Goal: Information Seeking & Learning: Check status

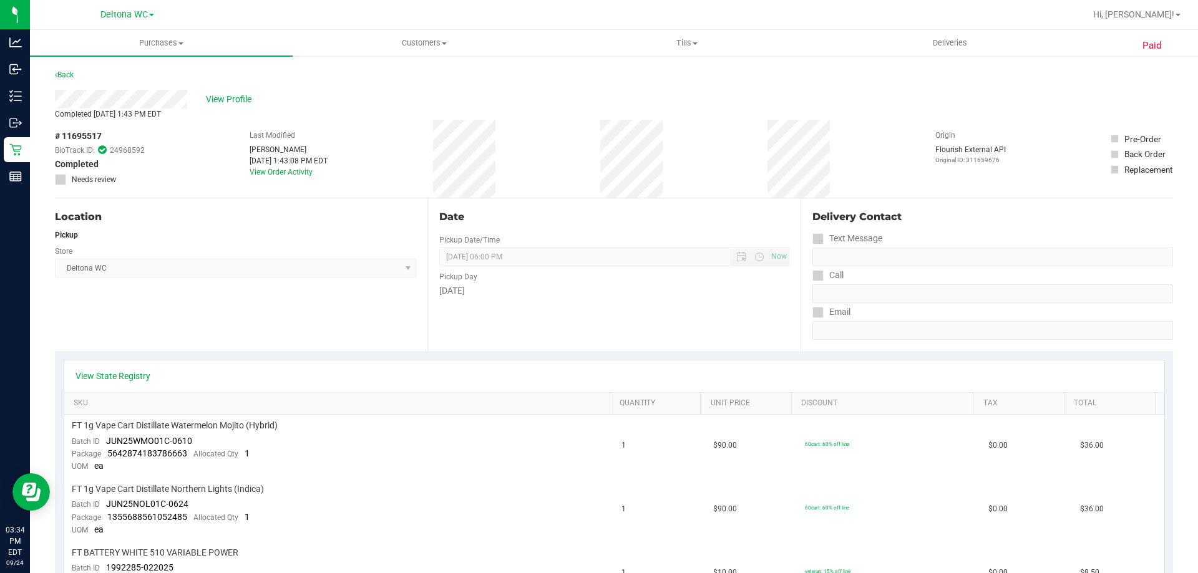
scroll to position [580, 0]
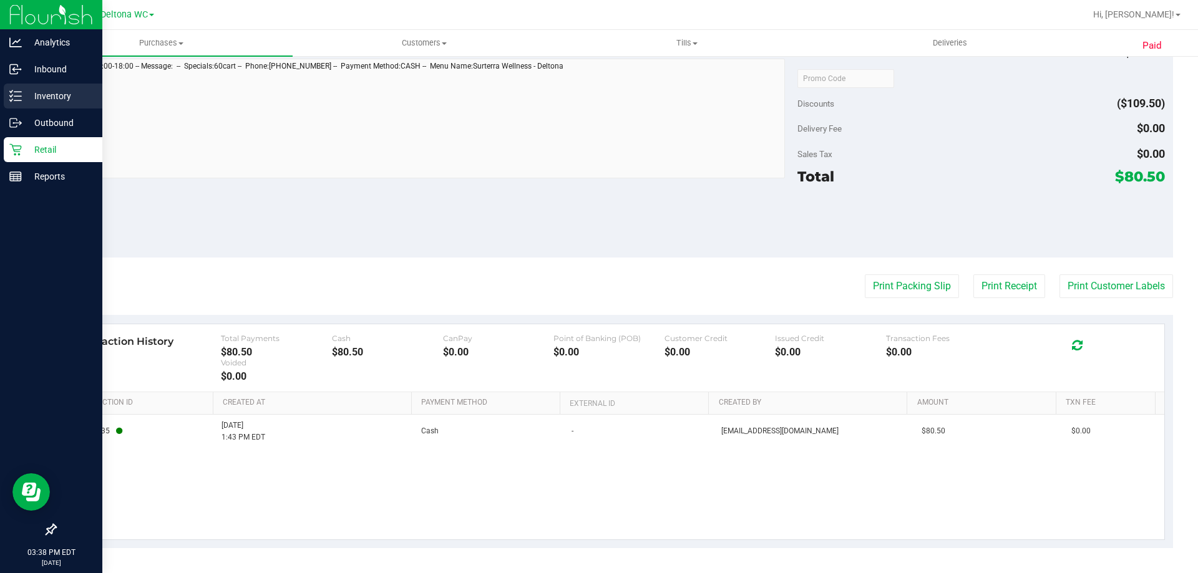
click at [17, 95] on icon at bounding box center [15, 96] width 12 height 12
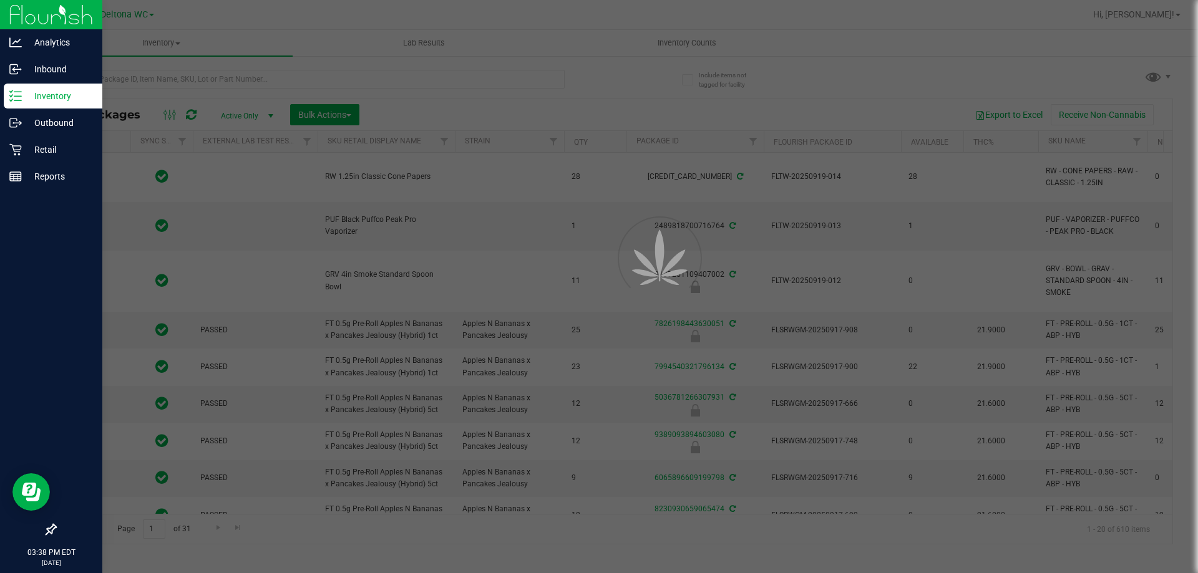
click at [17, 68] on div at bounding box center [599, 286] width 1198 height 573
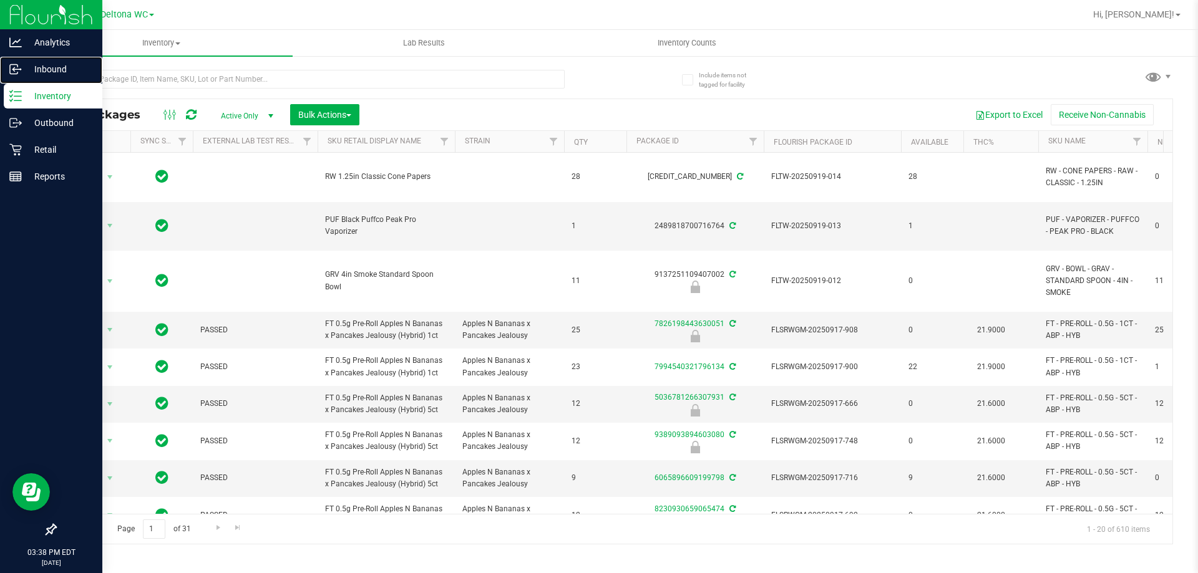
click at [17, 68] on icon at bounding box center [15, 69] width 12 height 12
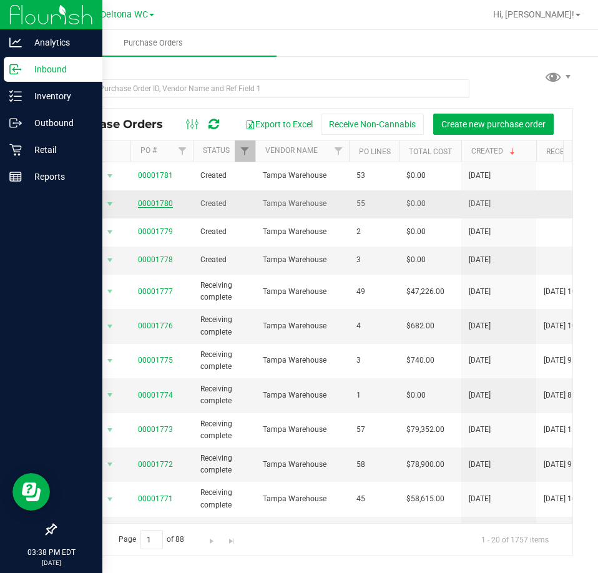
click at [164, 200] on link "00001780" at bounding box center [155, 203] width 35 height 9
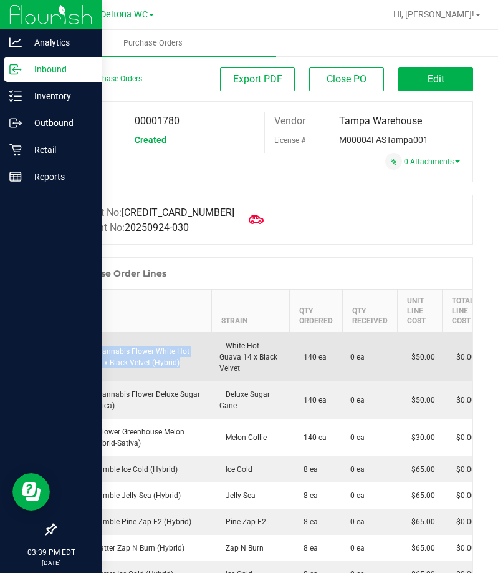
drag, startPoint x: 187, startPoint y: 357, endPoint x: 64, endPoint y: 341, distance: 124.6
click at [64, 346] on div "FT 3.5g Cannabis Flower White Hot Guava 14 x Black Velvet (Hybrid)" at bounding box center [134, 357] width 141 height 22
copy div "FT 3.5g Cannabis Flower White Hot Guava 14 x Black Velvet (Hybrid)"
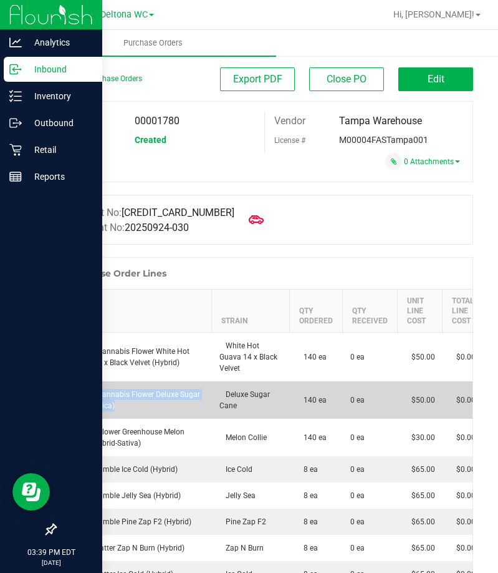
drag, startPoint x: 178, startPoint y: 402, endPoint x: 62, endPoint y: 376, distance: 118.8
click at [62, 381] on td "FT 3.5g Cannabis Flower Deluxe Sugar Cane (Indica)" at bounding box center [134, 399] width 156 height 37
copy div "FT 3.5g Cannabis Flower Deluxe Sugar Cane (Indica)"
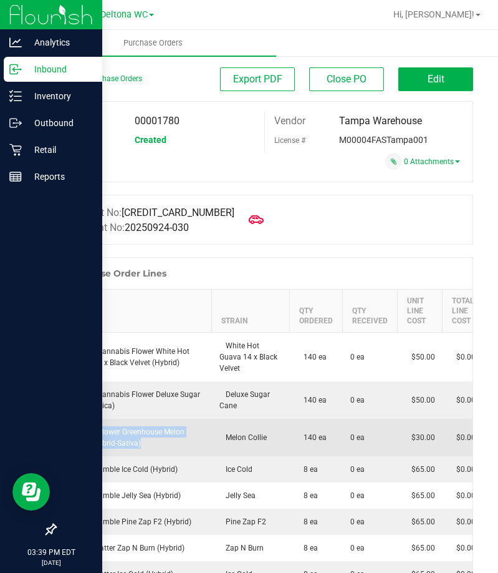
drag, startPoint x: 165, startPoint y: 430, endPoint x: 62, endPoint y: 418, distance: 103.7
click at [64, 426] on div "FD 3.5g Flower Greenhouse Melon Collie (Hybrid-Sativa)" at bounding box center [134, 437] width 141 height 22
copy div "FD 3.5g Flower Greenhouse Melon Collie (Hybrid-Sativa)"
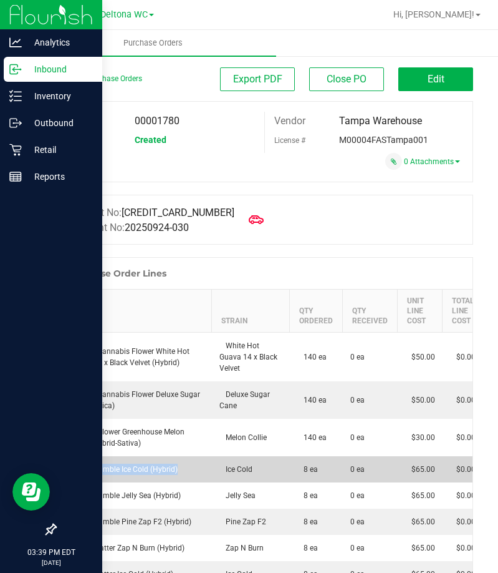
drag, startPoint x: 183, startPoint y: 457, endPoint x: 66, endPoint y: 466, distance: 117.6
click at [66, 466] on td "FT 1g Crumble Ice Cold (Hybrid)" at bounding box center [134, 469] width 156 height 26
copy div "FT 1g Crumble Ice Cold (Hybrid)"
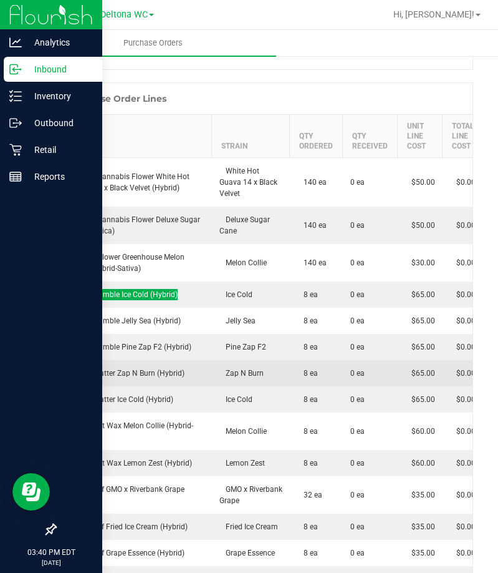
scroll to position [187, 0]
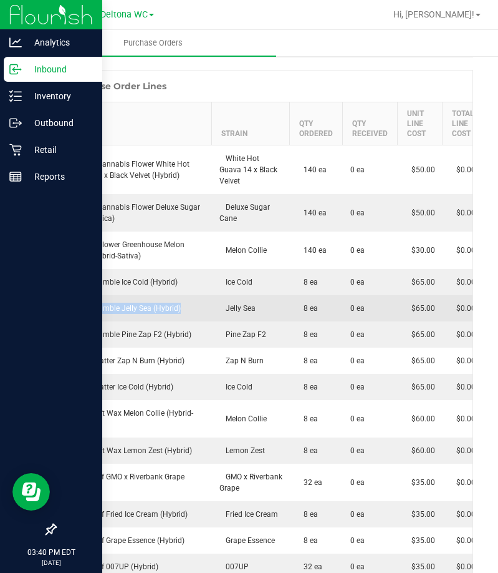
drag, startPoint x: 201, startPoint y: 300, endPoint x: 65, endPoint y: 293, distance: 136.2
click at [65, 303] on div "FT 1g Crumble Jelly Sea (Hybrid)" at bounding box center [134, 308] width 141 height 11
copy div "FT 1g Crumble Jelly Sea (Hybrid)"
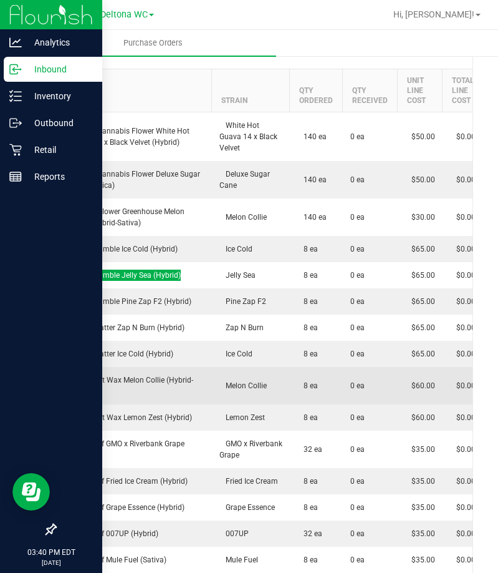
scroll to position [249, 0]
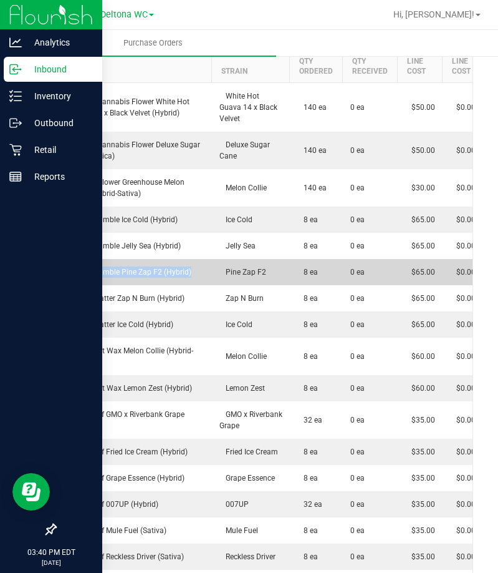
drag, startPoint x: 190, startPoint y: 261, endPoint x: 62, endPoint y: 267, distance: 128.6
click at [62, 267] on td "FT 1g Crumble Pine Zap F2 (Hybrid)" at bounding box center [134, 272] width 156 height 26
copy div "FT 1g Crumble Pine Zap F2 (Hybrid)"
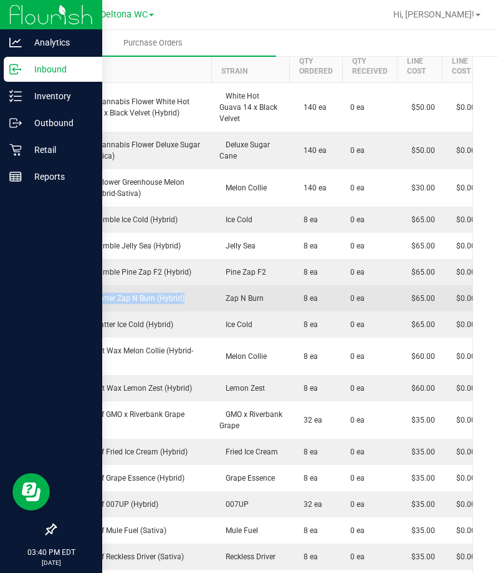
drag, startPoint x: 186, startPoint y: 286, endPoint x: 62, endPoint y: 294, distance: 124.3
click at [62, 294] on td "FT 1g Shatter Zap N Burn (Hybrid)" at bounding box center [134, 298] width 156 height 26
copy div "FT 1g Shatter Zap N Burn (Hybrid)"
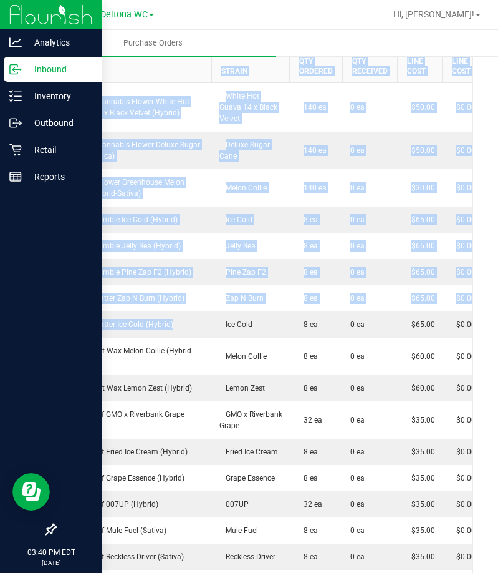
drag, startPoint x: 191, startPoint y: 304, endPoint x: 54, endPoint y: 304, distance: 136.6
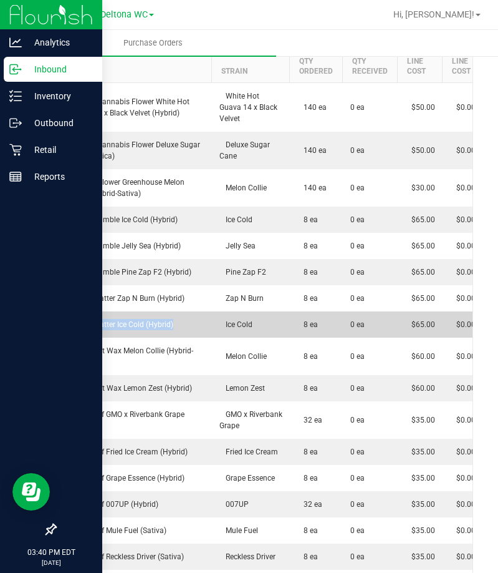
drag, startPoint x: 193, startPoint y: 312, endPoint x: 59, endPoint y: 305, distance: 134.9
click at [59, 311] on td "FT 1g Shatter Ice Cold (Hybrid)" at bounding box center [134, 324] width 156 height 26
copy div "FT 1g Shatter Ice Cold (Hybrid)"
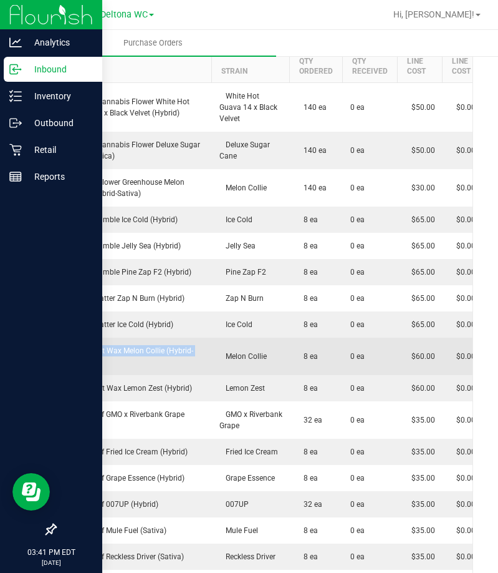
drag, startPoint x: 123, startPoint y: 353, endPoint x: 66, endPoint y: 338, distance: 59.3
click at [66, 345] on div "FT 1g Soft Wax Melon Collie (Hybrid-Sativa)" at bounding box center [134, 356] width 141 height 22
copy div "FT 1g Soft Wax Melon Collie (Hybrid-Sativa)"
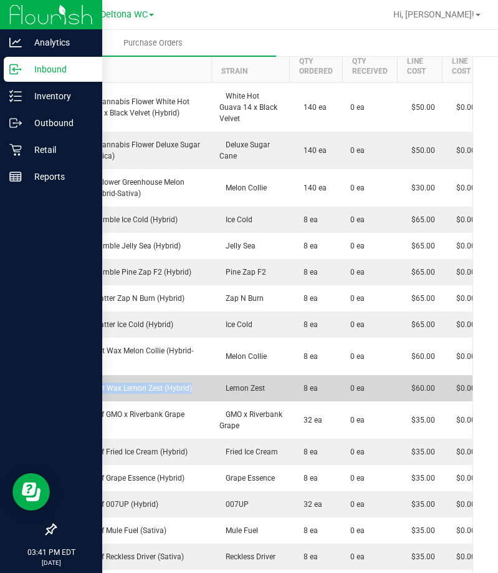
drag, startPoint x: 200, startPoint y: 375, endPoint x: 58, endPoint y: 373, distance: 141.6
click at [58, 375] on td "FT 1g Soft Wax Lemon Zest (Hybrid)" at bounding box center [134, 388] width 156 height 26
copy div "FT 1g Soft Wax Lemon Zest (Hybrid)"
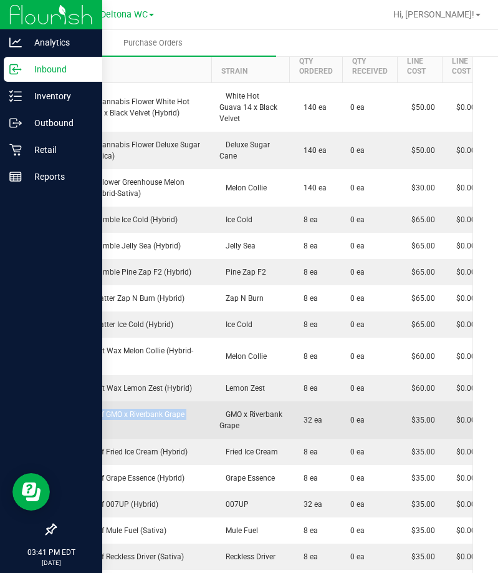
drag, startPoint x: 152, startPoint y: 414, endPoint x: 65, endPoint y: 402, distance: 87.4
click at [65, 409] on div "FT 1g Kief GMO x Riverbank Grape (Hybrid)" at bounding box center [134, 420] width 141 height 22
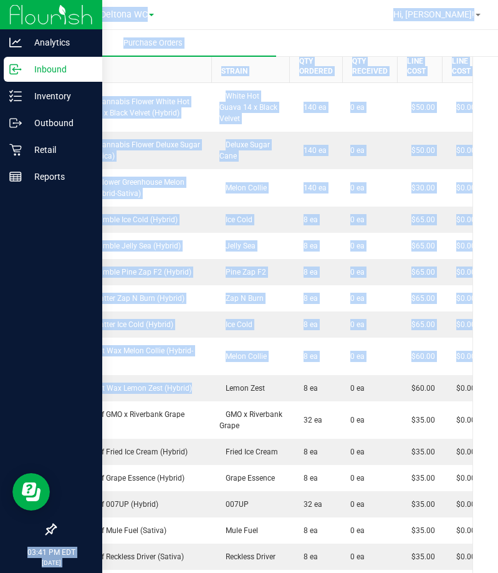
drag, startPoint x: 210, startPoint y: 375, endPoint x: 99, endPoint y: 385, distance: 112.1
click at [99, 385] on div "Analytics Inbound Inventory Outbound Retail Reports 03:41 PM EDT 09/24/2025 09/…" at bounding box center [249, 286] width 498 height 573
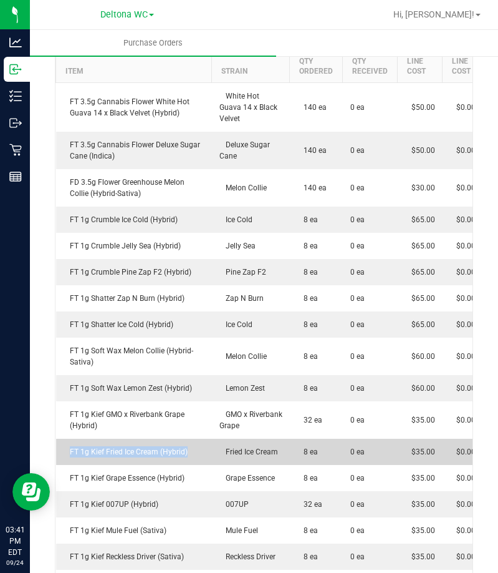
drag, startPoint x: 194, startPoint y: 440, endPoint x: 59, endPoint y: 440, distance: 135.3
click at [59, 440] on td "FT 1g Kief Fried Ice Cream (Hybrid)" at bounding box center [134, 451] width 156 height 26
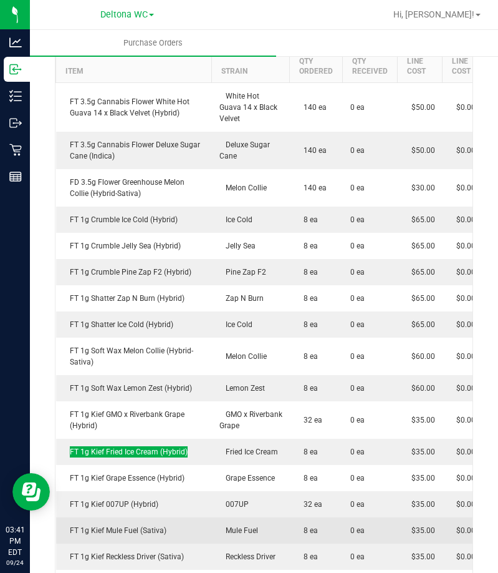
scroll to position [312, 0]
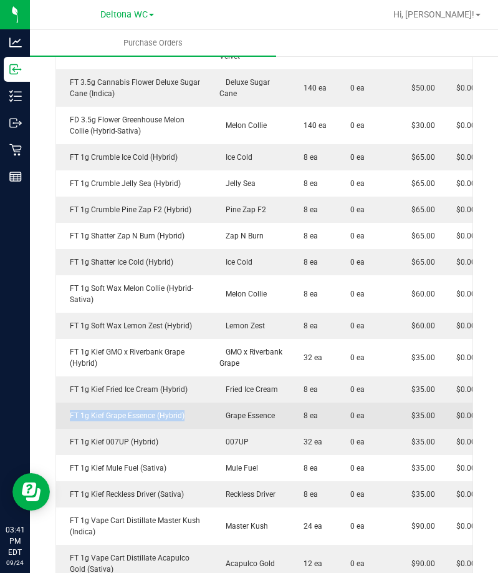
drag, startPoint x: 163, startPoint y: 407, endPoint x: 68, endPoint y: 407, distance: 94.8
click at [68, 410] on div "FT 1g Kief Grape Essence (Hybrid)" at bounding box center [134, 415] width 141 height 11
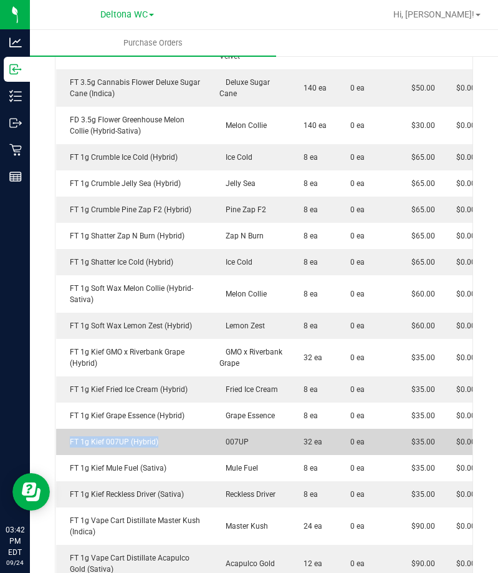
drag, startPoint x: 168, startPoint y: 430, endPoint x: 56, endPoint y: 430, distance: 111.6
click at [56, 430] on td "FT 1g Kief 007UP (Hybrid)" at bounding box center [134, 441] width 156 height 26
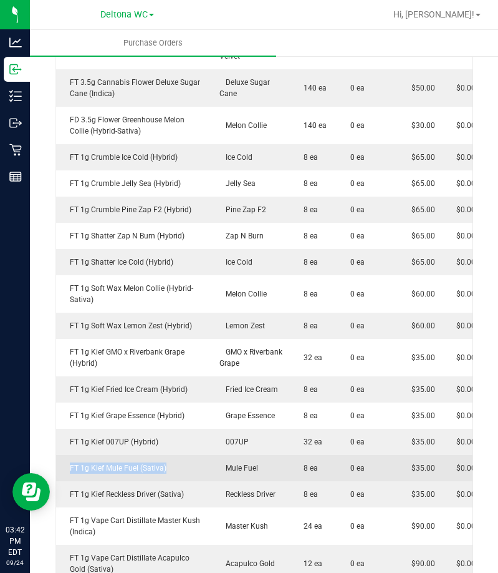
drag, startPoint x: 180, startPoint y: 462, endPoint x: 68, endPoint y: 460, distance: 112.3
click at [68, 460] on td "FT 1g Kief Mule Fuel (Sativa)" at bounding box center [134, 468] width 156 height 26
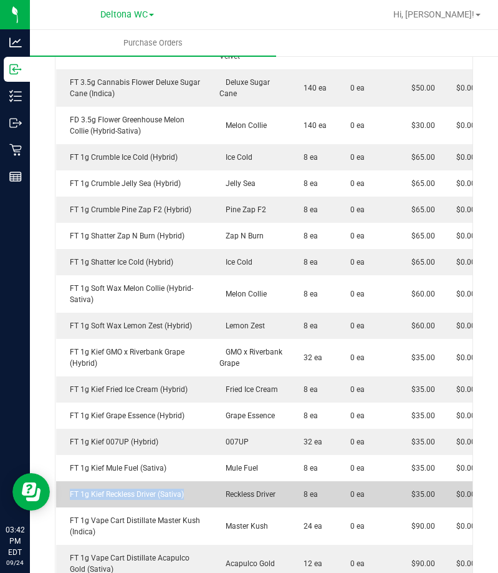
drag, startPoint x: 185, startPoint y: 485, endPoint x: 69, endPoint y: 485, distance: 115.4
click at [69, 488] on div "FT 1g Kief Reckless Driver (Sativa)" at bounding box center [134, 493] width 141 height 11
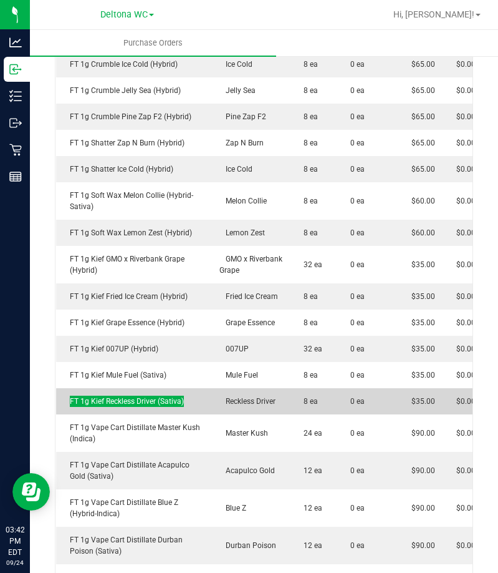
scroll to position [437, 0]
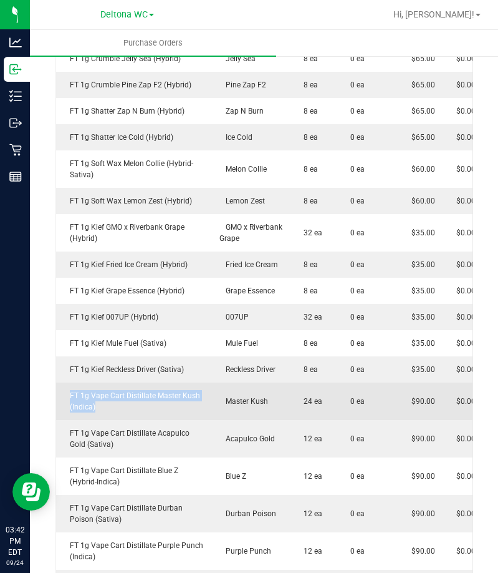
drag, startPoint x: 176, startPoint y: 400, endPoint x: 58, endPoint y: 386, distance: 118.8
click at [58, 386] on td "FT 1g Vape Cart Distillate Master Kush (Indica)" at bounding box center [134, 400] width 156 height 37
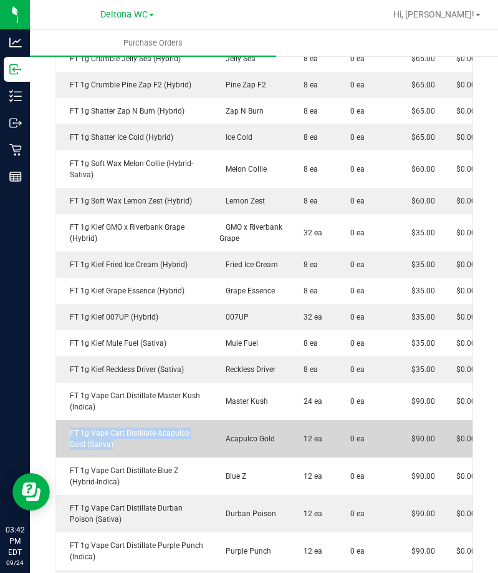
drag, startPoint x: 183, startPoint y: 440, endPoint x: 62, endPoint y: 422, distance: 121.8
click at [62, 422] on td "FT 1g Vape Cart Distillate Acapulco Gold (Sativa)" at bounding box center [134, 438] width 156 height 37
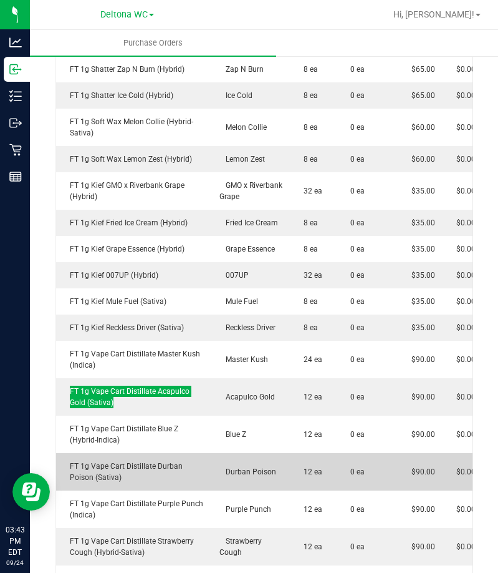
scroll to position [499, 0]
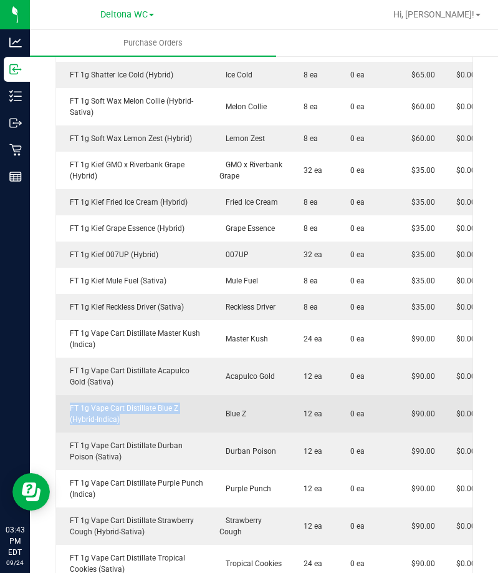
drag, startPoint x: 165, startPoint y: 412, endPoint x: 62, endPoint y: 396, distance: 103.6
click at [62, 396] on td "FT 1g Vape Cart Distillate Blue Z (Hybrid-Indica)" at bounding box center [134, 413] width 156 height 37
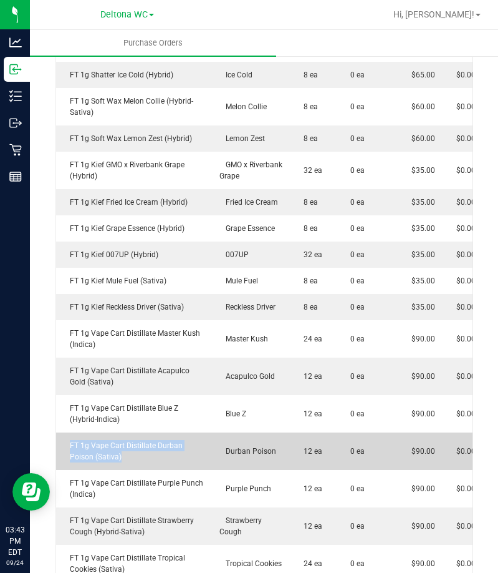
drag, startPoint x: 128, startPoint y: 450, endPoint x: 65, endPoint y: 433, distance: 64.6
click at [65, 440] on div "FT 1g Vape Cart Distillate Durban Poison (Sativa)" at bounding box center [134, 451] width 141 height 22
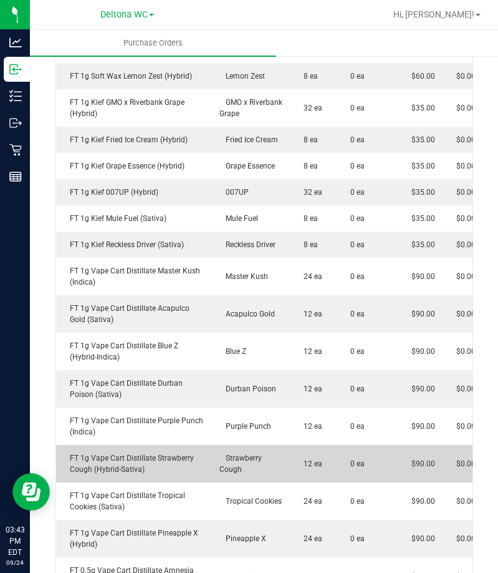
click at [156, 445] on td "FT 1g Vape Cart Distillate Strawberry Cough (Hybrid-Sativa)" at bounding box center [134, 463] width 156 height 37
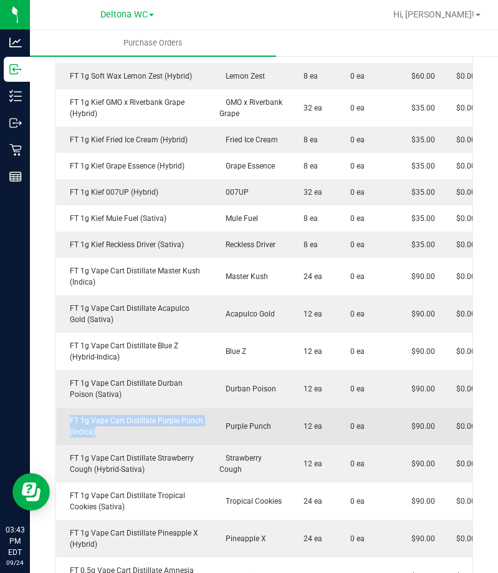
drag, startPoint x: 155, startPoint y: 424, endPoint x: 64, endPoint y: 407, distance: 93.3
click at [64, 415] on div "FT 1g Vape Cart Distillate Purple Punch (Indica)" at bounding box center [134, 426] width 141 height 22
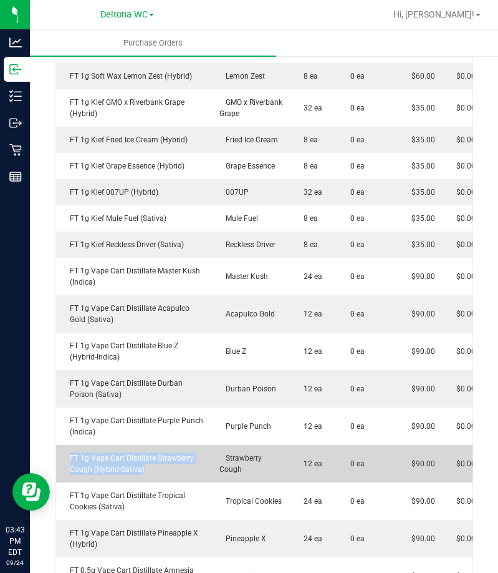
drag, startPoint x: 162, startPoint y: 460, endPoint x: 64, endPoint y: 448, distance: 98.6
click at [64, 452] on div "FT 1g Vape Cart Distillate Strawberry Cough (Hybrid-Sativa)" at bounding box center [134, 463] width 141 height 22
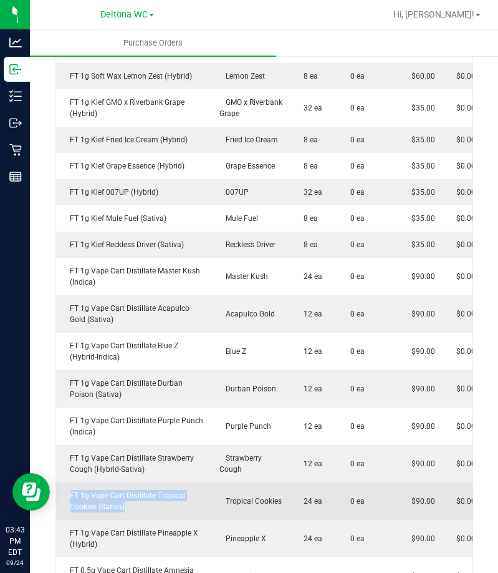
drag, startPoint x: 135, startPoint y: 498, endPoint x: 63, endPoint y: 486, distance: 73.3
click at [64, 490] on div "FT 1g Vape Cart Distillate Tropical Cookies (Sativa)" at bounding box center [134, 501] width 141 height 22
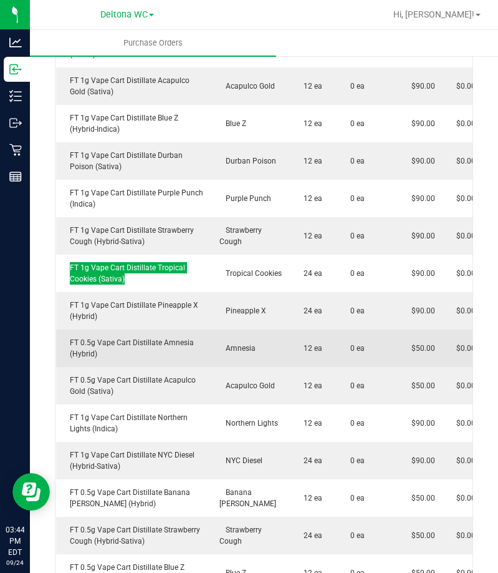
scroll to position [811, 0]
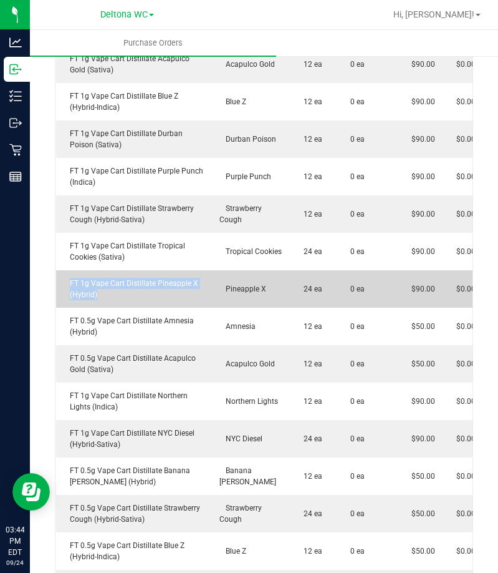
drag, startPoint x: 158, startPoint y: 286, endPoint x: 61, endPoint y: 268, distance: 99.5
click at [61, 270] on td "FT 1g Vape Cart Distillate Pineapple X (Hybrid)" at bounding box center [134, 288] width 156 height 37
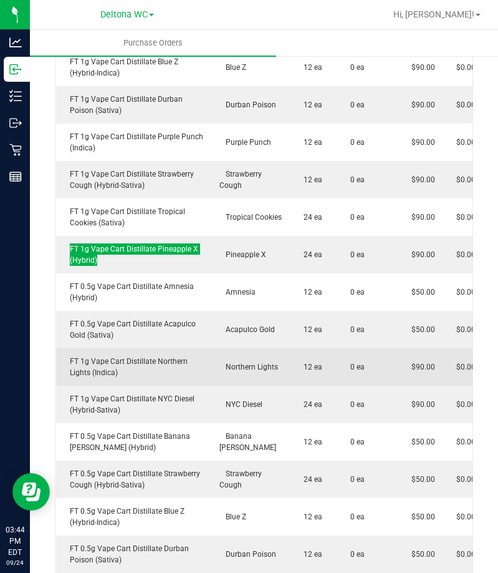
scroll to position [873, 0]
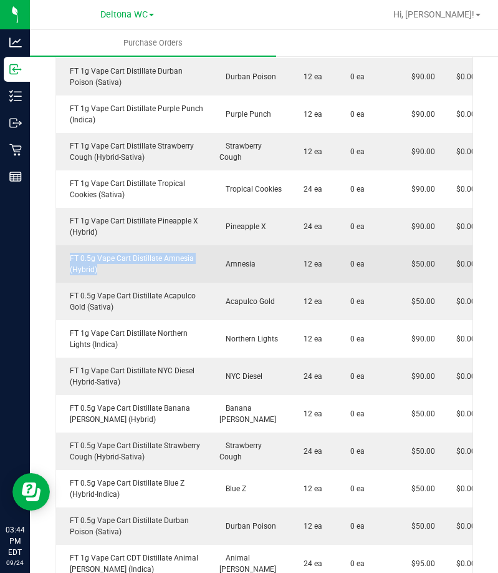
drag, startPoint x: 178, startPoint y: 260, endPoint x: 62, endPoint y: 246, distance: 116.9
click at [62, 246] on td "FT 0.5g Vape Cart Distillate Amnesia (Hybrid)" at bounding box center [134, 263] width 156 height 37
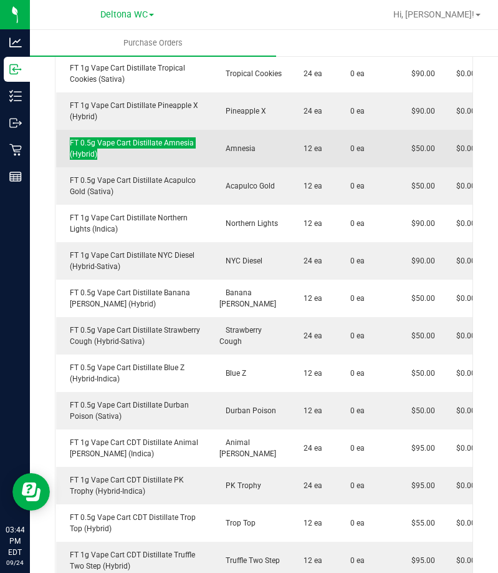
scroll to position [998, 0]
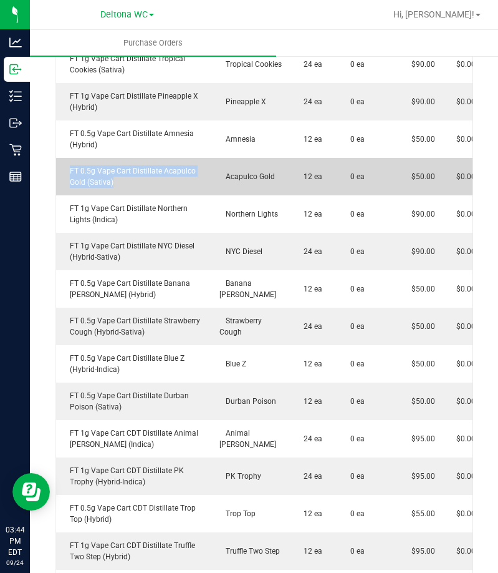
drag, startPoint x: 131, startPoint y: 174, endPoint x: 59, endPoint y: 161, distance: 72.9
click at [59, 161] on td "FT 0.5g Vape Cart Distillate Acapulco Gold (Sativa)" at bounding box center [134, 176] width 156 height 37
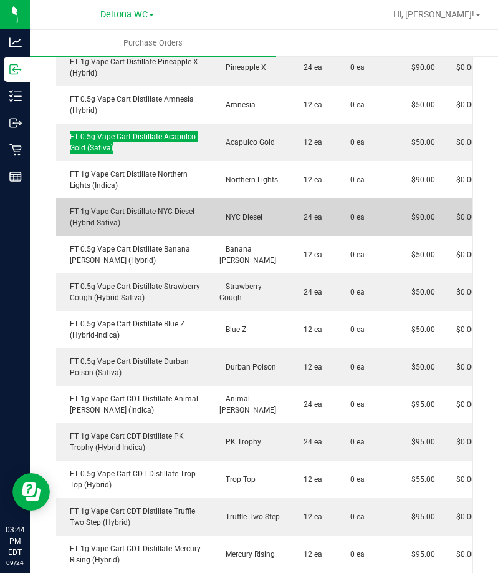
scroll to position [1060, 0]
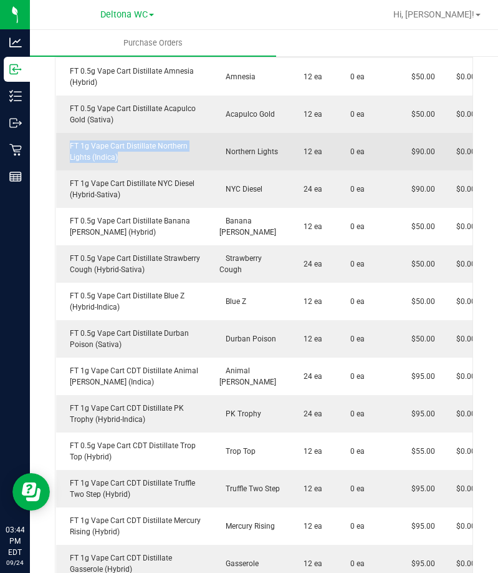
drag, startPoint x: 163, startPoint y: 152, endPoint x: 68, endPoint y: 133, distance: 97.1
click at [68, 133] on td "FT 1g Vape Cart Distillate Northern Lights (Indica)" at bounding box center [134, 151] width 156 height 37
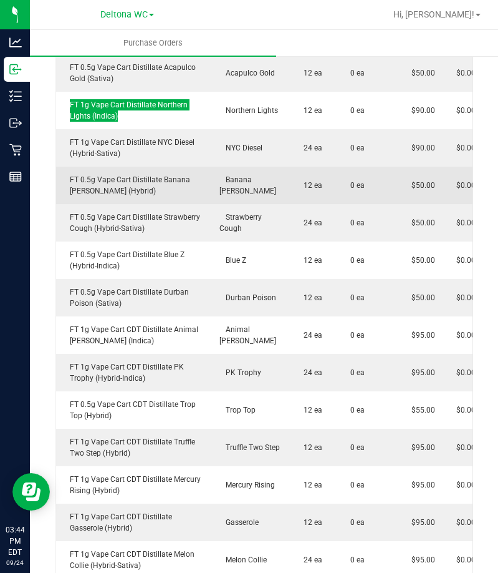
scroll to position [1123, 0]
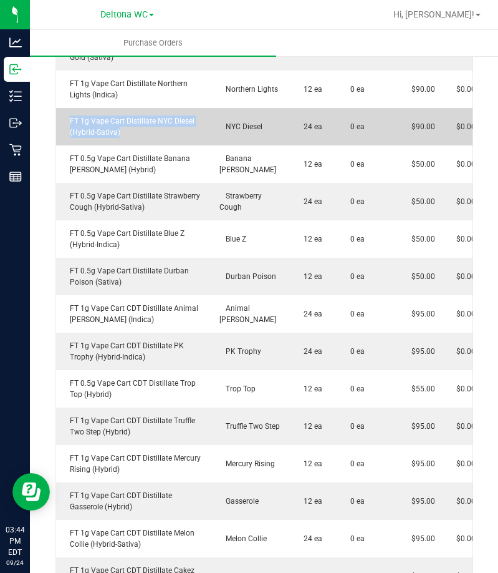
drag, startPoint x: 152, startPoint y: 125, endPoint x: 60, endPoint y: 107, distance: 94.2
click at [60, 108] on td "FT 1g Vape Cart Distillate NYC Diesel (Hybrid-Sativa)" at bounding box center [134, 126] width 156 height 37
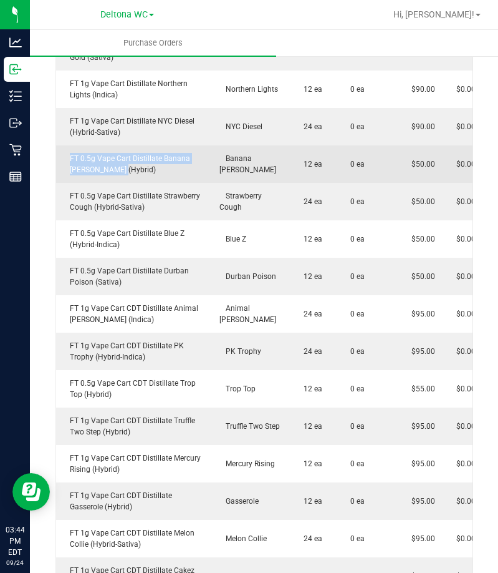
drag, startPoint x: 145, startPoint y: 162, endPoint x: 62, endPoint y: 147, distance: 83.6
click at [62, 147] on td "FT 0.5g Vape Cart Distillate Banana [PERSON_NAME] (Hybrid)" at bounding box center [134, 163] width 156 height 37
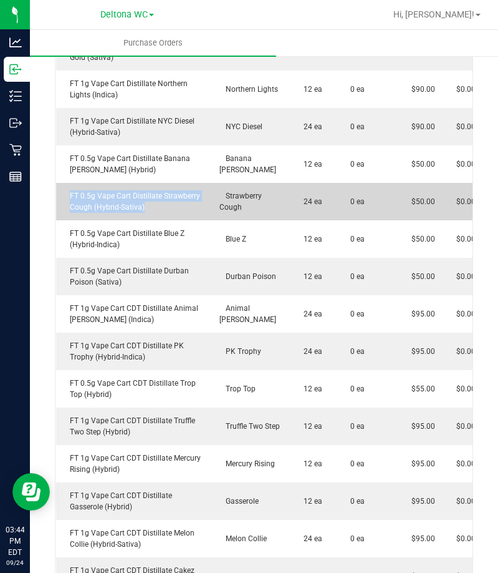
drag, startPoint x: 150, startPoint y: 197, endPoint x: 60, endPoint y: 182, distance: 91.1
click at [60, 183] on td "FT 0.5g Vape Cart Distillate Strawberry Cough (Hybrid-Sativa)" at bounding box center [134, 201] width 156 height 37
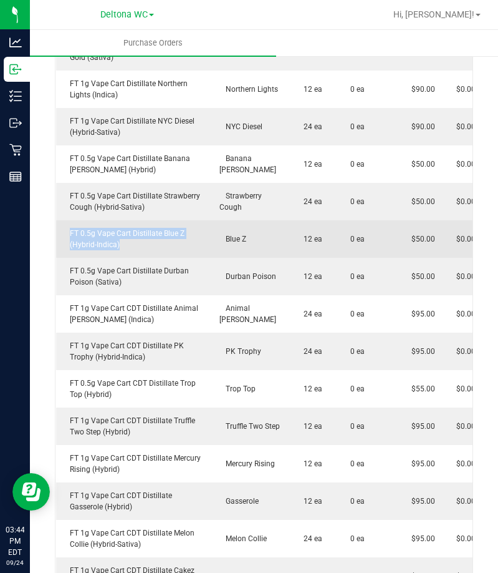
drag, startPoint x: 161, startPoint y: 236, endPoint x: 65, endPoint y: 219, distance: 97.5
click at [65, 228] on div "FT 0.5g Vape Cart Distillate Blue Z (Hybrid-Indica)" at bounding box center [134, 239] width 141 height 22
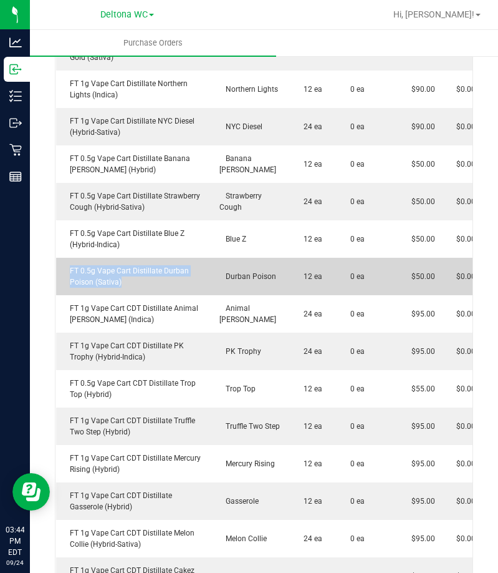
drag, startPoint x: 168, startPoint y: 273, endPoint x: 69, endPoint y: 259, distance: 100.8
click at [69, 265] on div "FT 0.5g Vape Cart Distillate Durban Poison (Sativa)" at bounding box center [134, 276] width 141 height 22
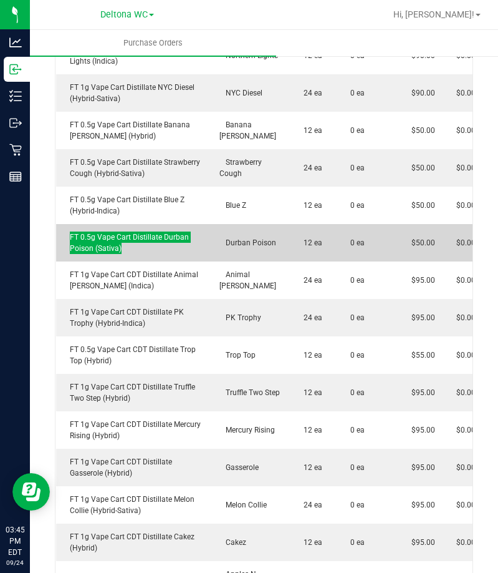
scroll to position [1185, 0]
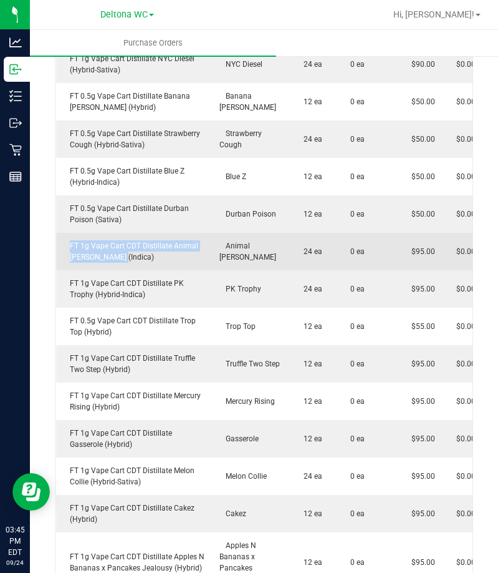
drag, startPoint x: 185, startPoint y: 244, endPoint x: 68, endPoint y: 236, distance: 117.5
click at [68, 240] on div "FT 1g Vape Cart CDT Distillate Animal [PERSON_NAME] (Indica)" at bounding box center [134, 251] width 141 height 22
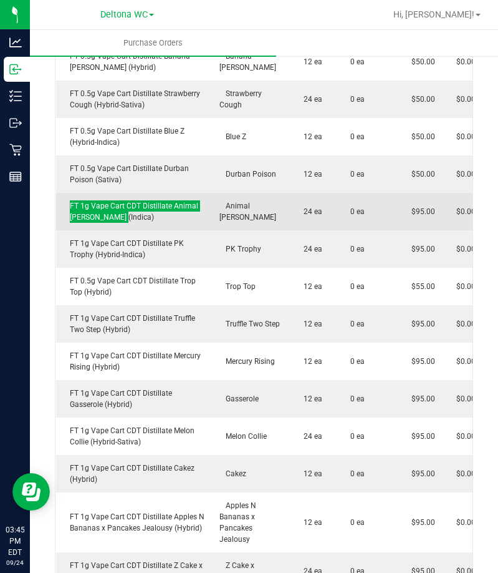
scroll to position [1247, 0]
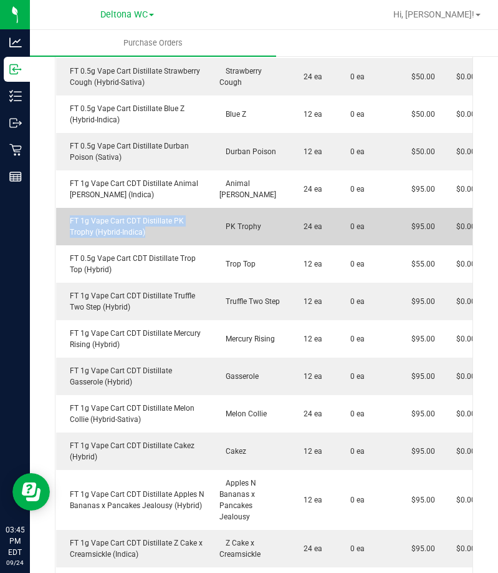
drag, startPoint x: 172, startPoint y: 223, endPoint x: 64, endPoint y: 211, distance: 107.9
click at [64, 215] on div "FT 1g Vape Cart CDT Distillate PK Trophy (Hybrid-Indica)" at bounding box center [134, 226] width 141 height 22
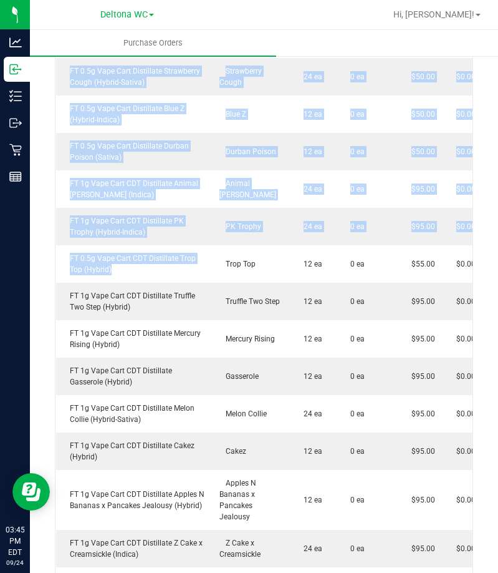
drag, startPoint x: 171, startPoint y: 260, endPoint x: 54, endPoint y: 244, distance: 118.4
click at [54, 244] on div "Back to Purchase Orders Export PDF Close PO Edit PO 00001780 Status Created Ven…" at bounding box center [264, 33] width 468 height 2453
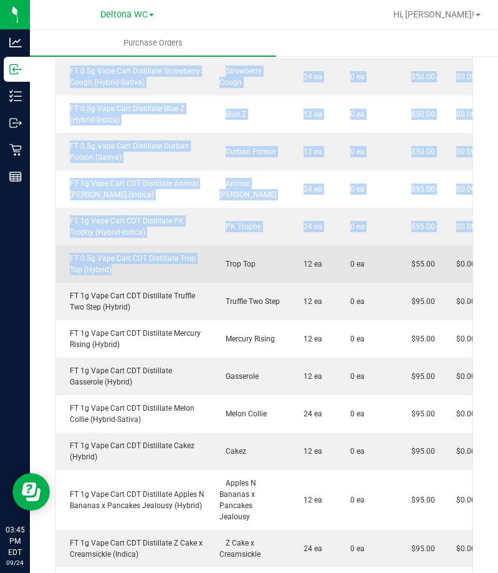
click at [133, 259] on div "FT 0.5g Vape Cart CDT Distillate Trop Top (Hybrid)" at bounding box center [134, 264] width 141 height 22
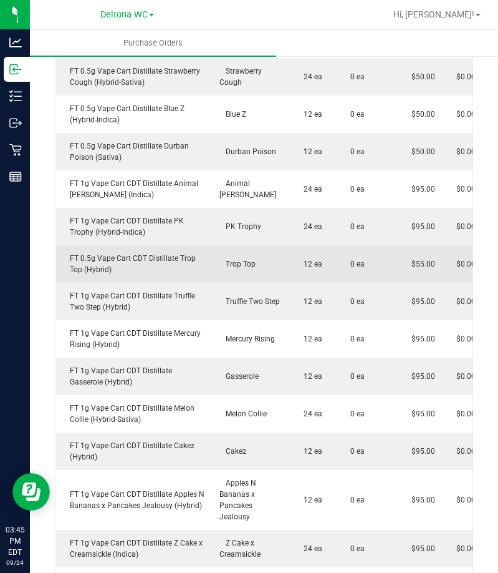
click at [133, 259] on div "FT 0.5g Vape Cart CDT Distillate Trop Top (Hybrid)" at bounding box center [134, 264] width 141 height 22
drag, startPoint x: 133, startPoint y: 259, endPoint x: 65, endPoint y: 251, distance: 69.0
click at [65, 253] on div "FT 0.5g Vape Cart CDT Distillate Trop Top (Hybrid)" at bounding box center [134, 264] width 141 height 22
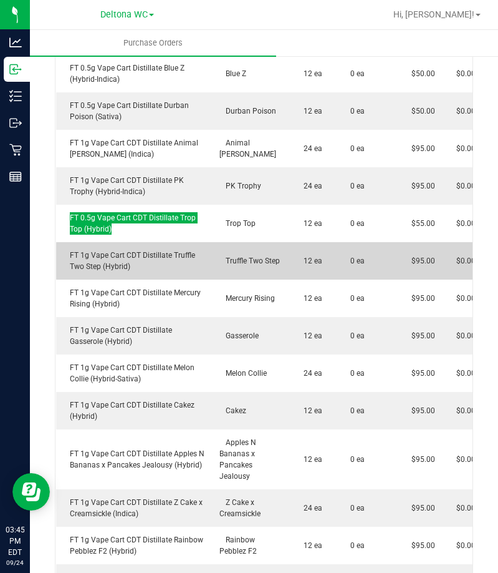
scroll to position [1310, 0]
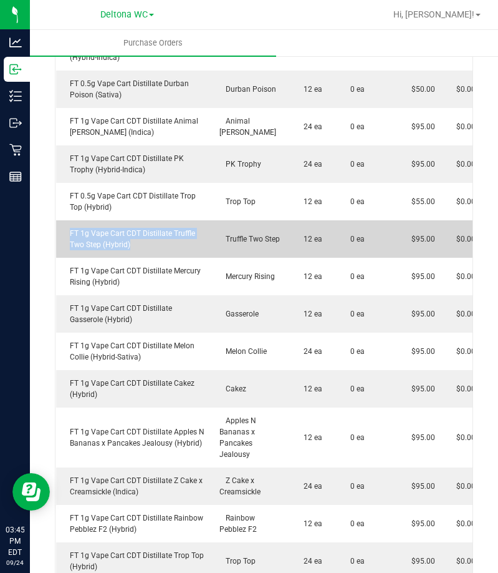
drag, startPoint x: 160, startPoint y: 236, endPoint x: 56, endPoint y: 226, distance: 105.3
click at [56, 226] on td "FT 1g Vape Cart CDT Distillate Truffle Two Step (Hybrid)" at bounding box center [134, 238] width 156 height 37
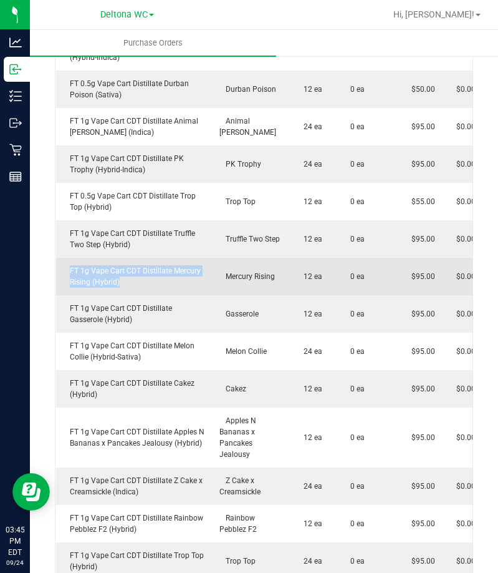
drag, startPoint x: 148, startPoint y: 269, endPoint x: 67, endPoint y: 259, distance: 81.2
click at [67, 265] on div "FT 1g Vape Cart CDT Distillate Mercury Rising (Hybrid)" at bounding box center [134, 276] width 141 height 22
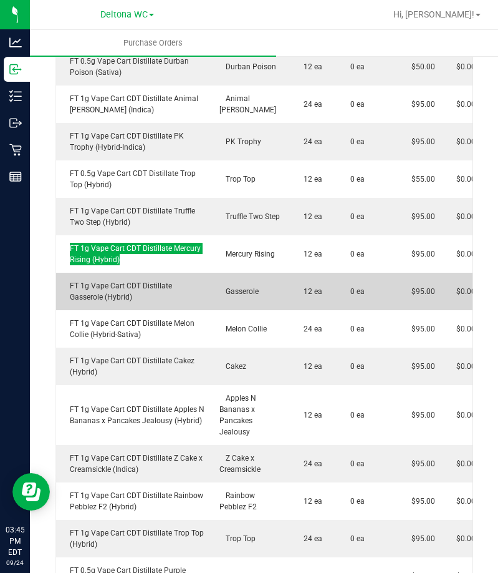
scroll to position [1372, 0]
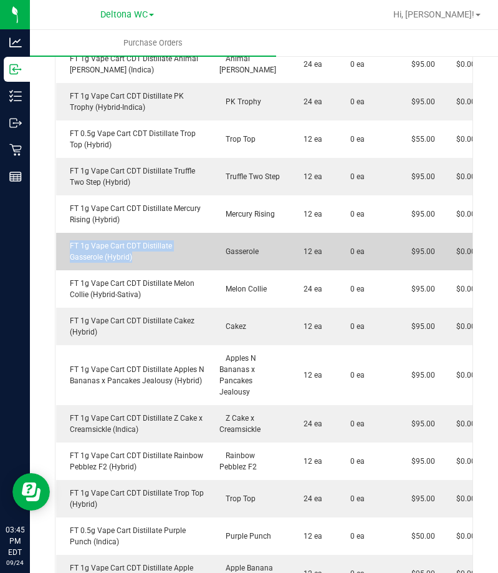
drag, startPoint x: 145, startPoint y: 243, endPoint x: 69, endPoint y: 230, distance: 77.2
click at [69, 240] on div "FT 1g Vape Cart CDT Distillate Gasserole (Hybrid)" at bounding box center [134, 251] width 141 height 22
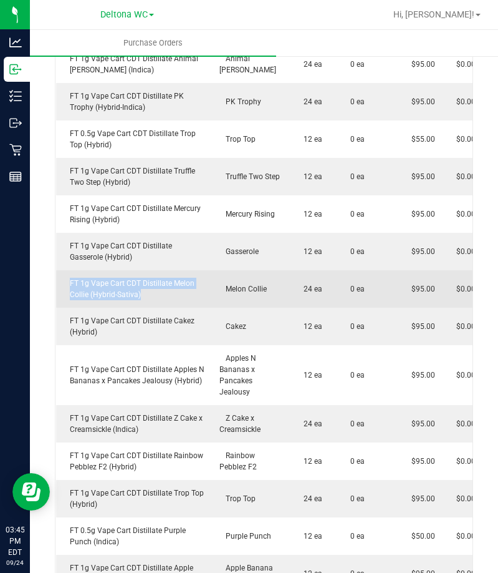
drag, startPoint x: 170, startPoint y: 284, endPoint x: 65, endPoint y: 266, distance: 105.8
click at [65, 270] on td "FT 1g Vape Cart CDT Distillate Melon Collie (Hybrid-Sativa)" at bounding box center [134, 288] width 156 height 37
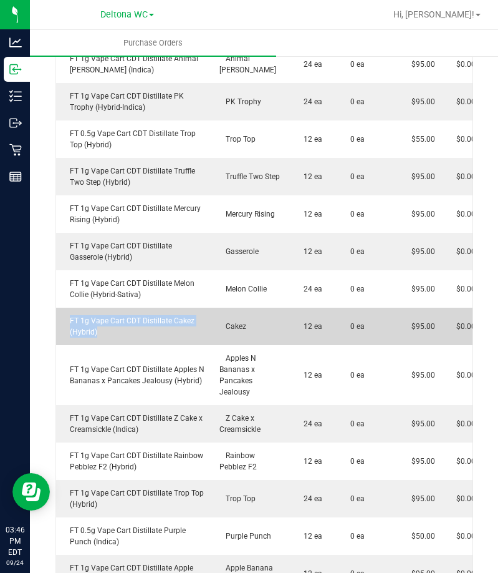
drag, startPoint x: 155, startPoint y: 327, endPoint x: 65, endPoint y: 306, distance: 92.1
click at [65, 307] on td "FT 1g Vape Cart CDT Distillate Cakez (Hybrid)" at bounding box center [134, 325] width 156 height 37
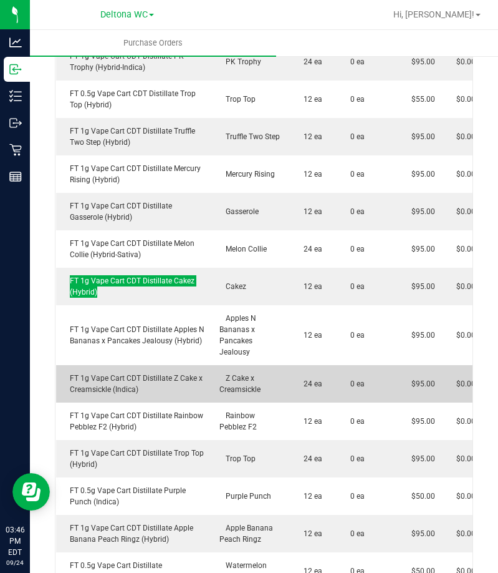
scroll to position [1435, 0]
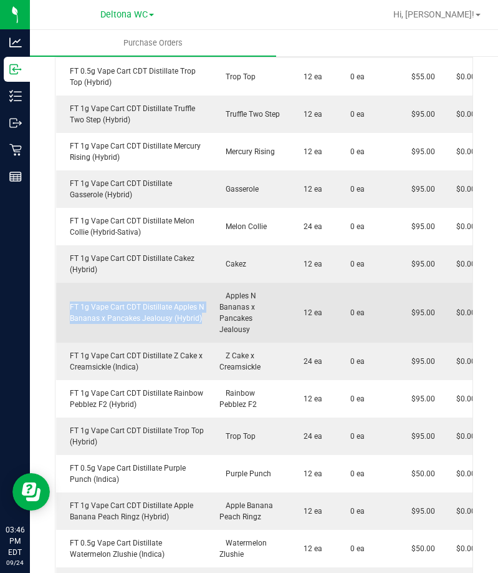
drag, startPoint x: 204, startPoint y: 315, endPoint x: 71, endPoint y: 298, distance: 134.0
click at [71, 298] on td "FT 1g Vape Cart CDT Distillate Apples N Bananas x Pancakes Jealousy (Hybrid)" at bounding box center [134, 313] width 156 height 60
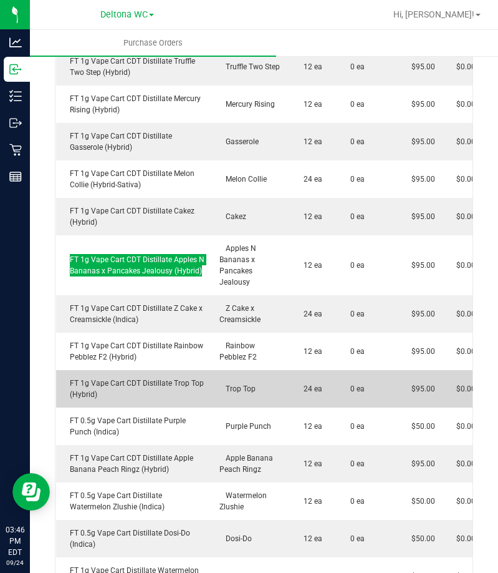
scroll to position [1559, 0]
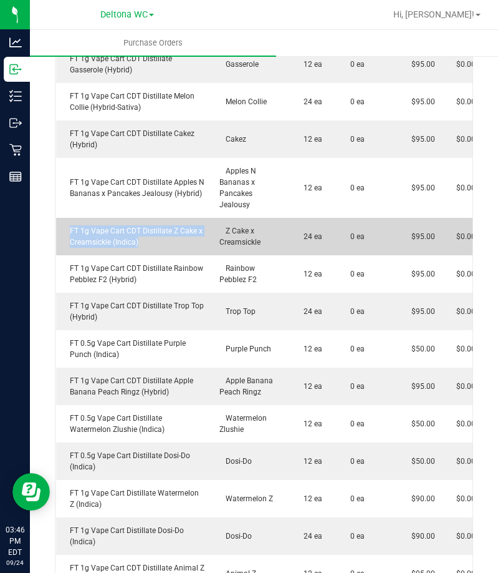
drag, startPoint x: 160, startPoint y: 230, endPoint x: 70, endPoint y: 216, distance: 91.0
click at [70, 225] on div "FT 1g Vape Cart CDT Distillate Z Cake x Creamsickle (Indica)" at bounding box center [134, 236] width 141 height 22
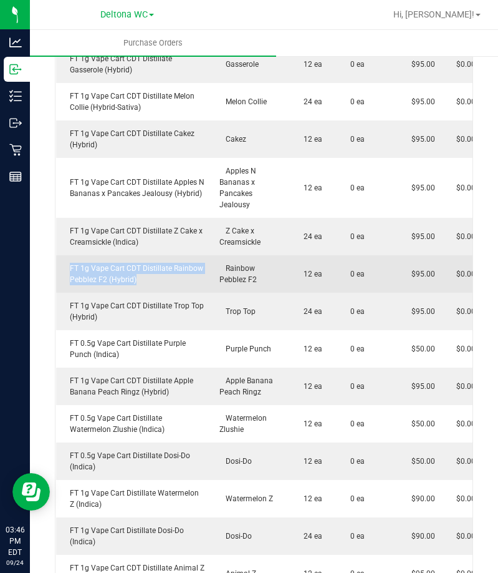
drag, startPoint x: 155, startPoint y: 269, endPoint x: 65, endPoint y: 258, distance: 90.6
click at [66, 263] on div "FT 1g Vape Cart CDT Distillate Rainbow Pebblez F2 (Hybrid)" at bounding box center [134, 274] width 141 height 22
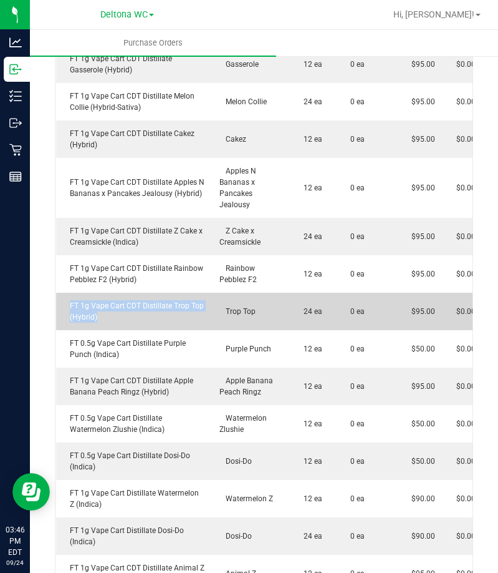
drag, startPoint x: 168, startPoint y: 306, endPoint x: 69, endPoint y: 293, distance: 100.7
click at [69, 300] on div "FT 1g Vape Cart CDT Distillate Trop Top (Hybrid)" at bounding box center [134, 311] width 141 height 22
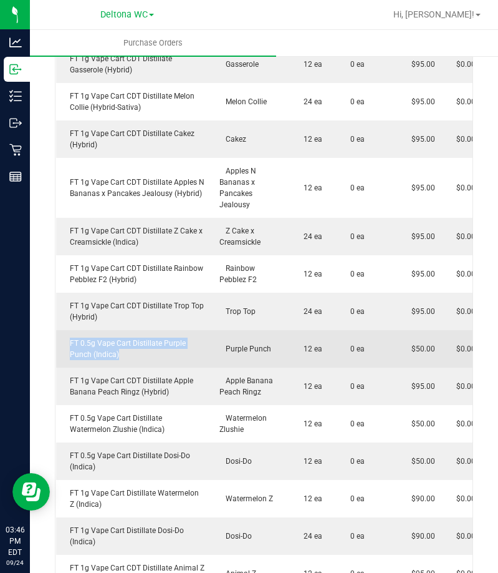
drag, startPoint x: 119, startPoint y: 345, endPoint x: 64, endPoint y: 329, distance: 56.6
click at [64, 337] on div "FT 0.5g Vape Cart Distillate Purple Punch (Indica)" at bounding box center [134, 348] width 141 height 22
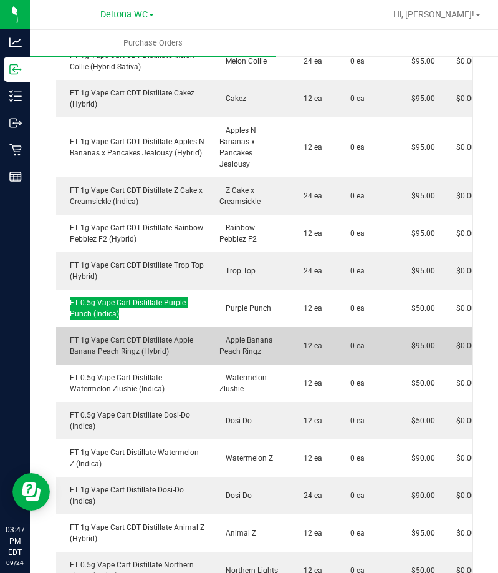
scroll to position [1622, 0]
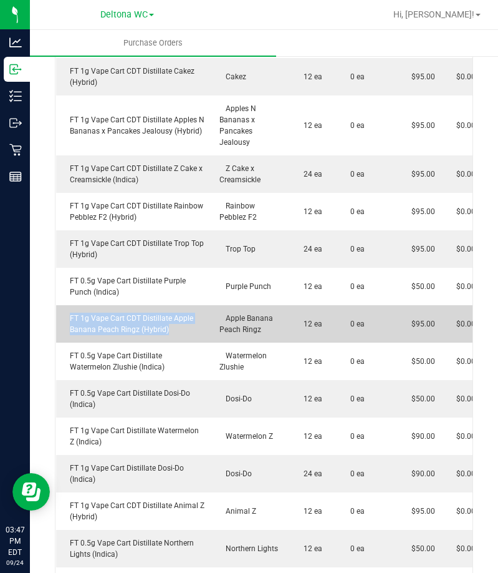
drag, startPoint x: 174, startPoint y: 323, endPoint x: 61, endPoint y: 307, distance: 114.7
click at [61, 307] on td "FT 1g Vape Cart CDT Distillate Apple Banana Peach Ringz (Hybrid)" at bounding box center [134, 323] width 156 height 37
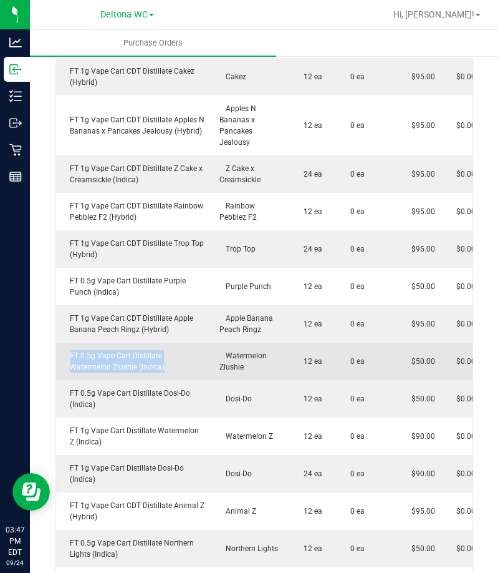
drag, startPoint x: 133, startPoint y: 354, endPoint x: 66, endPoint y: 343, distance: 68.2
click at [66, 350] on div "FT 0.5g Vape Cart Distillate Watermelon Zlushie (Indica)" at bounding box center [134, 361] width 141 height 22
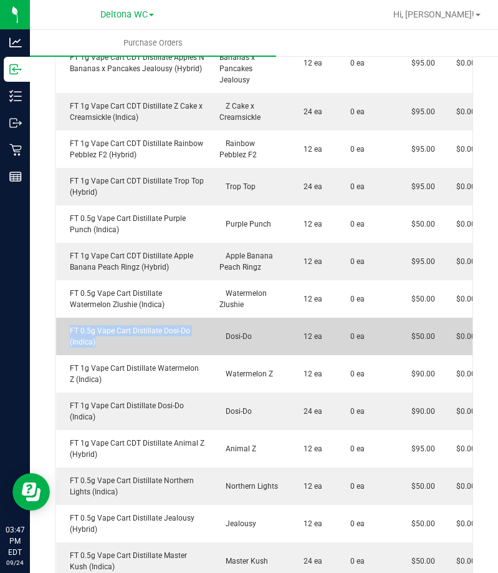
drag, startPoint x: 173, startPoint y: 334, endPoint x: 68, endPoint y: 320, distance: 106.4
click at [68, 325] on div "FT 0.5g Vape Cart Distillate Dosi-Do (Indica)" at bounding box center [134, 336] width 141 height 22
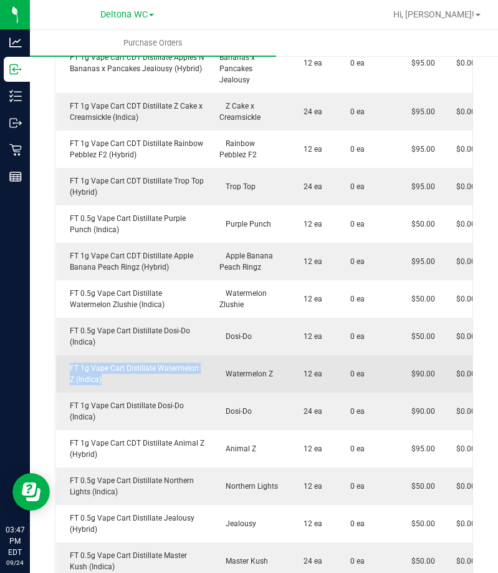
drag, startPoint x: 187, startPoint y: 366, endPoint x: 65, endPoint y: 359, distance: 121.8
click at [65, 362] on div "FT 1g Vape Cart Distillate Watermelon Z (Indica)" at bounding box center [134, 373] width 141 height 22
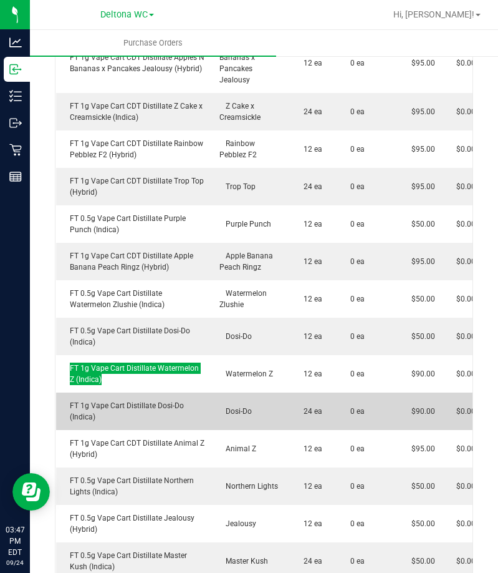
scroll to position [1746, 0]
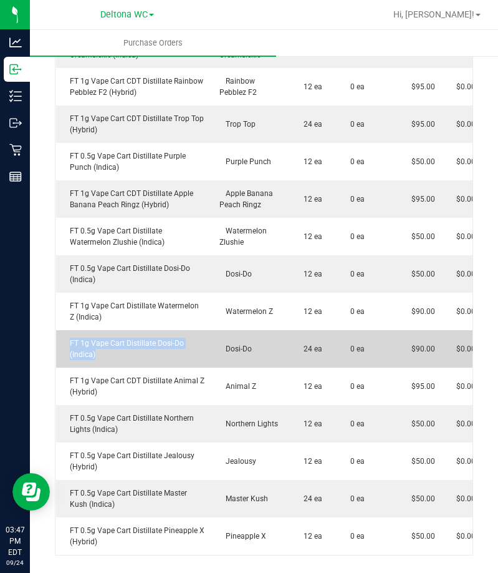
drag, startPoint x: 138, startPoint y: 350, endPoint x: 62, endPoint y: 331, distance: 77.8
click at [62, 331] on td "FT 1g Vape Cart Distillate Dosi-Do (Indica)" at bounding box center [134, 348] width 156 height 37
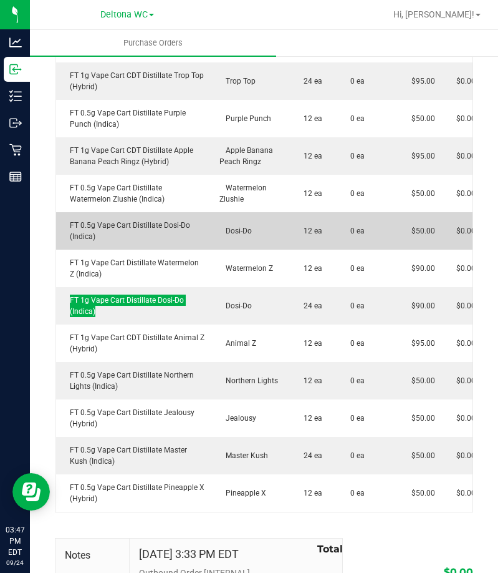
scroll to position [1809, 0]
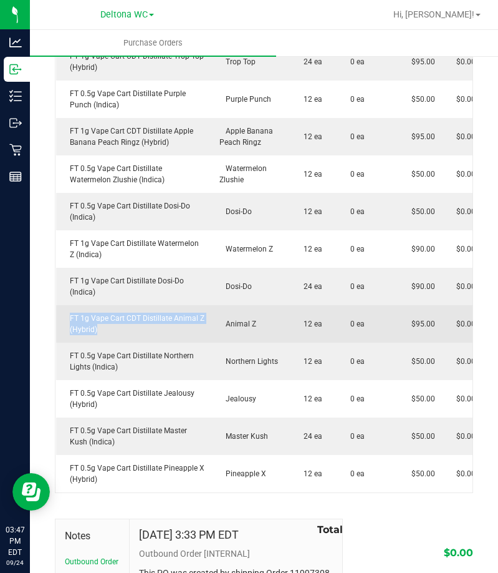
drag, startPoint x: 147, startPoint y: 324, endPoint x: 69, endPoint y: 309, distance: 79.4
click at [69, 309] on td "FT 1g Vape Cart CDT Distillate Animal Z (Hybrid)" at bounding box center [134, 323] width 156 height 37
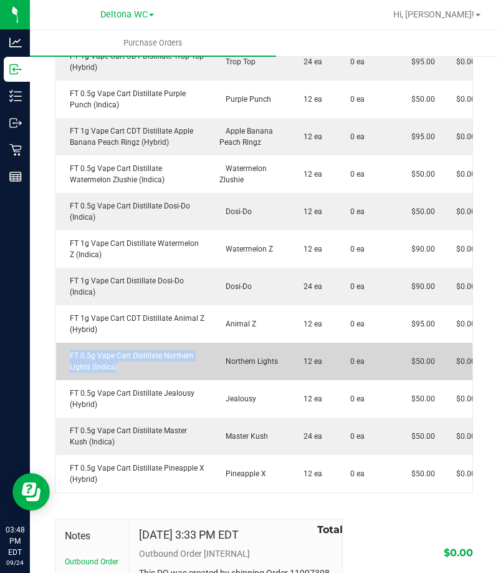
drag, startPoint x: 125, startPoint y: 357, endPoint x: 67, endPoint y: 346, distance: 59.8
click at [67, 350] on div "FT 0.5g Vape Cart Distillate Northern Lights (Indica)" at bounding box center [134, 361] width 141 height 22
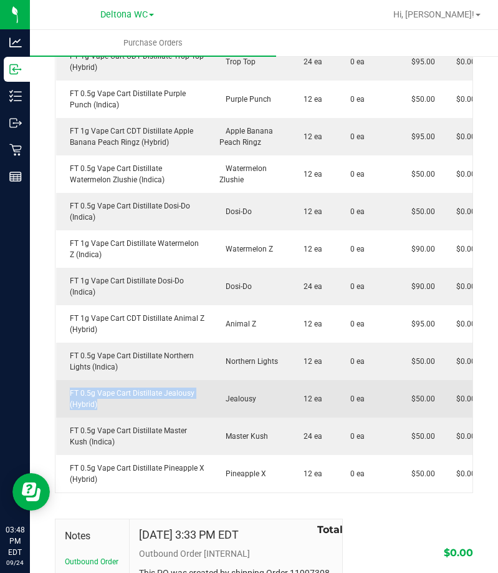
drag, startPoint x: 133, startPoint y: 394, endPoint x: 67, endPoint y: 384, distance: 67.5
click at [67, 387] on div "FT 0.5g Vape Cart Distillate Jealousy (Hybrid)" at bounding box center [134, 398] width 141 height 22
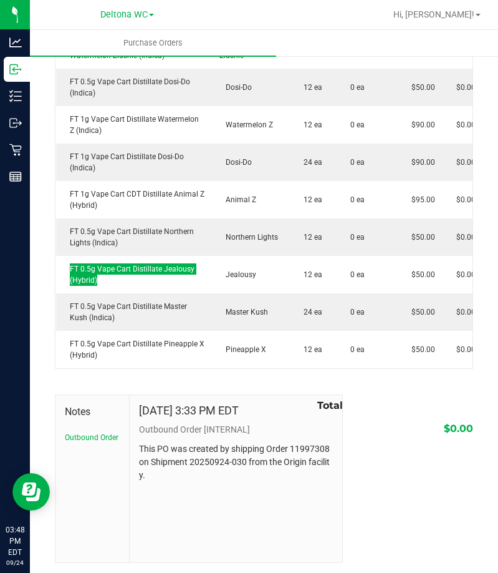
scroll to position [1934, 0]
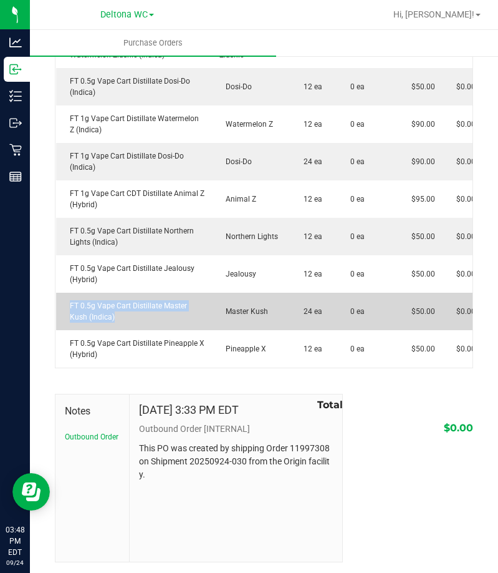
drag, startPoint x: 137, startPoint y: 310, endPoint x: 64, endPoint y: 298, distance: 73.3
click at [64, 300] on div "FT 0.5g Vape Cart Distillate Master Kush (Indica)" at bounding box center [134, 311] width 141 height 22
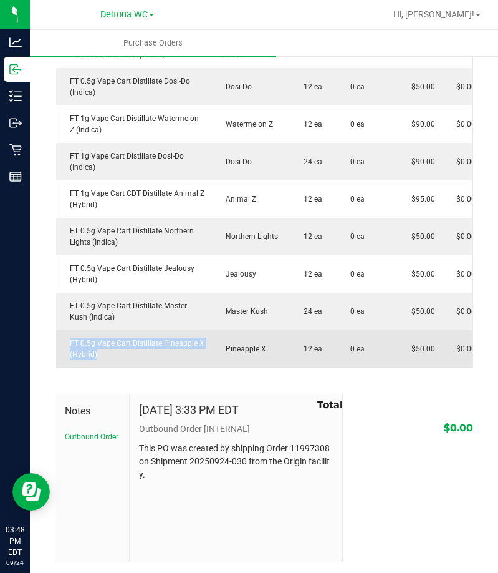
drag, startPoint x: 115, startPoint y: 346, endPoint x: 63, endPoint y: 323, distance: 57.2
click at [63, 330] on td "FT 0.5g Vape Cart Distillate Pineapple X (Hybrid)" at bounding box center [134, 348] width 156 height 37
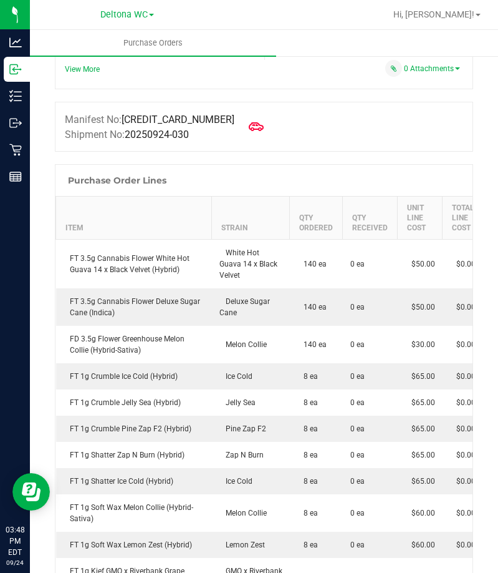
scroll to position [0, 0]
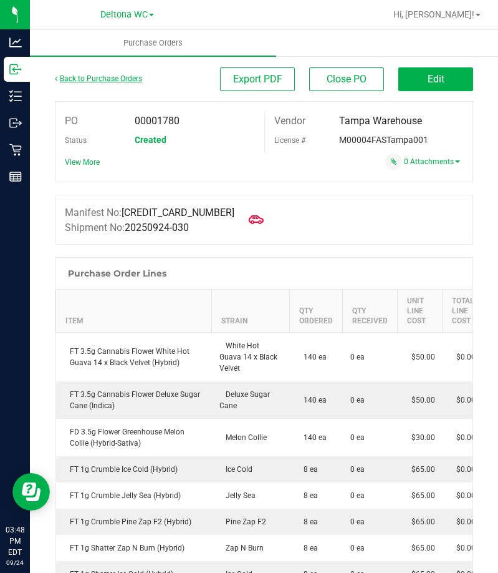
click at [98, 82] on link "Back to Purchase Orders" at bounding box center [98, 78] width 87 height 9
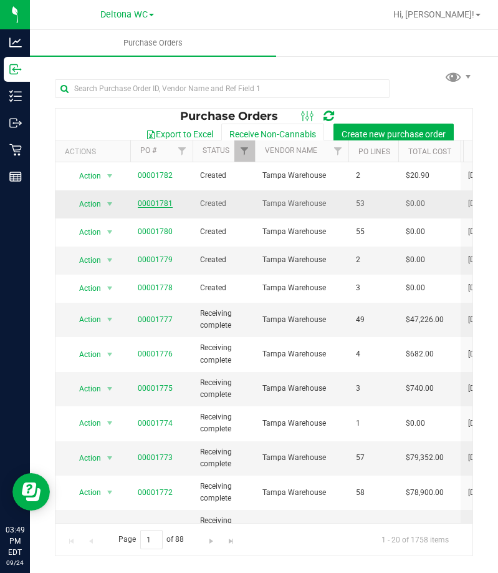
click at [166, 206] on link "00001781" at bounding box center [155, 203] width 35 height 9
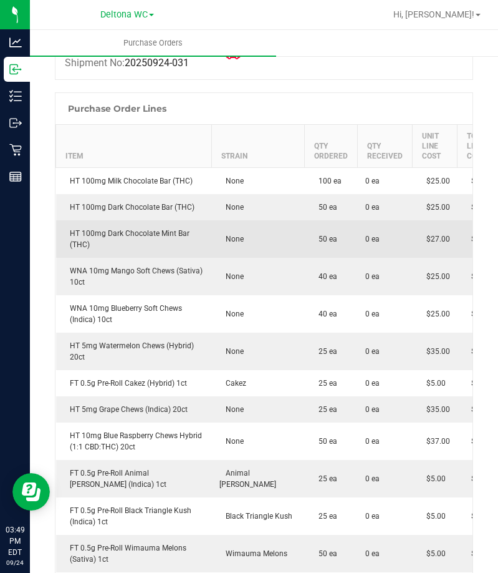
scroll to position [187, 0]
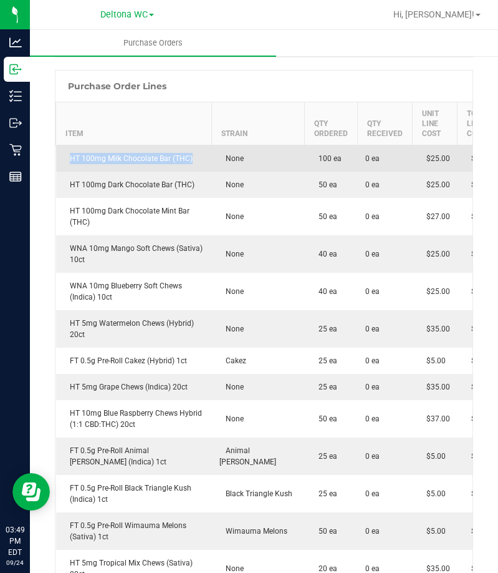
drag, startPoint x: 198, startPoint y: 161, endPoint x: 64, endPoint y: 155, distance: 134.2
click at [64, 155] on div "HT 100mg Milk Chocolate Bar (THC)" at bounding box center [134, 158] width 141 height 11
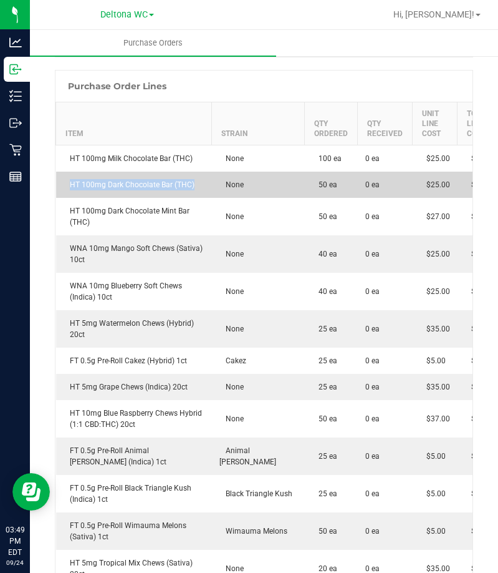
drag, startPoint x: 201, startPoint y: 186, endPoint x: 66, endPoint y: 186, distance: 134.7
click at [66, 186] on div "HT 100mg Dark Chocolate Bar (THC)" at bounding box center [134, 184] width 141 height 11
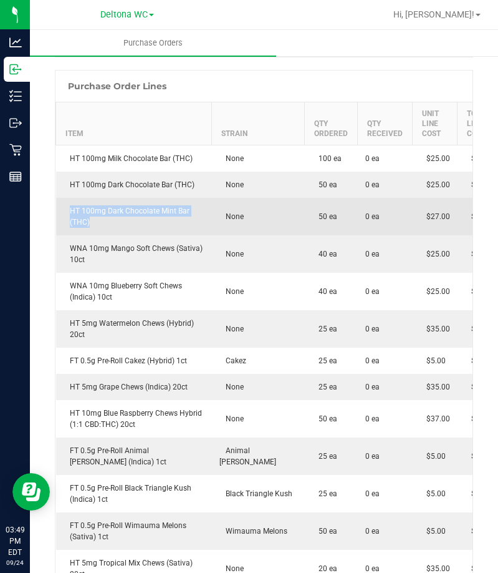
drag, startPoint x: 175, startPoint y: 228, endPoint x: 65, endPoint y: 211, distance: 111.6
click at [65, 211] on td "HT 100mg Dark Chocolate Mint Bar (THC)" at bounding box center [134, 216] width 156 height 37
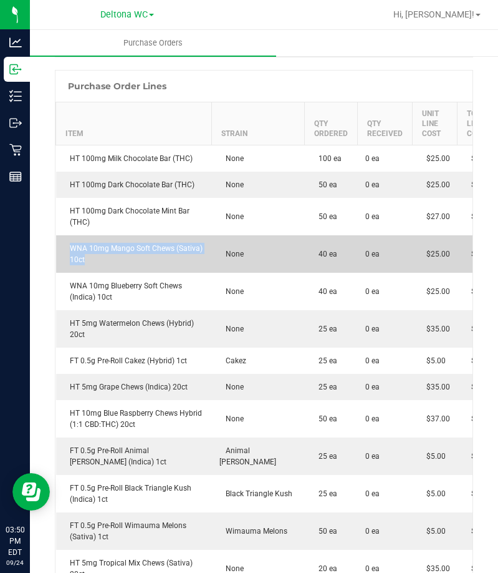
drag, startPoint x: 168, startPoint y: 261, endPoint x: 70, endPoint y: 244, distance: 100.1
click at [70, 244] on div "WNA 10mg Mango Soft Chews (Sativa) 10ct" at bounding box center [134, 254] width 141 height 22
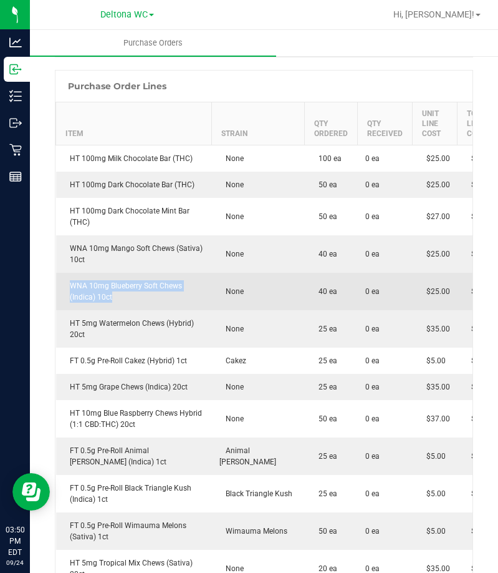
drag, startPoint x: 149, startPoint y: 301, endPoint x: 68, endPoint y: 279, distance: 84.1
click at [68, 279] on td "WNA 10mg Blueberry Soft Chews (Indica) 10ct" at bounding box center [134, 291] width 156 height 37
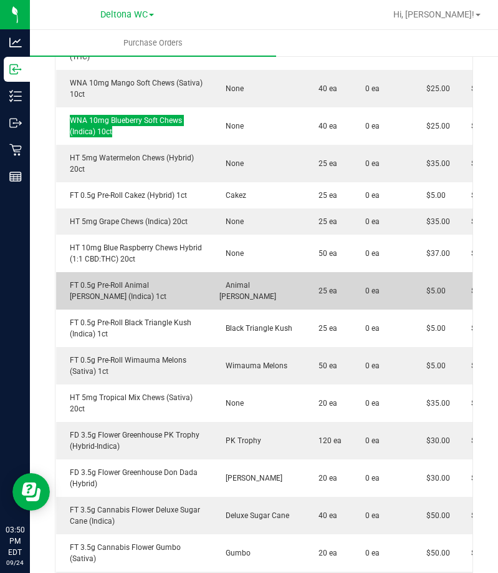
scroll to position [374, 0]
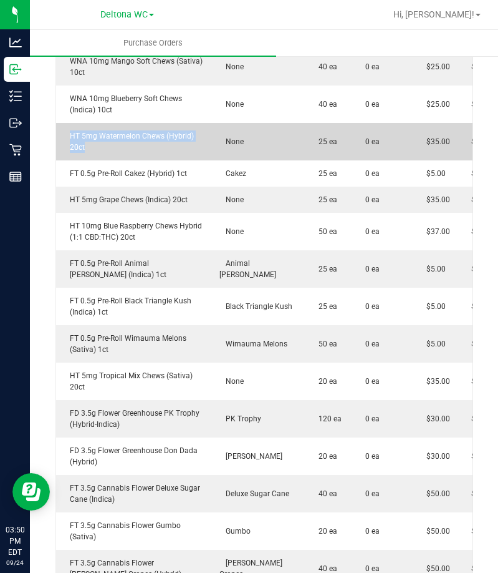
drag, startPoint x: 150, startPoint y: 148, endPoint x: 69, endPoint y: 135, distance: 82.7
click at [69, 135] on div "HT 5mg Watermelon Chews (Hybrid) 20ct" at bounding box center [134, 141] width 141 height 22
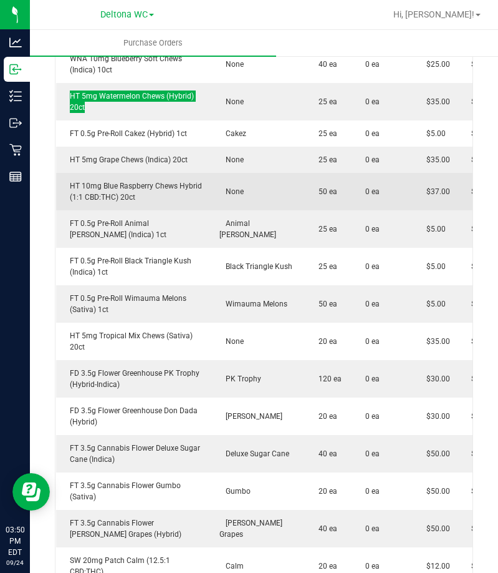
scroll to position [437, 0]
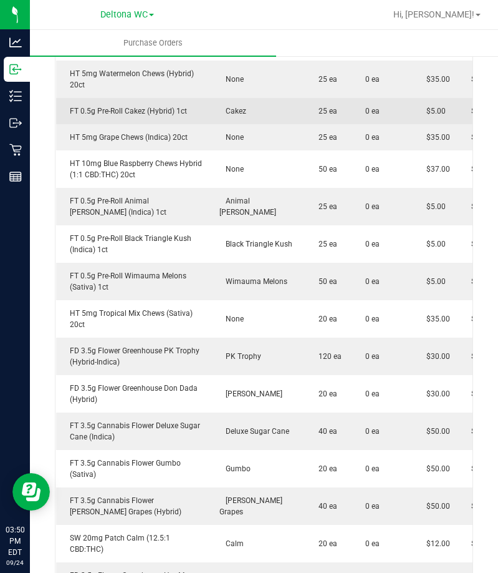
drag, startPoint x: 207, startPoint y: 112, endPoint x: 194, endPoint y: 113, distance: 13.1
click at [194, 113] on td "FT 0.5g Pre-Roll Cakez (Hybrid) 1ct" at bounding box center [134, 111] width 156 height 26
drag, startPoint x: 201, startPoint y: 113, endPoint x: 70, endPoint y: 109, distance: 130.4
click at [70, 109] on div "FT 0.5g Pre-Roll Cakez (Hybrid) 1ct" at bounding box center [134, 110] width 141 height 11
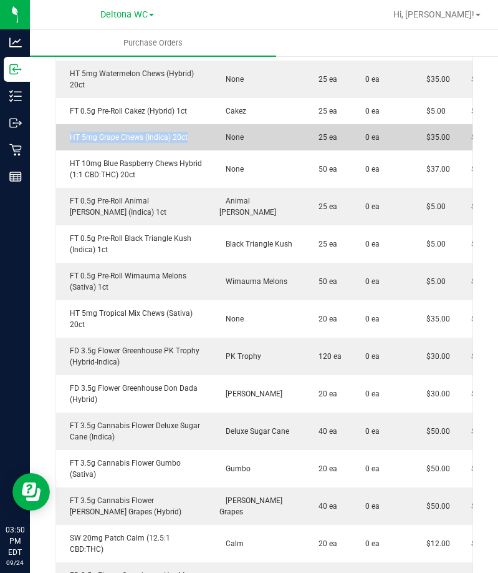
drag, startPoint x: 209, startPoint y: 138, endPoint x: 67, endPoint y: 138, distance: 142.2
click at [67, 138] on td "HT 5mg Grape Chews (Indica) 20ct" at bounding box center [134, 137] width 156 height 26
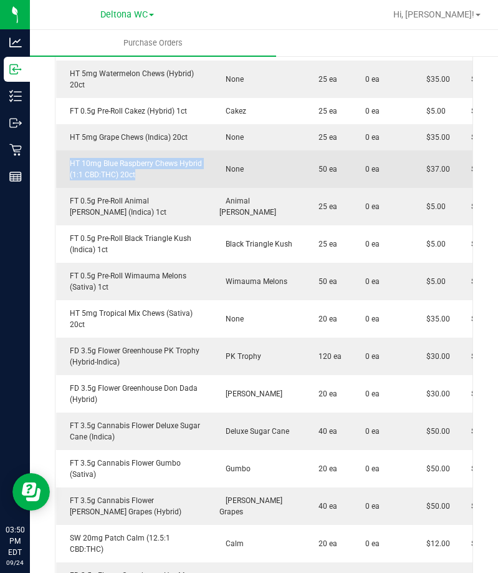
drag, startPoint x: 157, startPoint y: 174, endPoint x: 68, endPoint y: 161, distance: 89.5
click at [68, 161] on div "HT 10mg Blue Raspberry Chews Hybrid (1:1 CBD:THC) 20ct" at bounding box center [134, 169] width 141 height 22
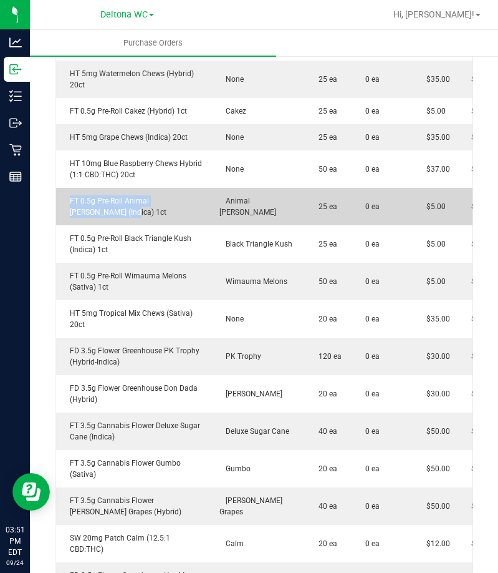
drag, startPoint x: 155, startPoint y: 213, endPoint x: 67, endPoint y: 202, distance: 88.6
click at [67, 202] on div "FT 0.5g Pre-Roll Animal [PERSON_NAME] (Indica) 1ct" at bounding box center [134, 206] width 141 height 22
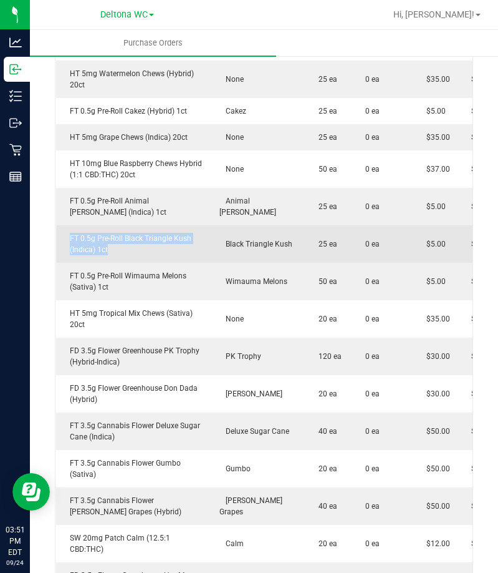
drag, startPoint x: 114, startPoint y: 253, endPoint x: 69, endPoint y: 237, distance: 46.9
click at [69, 237] on div "FT 0.5g Pre-Roll Black Triangle Kush (Indica) 1ct" at bounding box center [134, 244] width 141 height 22
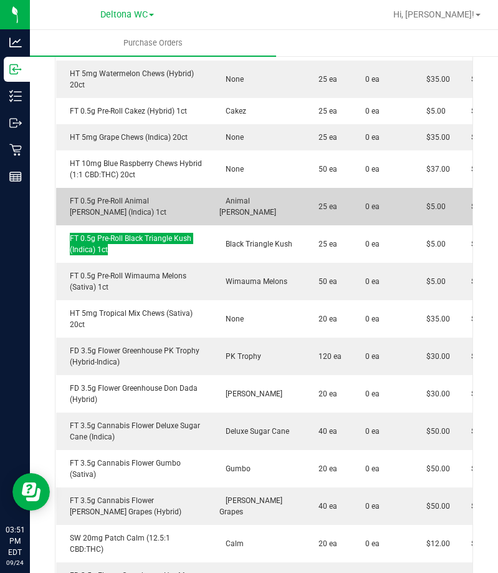
scroll to position [499, 0]
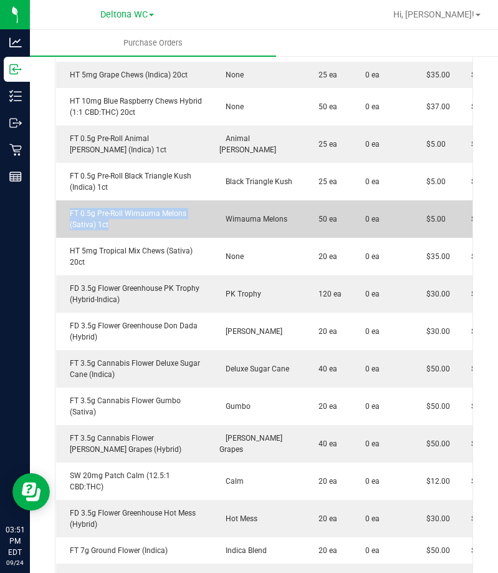
drag, startPoint x: 138, startPoint y: 224, endPoint x: 68, endPoint y: 212, distance: 71.5
click at [68, 212] on div "FT 0.5g Pre-Roll Wimauma Melons (Sativa) 1ct" at bounding box center [134, 219] width 141 height 22
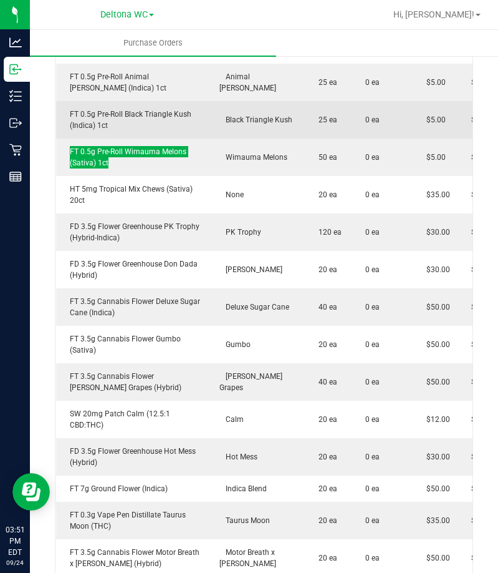
scroll to position [561, 0]
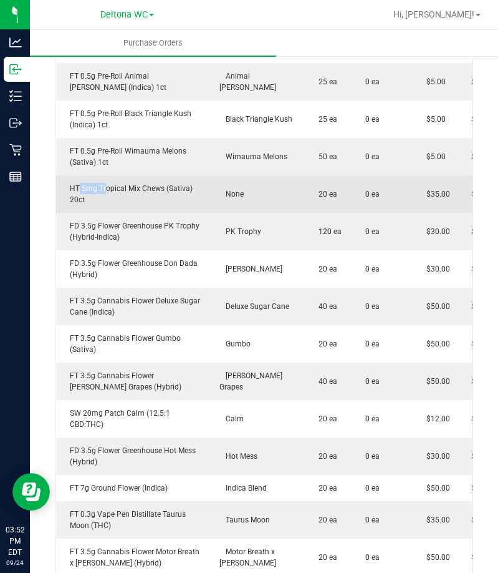
drag, startPoint x: 105, startPoint y: 191, endPoint x: 79, endPoint y: 188, distance: 25.7
click at [79, 188] on div "HT 5mg Tropical Mix Chews (Sativa) 20ct" at bounding box center [134, 194] width 141 height 22
click at [94, 199] on div "HT 5mg Tropical Mix Chews (Sativa) 20ct" at bounding box center [134, 194] width 141 height 22
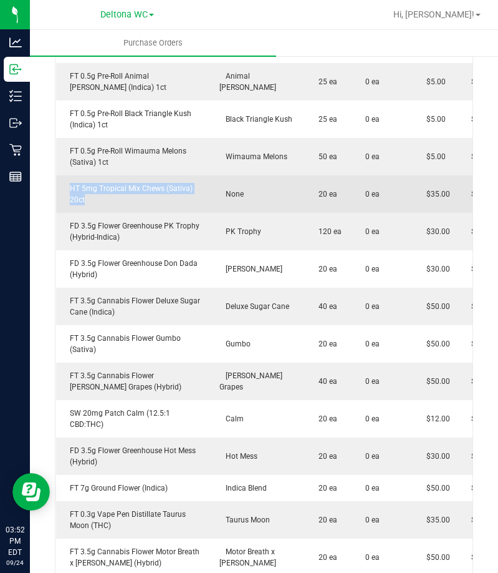
click at [94, 200] on div "HT 5mg Tropical Mix Chews (Sativa) 20ct" at bounding box center [134, 194] width 141 height 22
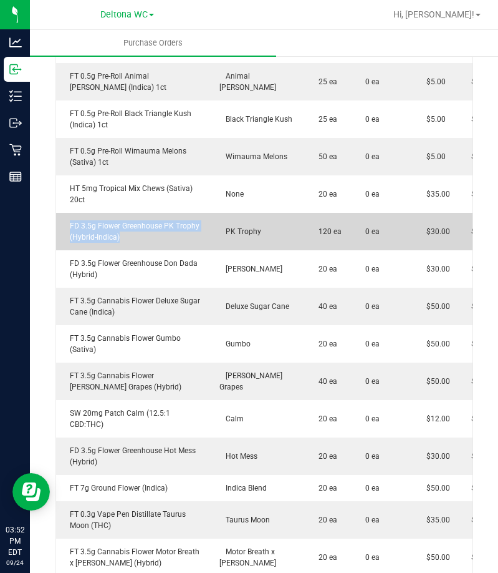
drag, startPoint x: 135, startPoint y: 243, endPoint x: 66, endPoint y: 230, distance: 70.5
click at [66, 230] on td "FD 3.5g Flower Greenhouse PK Trophy (Hybrid-Indica)" at bounding box center [134, 231] width 156 height 37
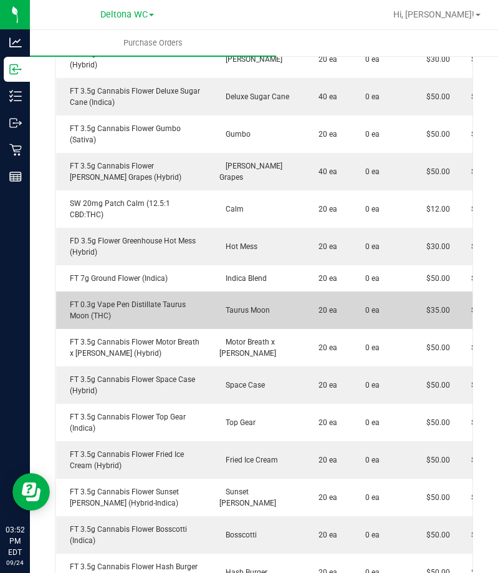
scroll to position [662, 0]
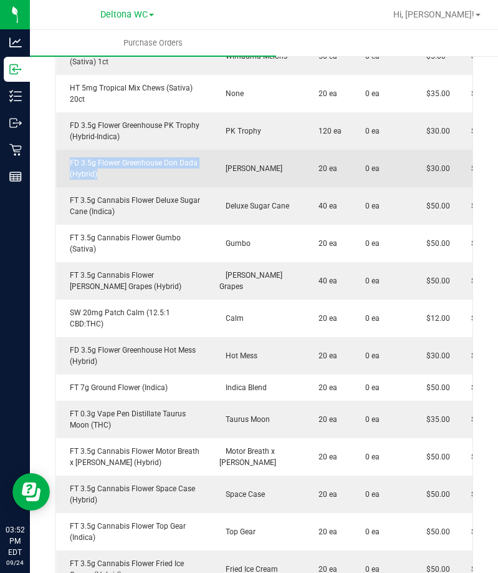
drag, startPoint x: 133, startPoint y: 174, endPoint x: 67, endPoint y: 163, distance: 67.1
click at [67, 163] on div "FD 3.5g Flower Greenhouse Don Dada (Hybrid)" at bounding box center [134, 168] width 141 height 22
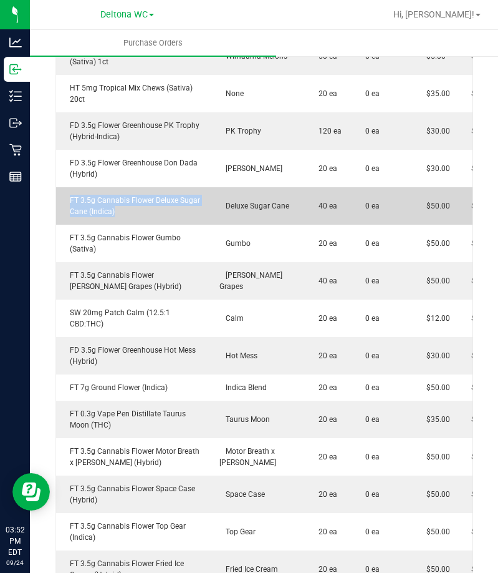
drag, startPoint x: 162, startPoint y: 210, endPoint x: 66, endPoint y: 199, distance: 96.0
click at [66, 199] on div "FT 3.5g Cannabis Flower Deluxe Sugar Cane (Indica)" at bounding box center [134, 206] width 141 height 22
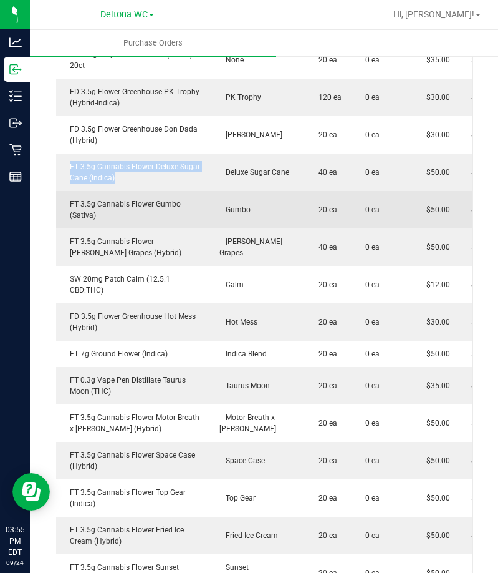
scroll to position [724, 0]
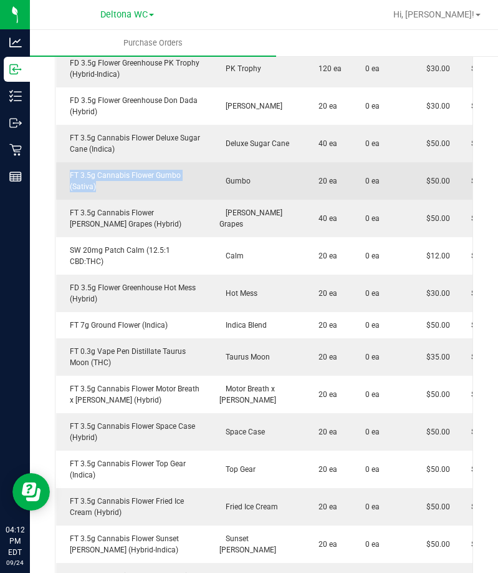
drag, startPoint x: 122, startPoint y: 191, endPoint x: 66, endPoint y: 174, distance: 58.2
click at [66, 174] on div "FT 3.5g Cannabis Flower Gumbo (Sativa)" at bounding box center [134, 181] width 141 height 22
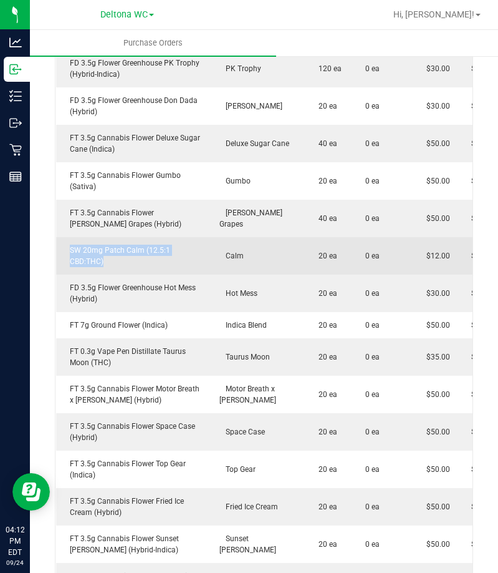
drag, startPoint x: 209, startPoint y: 249, endPoint x: 57, endPoint y: 254, distance: 152.3
click at [57, 254] on td "SW 20mg Patch Calm (12.5:1 CBD:THC)" at bounding box center [134, 255] width 156 height 37
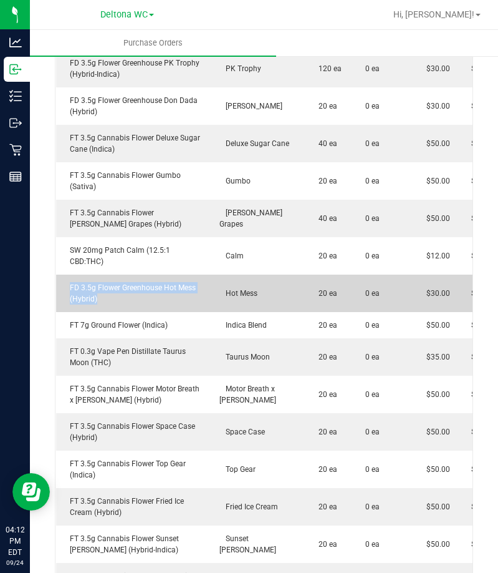
drag, startPoint x: 173, startPoint y: 292, endPoint x: 64, endPoint y: 281, distance: 110.3
click at [64, 282] on div "FD 3.5g Flower Greenhouse Hot Mess (Hybrid)" at bounding box center [134, 293] width 141 height 22
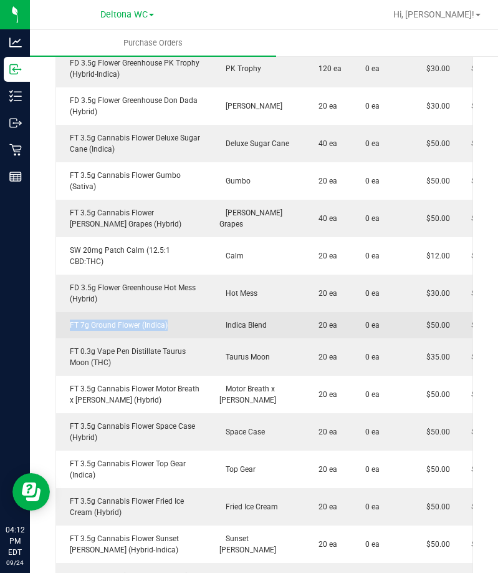
drag, startPoint x: 189, startPoint y: 319, endPoint x: 70, endPoint y: 316, distance: 119.2
click at [70, 319] on div "FT 7g Ground Flower (Indica)" at bounding box center [134, 324] width 141 height 11
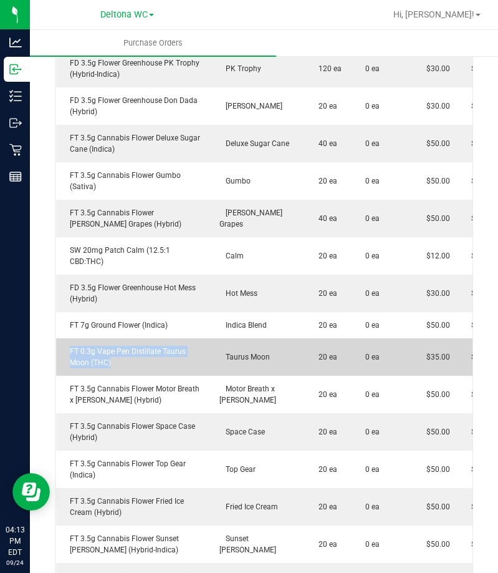
drag, startPoint x: 148, startPoint y: 352, endPoint x: 65, endPoint y: 344, distance: 83.3
click at [65, 346] on div "FT 0.3g Vape Pen Distillate Taurus Moon (THC)" at bounding box center [134, 357] width 141 height 22
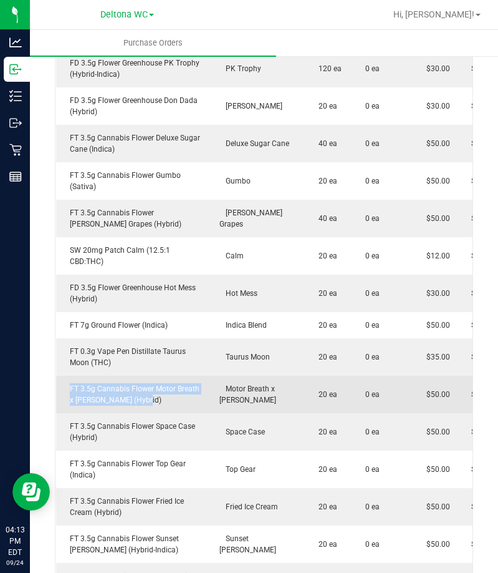
drag, startPoint x: 158, startPoint y: 397, endPoint x: 59, endPoint y: 376, distance: 101.9
click at [59, 376] on td "FT 3.5g Cannabis Flower Motor Breath x [PERSON_NAME] (Hybrid)" at bounding box center [134, 393] width 156 height 37
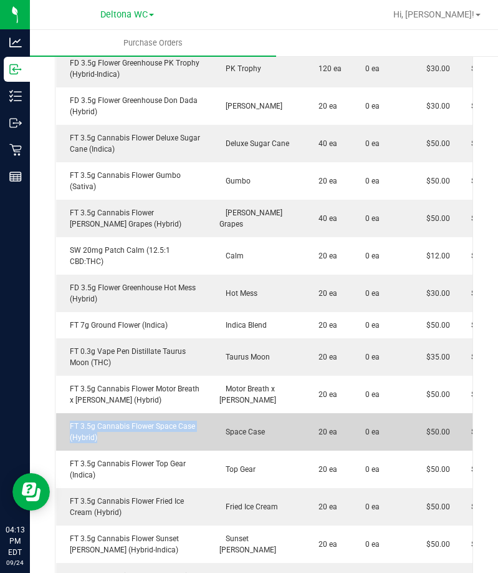
drag, startPoint x: 130, startPoint y: 425, endPoint x: 68, endPoint y: 410, distance: 63.5
click at [68, 420] on div "FT 3.5g Cannabis Flower Space Case (Hybrid)" at bounding box center [134, 431] width 141 height 22
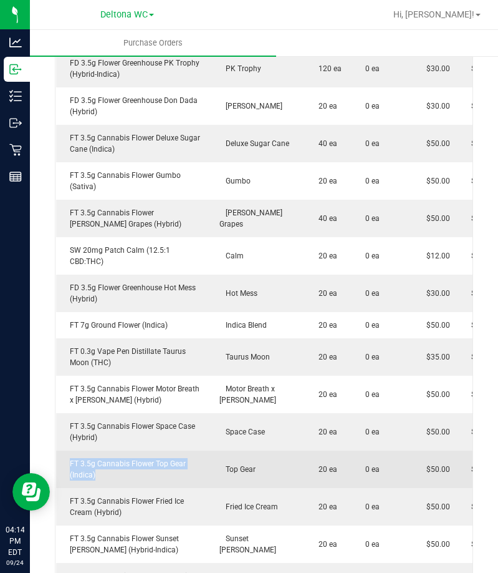
drag, startPoint x: 163, startPoint y: 462, endPoint x: 63, endPoint y: 452, distance: 101.0
click at [64, 458] on div "FT 3.5g Cannabis Flower Top Gear (Indica)" at bounding box center [134, 469] width 141 height 22
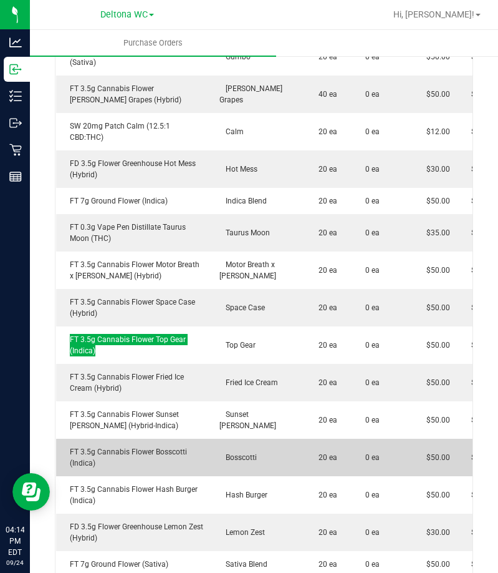
scroll to position [849, 0]
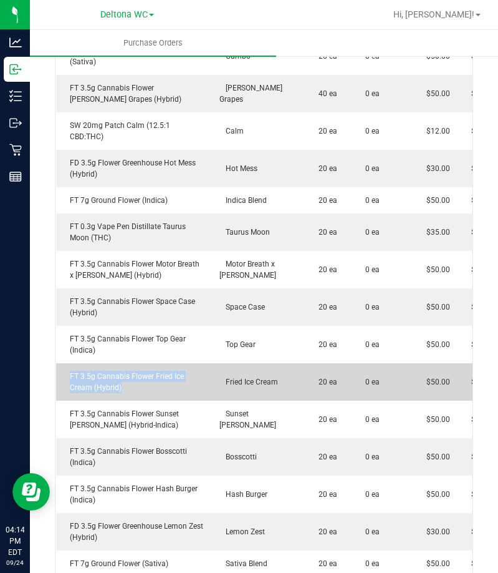
drag, startPoint x: 152, startPoint y: 384, endPoint x: 62, endPoint y: 368, distance: 91.2
click at [62, 368] on td "FT 3.5g Cannabis Flower Fried Ice Cream (Hybrid)" at bounding box center [134, 381] width 156 height 37
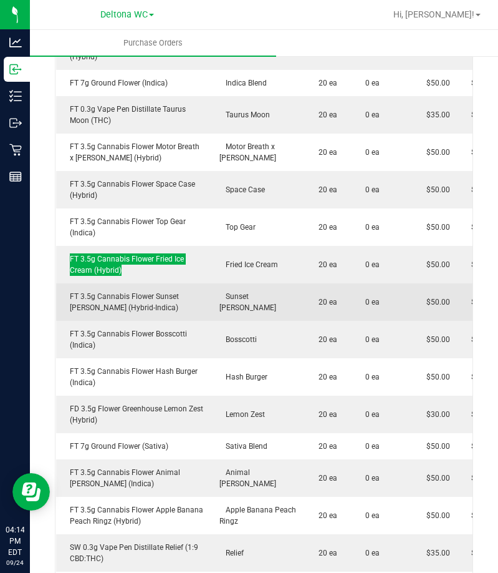
scroll to position [974, 0]
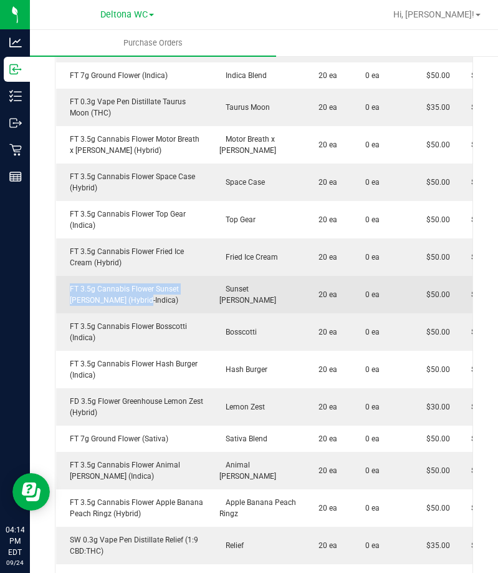
drag, startPoint x: 145, startPoint y: 296, endPoint x: 67, endPoint y: 277, distance: 80.2
click at [67, 277] on td "FT 3.5g Cannabis Flower Sunset [PERSON_NAME] (Hybrid-Indica)" at bounding box center [134, 294] width 156 height 37
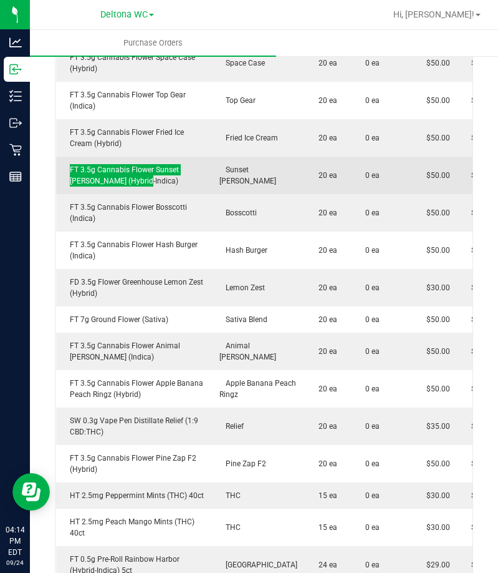
scroll to position [1098, 0]
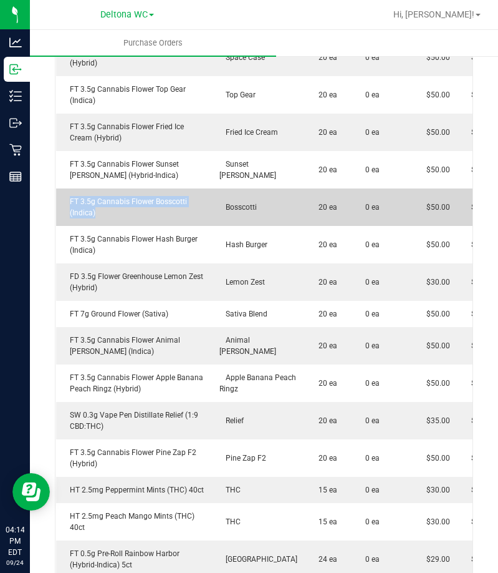
drag, startPoint x: 165, startPoint y: 204, endPoint x: 65, endPoint y: 189, distance: 100.3
click at [65, 196] on div "FT 3.5g Cannabis Flower Bosscotti (Indica)" at bounding box center [134, 207] width 141 height 22
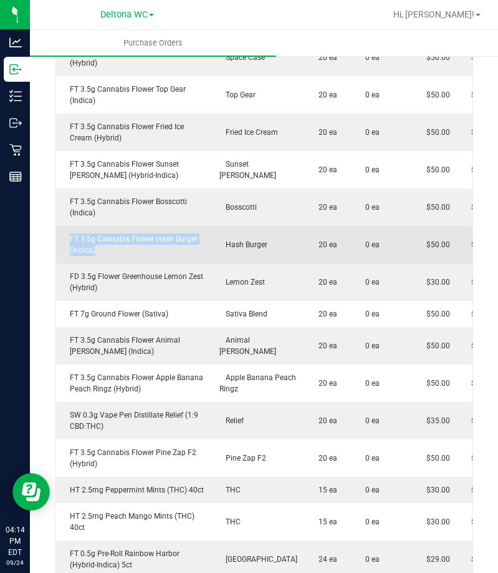
drag, startPoint x: 161, startPoint y: 242, endPoint x: 64, endPoint y: 231, distance: 97.3
click at [64, 233] on div "FT 3.5g Cannabis Flower Hash Burger (Indica)" at bounding box center [134, 244] width 141 height 22
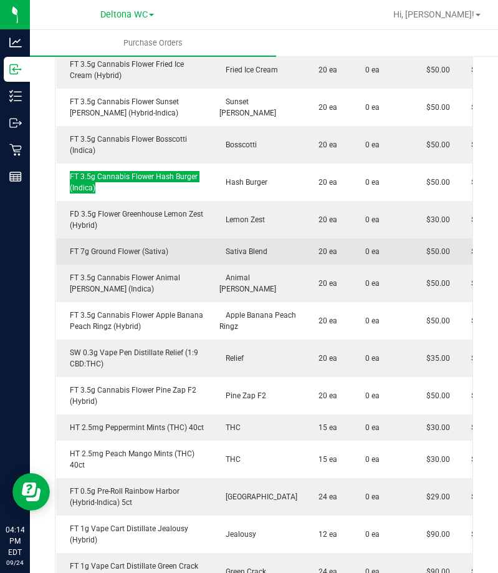
scroll to position [1223, 0]
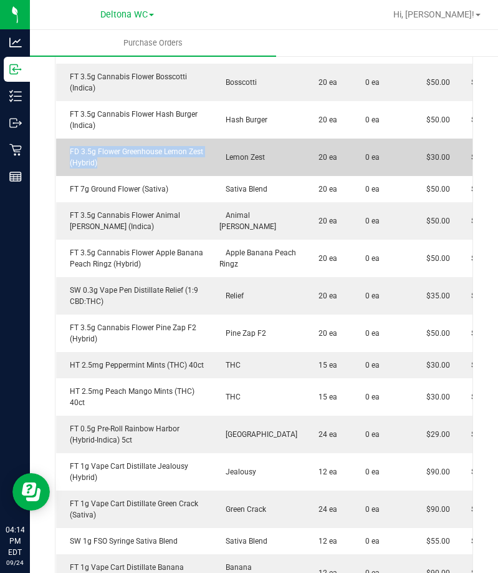
drag, startPoint x: 155, startPoint y: 157, endPoint x: 68, endPoint y: 143, distance: 88.4
click at [68, 143] on td "FD 3.5g Flower Greenhouse Lemon Zest (Hybrid)" at bounding box center [134, 156] width 156 height 37
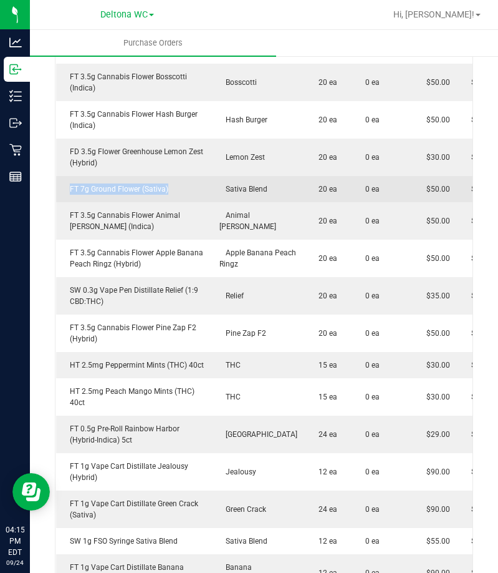
drag, startPoint x: 168, startPoint y: 180, endPoint x: 56, endPoint y: 177, distance: 112.3
click at [56, 177] on td "FT 7g Ground Flower (Sativa)" at bounding box center [134, 189] width 156 height 26
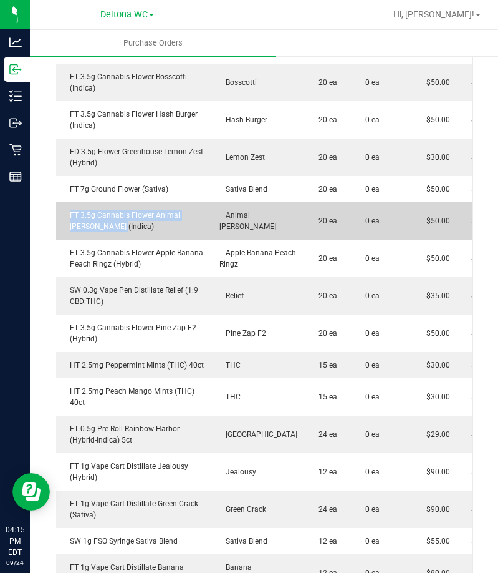
drag, startPoint x: 115, startPoint y: 216, endPoint x: 64, endPoint y: 205, distance: 53.0
click at [64, 210] on div "FT 3.5g Cannabis Flower Animal [PERSON_NAME] (Indica)" at bounding box center [134, 221] width 141 height 22
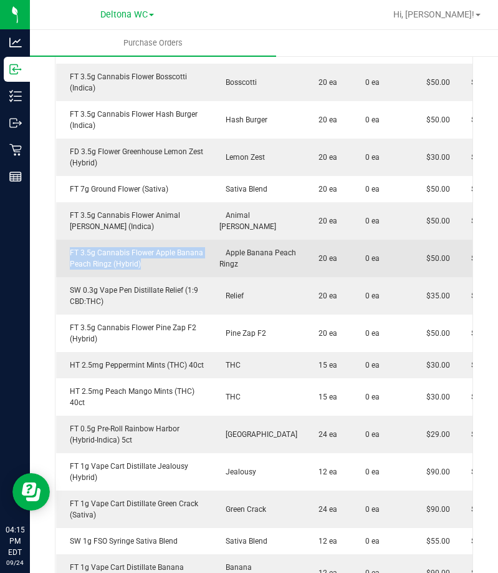
drag, startPoint x: 161, startPoint y: 255, endPoint x: 62, endPoint y: 238, distance: 100.0
click at [62, 240] on td "FT 3.5g Cannabis Flower Apple Banana Peach Ringz (Hybrid)" at bounding box center [134, 258] width 156 height 37
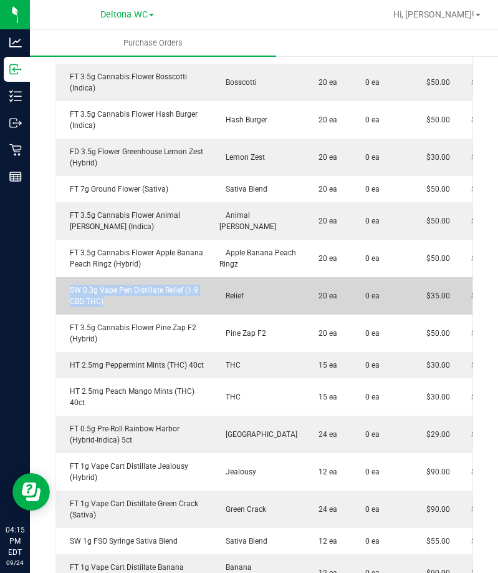
drag, startPoint x: 132, startPoint y: 295, endPoint x: 69, endPoint y: 278, distance: 64.8
click at [69, 284] on div "SW 0.3g Vape Pen Distillate Relief (1:9 CBD:THC)" at bounding box center [134, 295] width 141 height 22
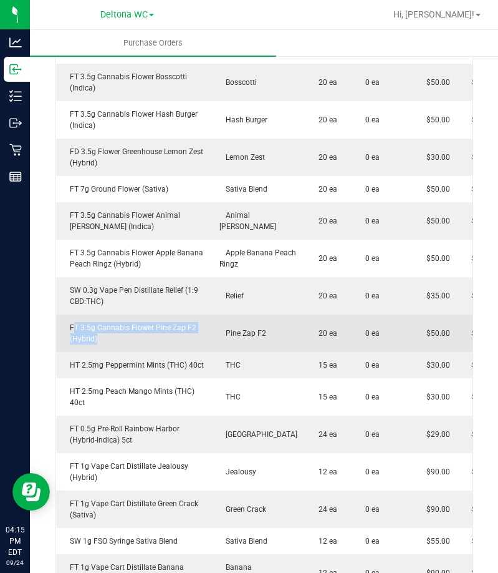
drag, startPoint x: 135, startPoint y: 329, endPoint x: 73, endPoint y: 317, distance: 63.0
click at [73, 322] on div "FT 3.5g Cannabis Flower Pine Zap F2 (Hybrid)" at bounding box center [134, 333] width 141 height 22
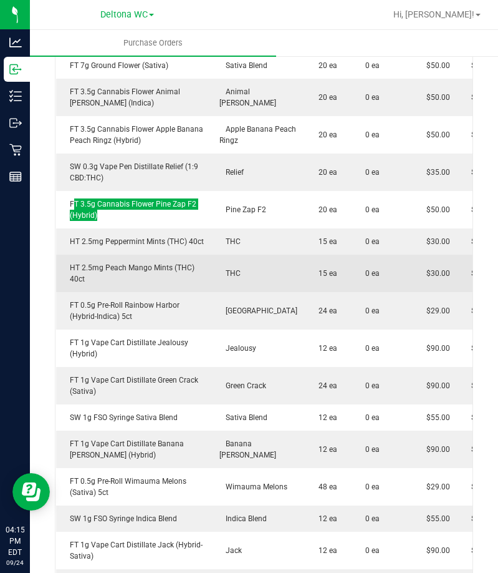
scroll to position [1348, 0]
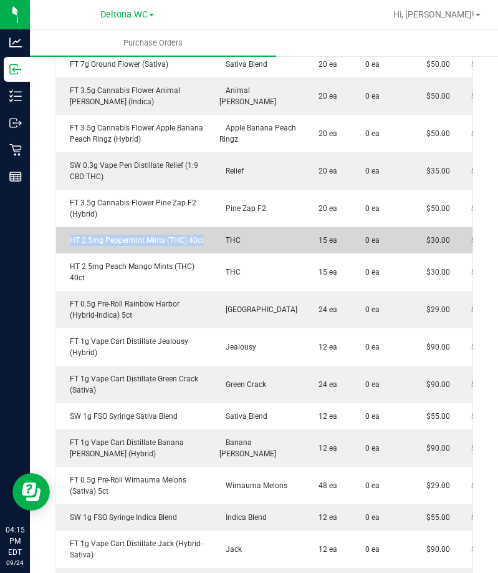
drag, startPoint x: 173, startPoint y: 234, endPoint x: 70, endPoint y: 233, distance: 102.9
click at [70, 233] on td "HT 2.5mg Peppermint Mints (THC) 40ct" at bounding box center [134, 240] width 156 height 26
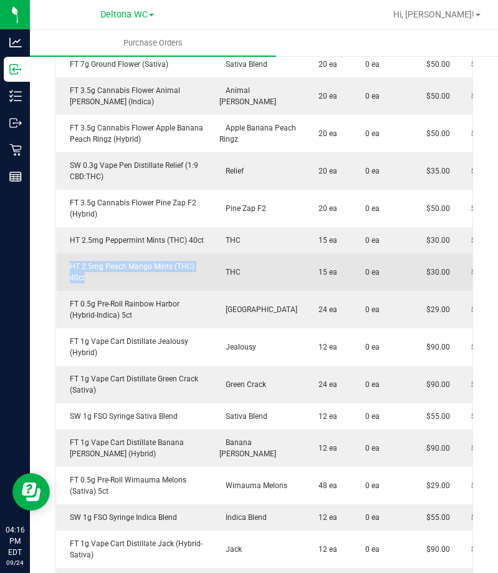
drag, startPoint x: 111, startPoint y: 274, endPoint x: 63, endPoint y: 252, distance: 52.8
click at [63, 253] on td "HT 2.5mg Peach Mango Mints (THC) 40ct" at bounding box center [134, 271] width 156 height 37
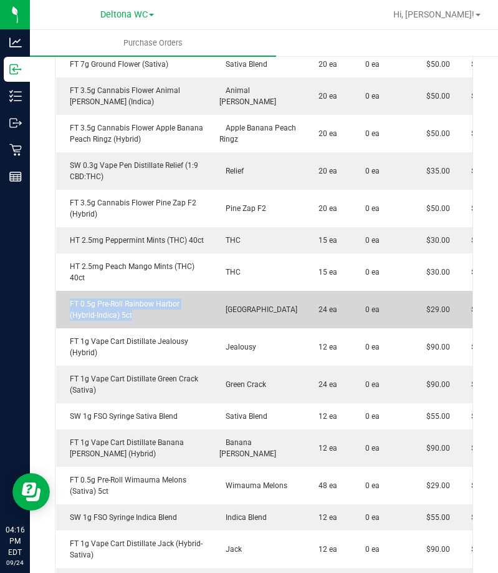
drag, startPoint x: 148, startPoint y: 307, endPoint x: 65, endPoint y: 293, distance: 84.2
click at [65, 298] on div "FT 0.5g Pre-Roll Rainbow Harbor (Hybrid-Indica) 5ct" at bounding box center [134, 309] width 141 height 22
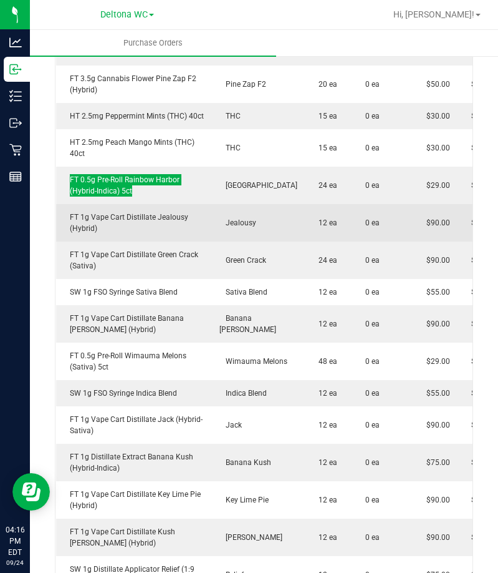
scroll to position [1473, 0]
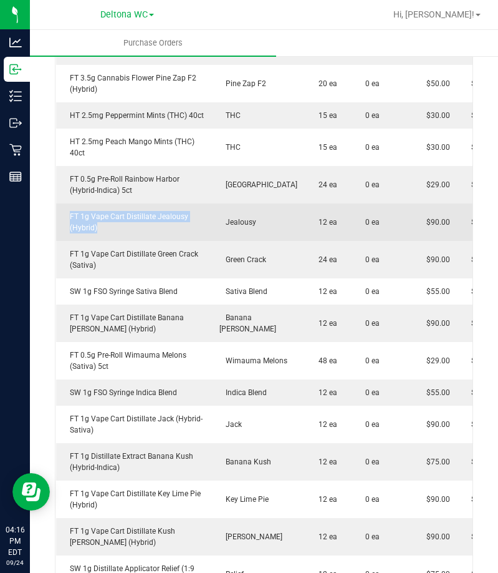
drag, startPoint x: 140, startPoint y: 221, endPoint x: 63, endPoint y: 206, distance: 78.3
click at [64, 211] on div "FT 1g Vape Cart Distillate Jealousy (Hybrid)" at bounding box center [134, 222] width 141 height 22
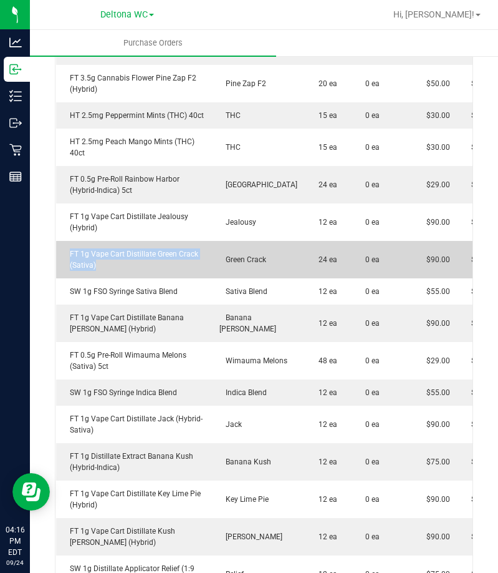
drag, startPoint x: 111, startPoint y: 259, endPoint x: 64, endPoint y: 242, distance: 49.7
click at [64, 248] on div "FT 1g Vape Cart Distillate Green Crack (Sativa)" at bounding box center [134, 259] width 141 height 22
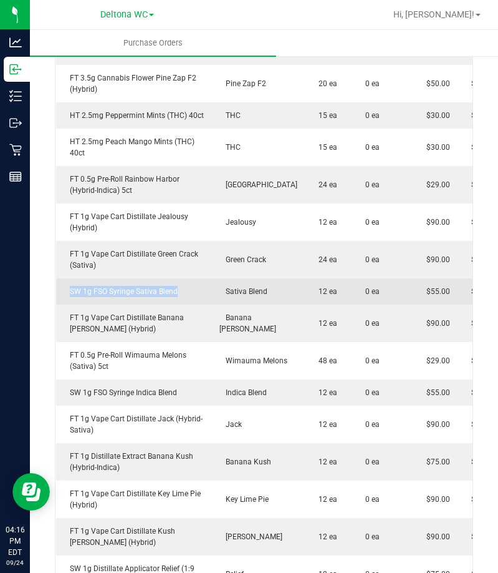
drag, startPoint x: 191, startPoint y: 275, endPoint x: 63, endPoint y: 281, distance: 128.6
click at [64, 286] on div "SW 1g FSO Syringe Sativa Blend" at bounding box center [134, 291] width 141 height 11
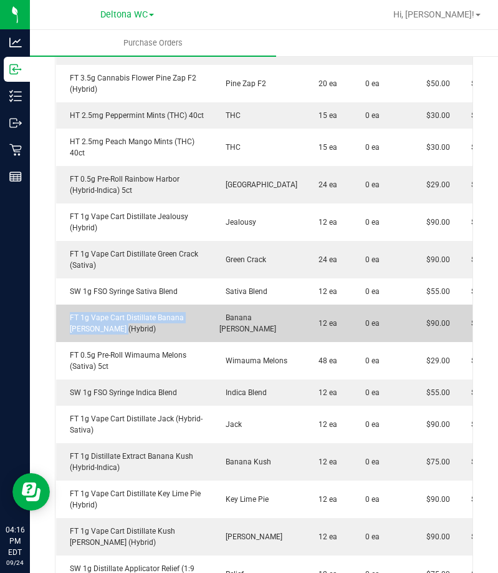
drag, startPoint x: 196, startPoint y: 317, endPoint x: 58, endPoint y: 294, distance: 139.9
click at [58, 304] on td "FT 1g Vape Cart Distillate Banana [PERSON_NAME] (Hybrid)" at bounding box center [134, 322] width 156 height 37
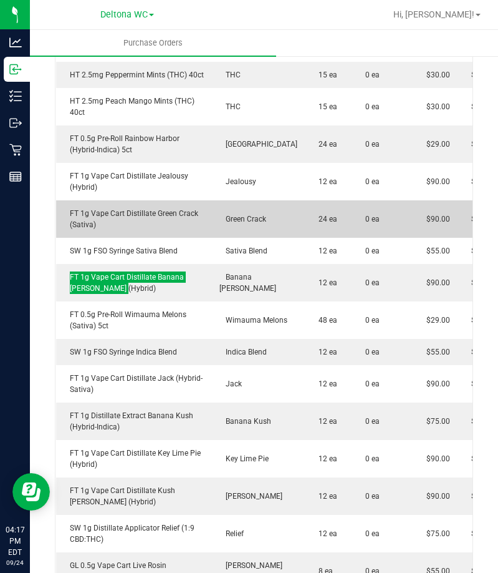
scroll to position [1535, 0]
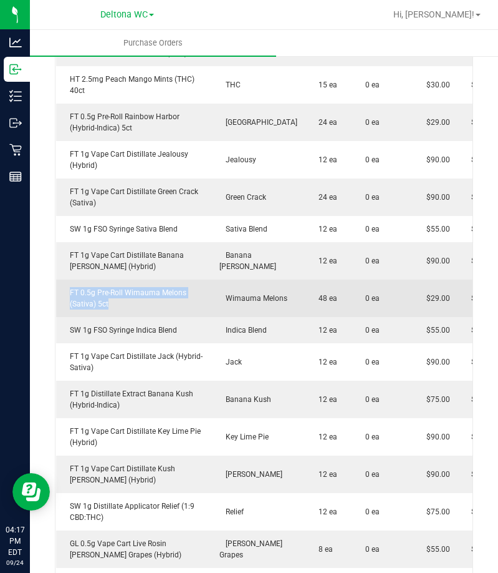
drag, startPoint x: 142, startPoint y: 298, endPoint x: 62, endPoint y: 280, distance: 81.1
click at [64, 287] on div "FT 0.5g Pre-Roll Wimauma Melons (Sativa) 5ct" at bounding box center [134, 298] width 141 height 22
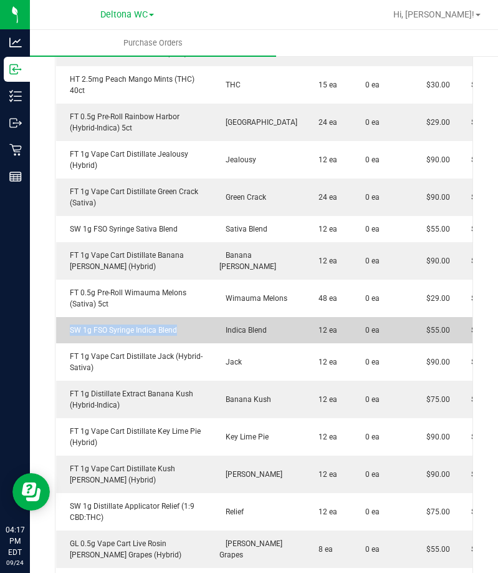
drag, startPoint x: 196, startPoint y: 323, endPoint x: 67, endPoint y: 314, distance: 129.4
click at [67, 324] on div "SW 1g FSO Syringe Indica Blend" at bounding box center [134, 329] width 141 height 11
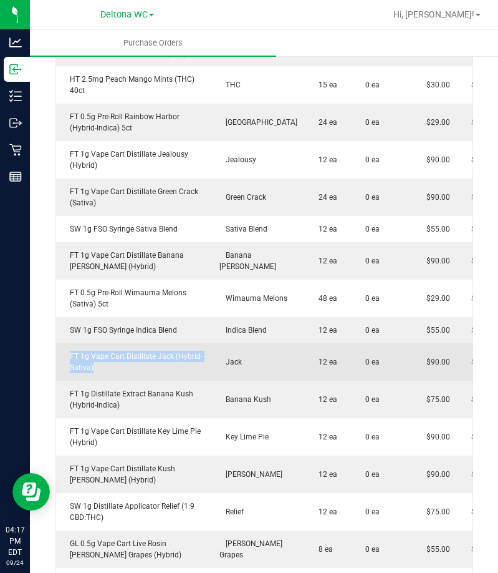
drag, startPoint x: 167, startPoint y: 359, endPoint x: 67, endPoint y: 346, distance: 100.0
click at [67, 351] on div "FT 1g Vape Cart Distillate Jack (Hybrid-Sativa)" at bounding box center [134, 362] width 141 height 22
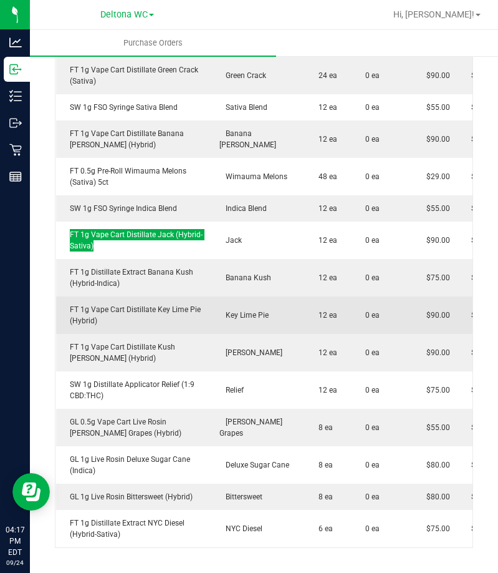
scroll to position [1660, 0]
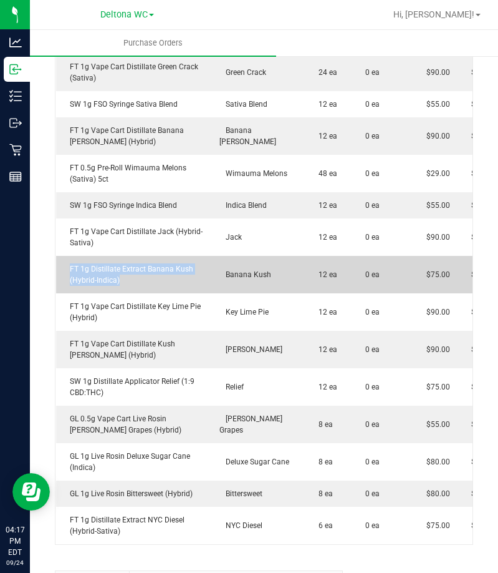
drag, startPoint x: 123, startPoint y: 268, endPoint x: 67, endPoint y: 260, distance: 56.1
click at [67, 263] on div "FT 1g Distillate Extract Banana Kush (Hybrid-Indica)" at bounding box center [134, 274] width 141 height 22
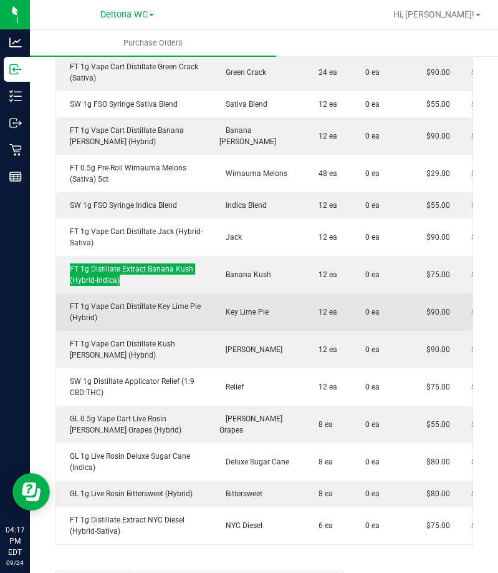
scroll to position [1722, 0]
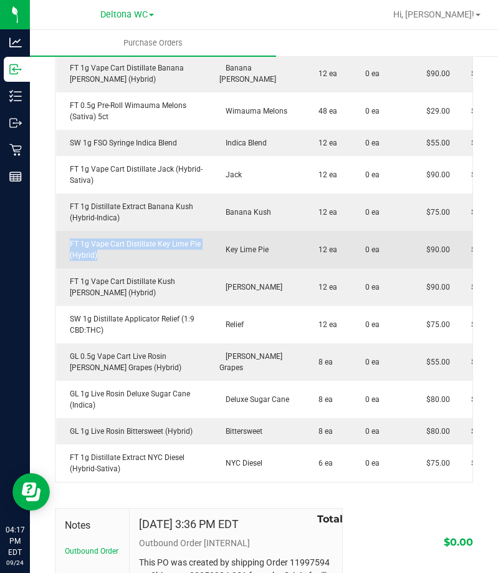
drag, startPoint x: 147, startPoint y: 249, endPoint x: 59, endPoint y: 233, distance: 89.4
click at [59, 233] on td "FT 1g Vape Cart Distillate Key Lime Pie (Hybrid)" at bounding box center [134, 249] width 156 height 37
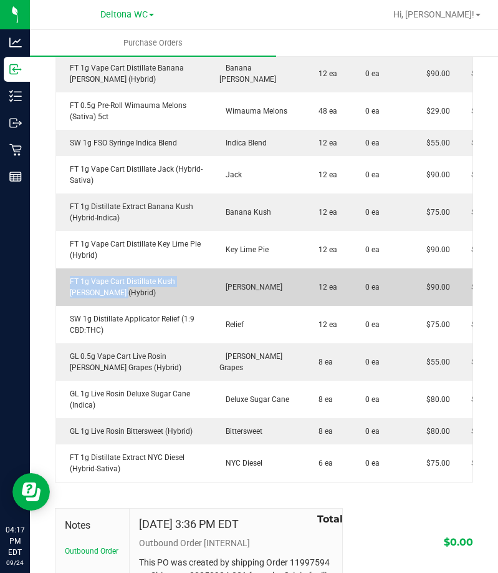
drag, startPoint x: 102, startPoint y: 282, endPoint x: 69, endPoint y: 268, distance: 36.4
click at [69, 276] on div "FT 1g Vape Cart Distillate Kush [PERSON_NAME] (Hybrid)" at bounding box center [134, 287] width 141 height 22
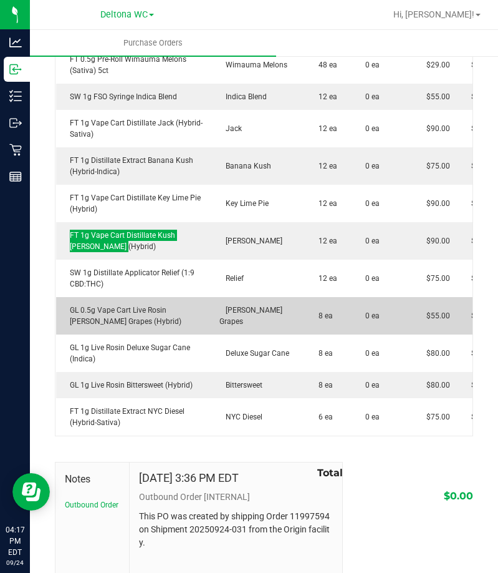
scroll to position [1836, 0]
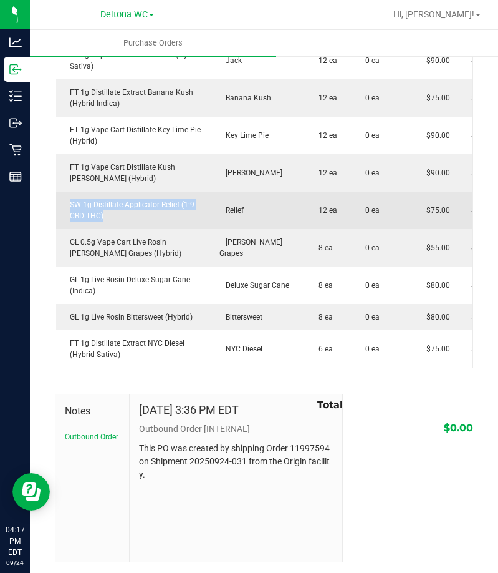
drag, startPoint x: 122, startPoint y: 210, endPoint x: 70, endPoint y: 191, distance: 54.7
click at [70, 191] on td "SW 1g Distillate Applicator Relief (1:9 CBD:THC)" at bounding box center [134, 209] width 156 height 37
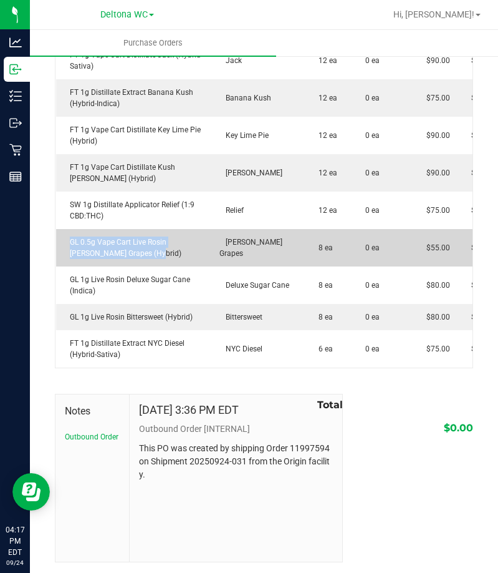
drag, startPoint x: 128, startPoint y: 245, endPoint x: 69, endPoint y: 225, distance: 62.1
click at [69, 229] on td "GL 0.5g Vape Cart Live Rosin [PERSON_NAME] Grapes (Hybrid)" at bounding box center [134, 247] width 156 height 37
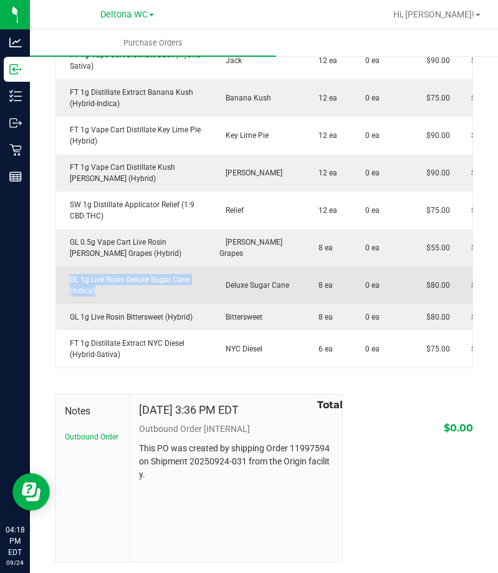
drag, startPoint x: 116, startPoint y: 279, endPoint x: 56, endPoint y: 264, distance: 61.7
click at [56, 266] on td "GL 1g Live Rosin Deluxe Sugar Cane (Indica)" at bounding box center [134, 284] width 156 height 37
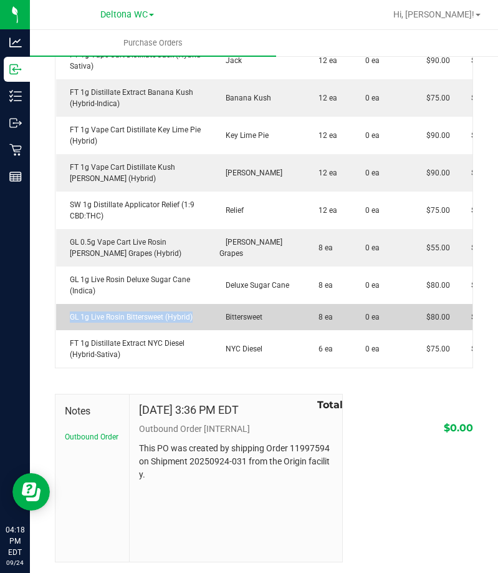
drag, startPoint x: 201, startPoint y: 298, endPoint x: 63, endPoint y: 299, distance: 138.5
click at [63, 304] on td "GL 1g Live Rosin Bittersweet (Hybrid)" at bounding box center [134, 317] width 156 height 26
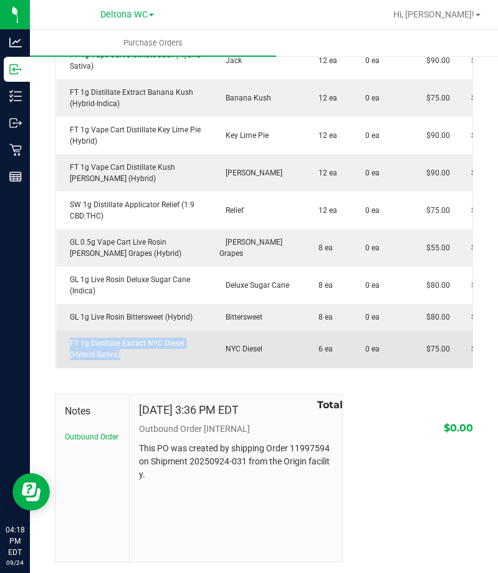
drag, startPoint x: 152, startPoint y: 351, endPoint x: 67, endPoint y: 329, distance: 88.0
click at [67, 330] on td "FT 1g Distillate Extract NYC Diesel (Hybrid-Sativa)" at bounding box center [134, 348] width 156 height 37
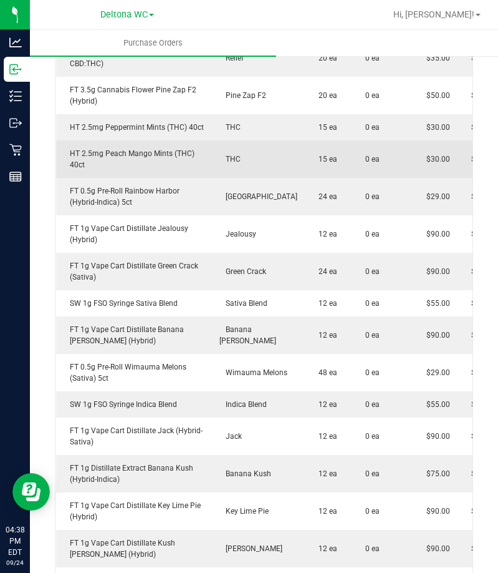
scroll to position [1400, 0]
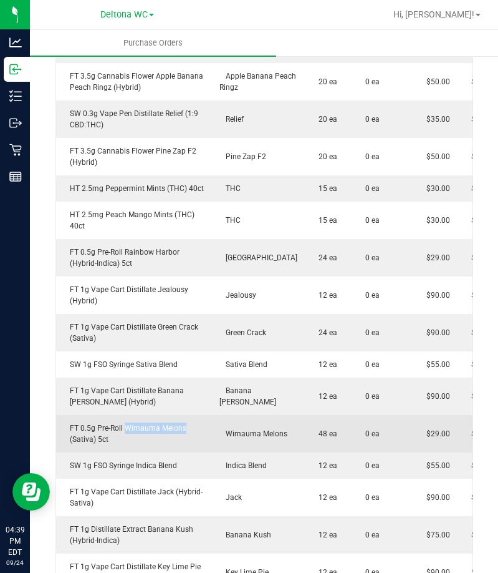
drag, startPoint x: 127, startPoint y: 413, endPoint x: 183, endPoint y: 417, distance: 56.3
click at [183, 422] on div "FT 0.5g Pre-Roll Wimauma Melons (Sativa) 5ct" at bounding box center [134, 433] width 141 height 22
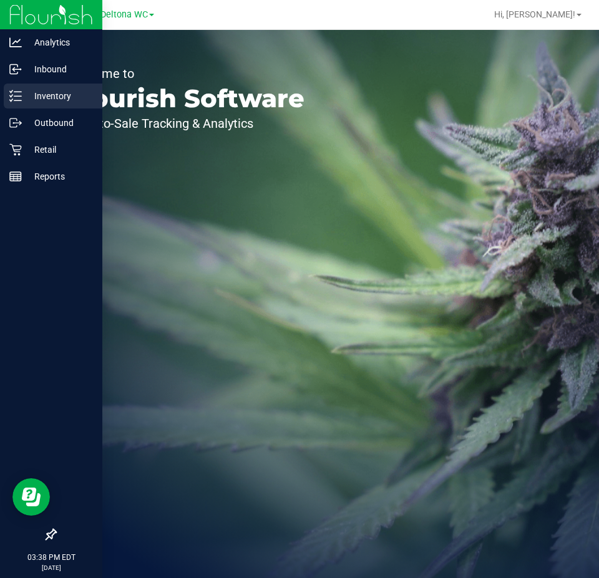
click at [39, 93] on p "Inventory" at bounding box center [59, 96] width 75 height 15
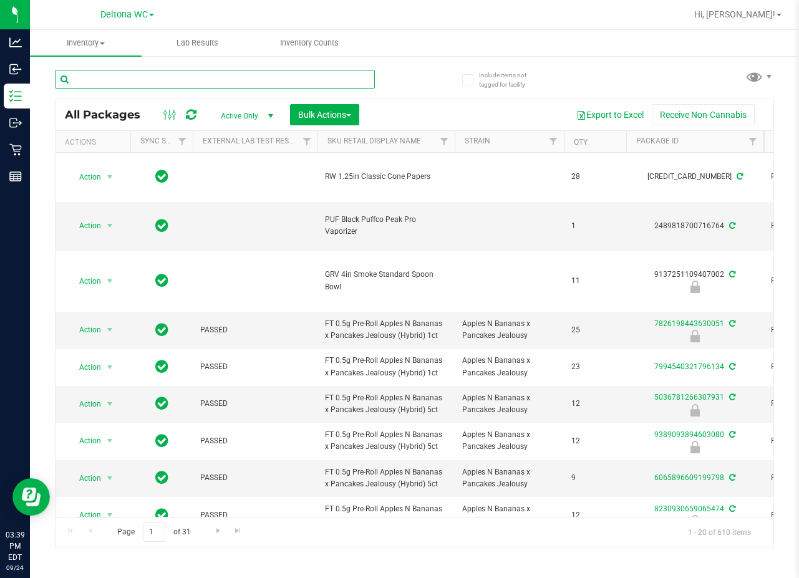
click at [272, 72] on input "text" at bounding box center [215, 79] width 320 height 19
paste input "FT 3.5g Cannabis Flower White Hot Guava 14 x Black Velvet (Hybrid)"
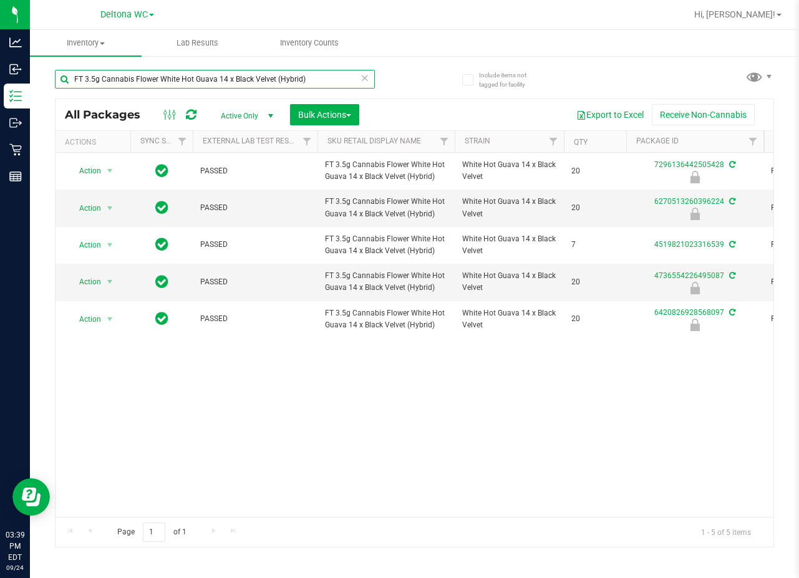
drag, startPoint x: 343, startPoint y: 82, endPoint x: -220, endPoint y: 77, distance: 563.2
click at [0, 77] on html "Analytics Inbound Inventory Outbound Retail Reports 03:39 PM EDT [DATE] 09/24 D…" at bounding box center [399, 289] width 799 height 578
click at [334, 77] on input "FT 3.5g Cannabis Flower White Hot Guava 14 x Black Velvet (Hybrid)" at bounding box center [215, 79] width 320 height 19
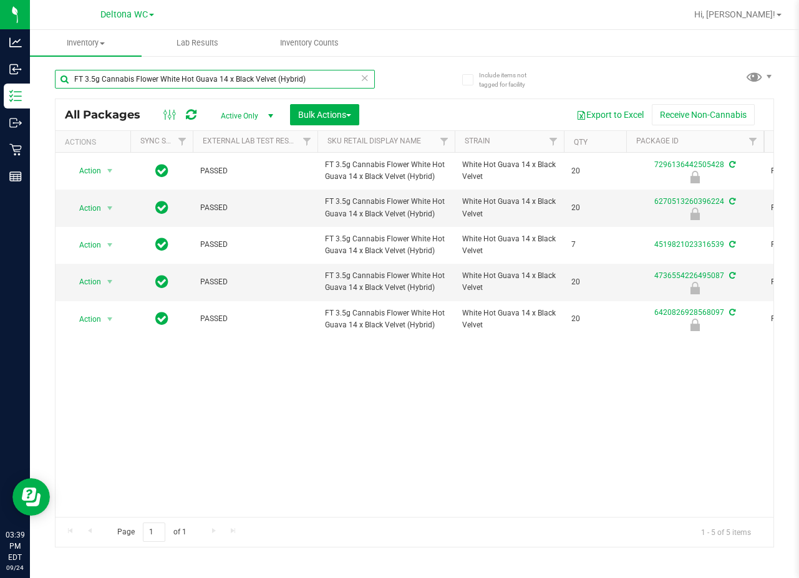
click at [334, 77] on input "FT 3.5g Cannabis Flower White Hot Guava 14 x Black Velvet (Hybrid)" at bounding box center [215, 79] width 320 height 19
paste input "Deluxe Sugar Cane (Indica"
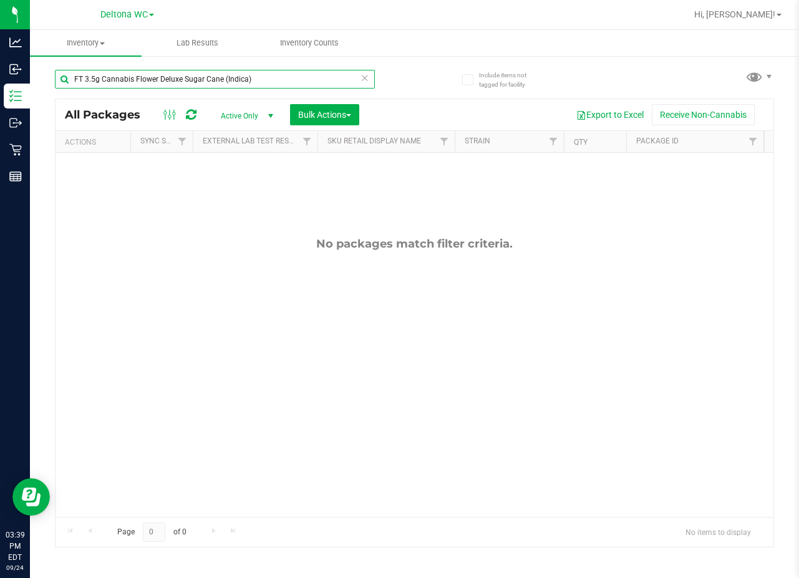
drag, startPoint x: 275, startPoint y: 77, endPoint x: -132, endPoint y: 56, distance: 407.8
click at [0, 56] on html "Analytics Inbound Inventory Outbound Retail Reports 03:39 PM EDT [DATE] 09/24 D…" at bounding box center [399, 289] width 799 height 578
paste input "D 3.5g Flower Greenhouse Melon Collie (Hybrid-Sativ"
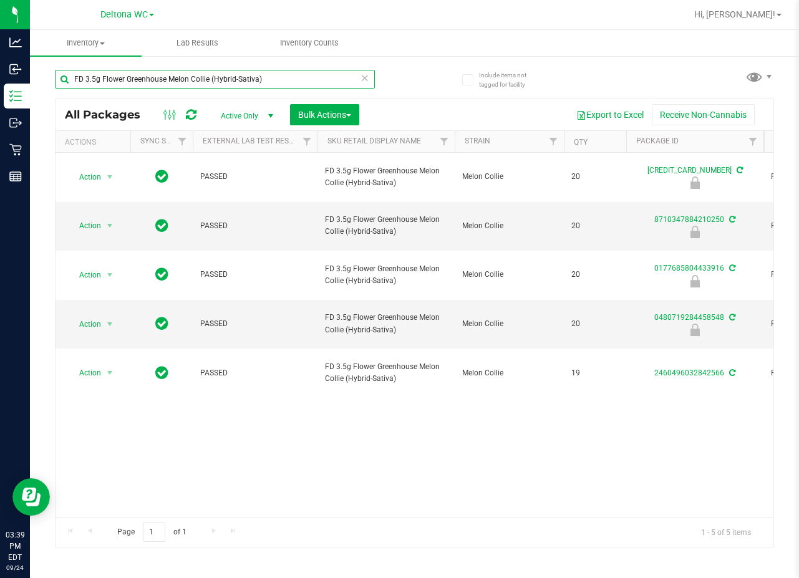
drag, startPoint x: 226, startPoint y: 82, endPoint x: -42, endPoint y: 57, distance: 269.4
click at [0, 57] on html "Analytics Inbound Inventory Outbound Retail Reports 03:39 PM EDT [DATE] 09/24 D…" at bounding box center [399, 289] width 799 height 578
paste input "T 1g Crumble Ice Cold (Hybrid"
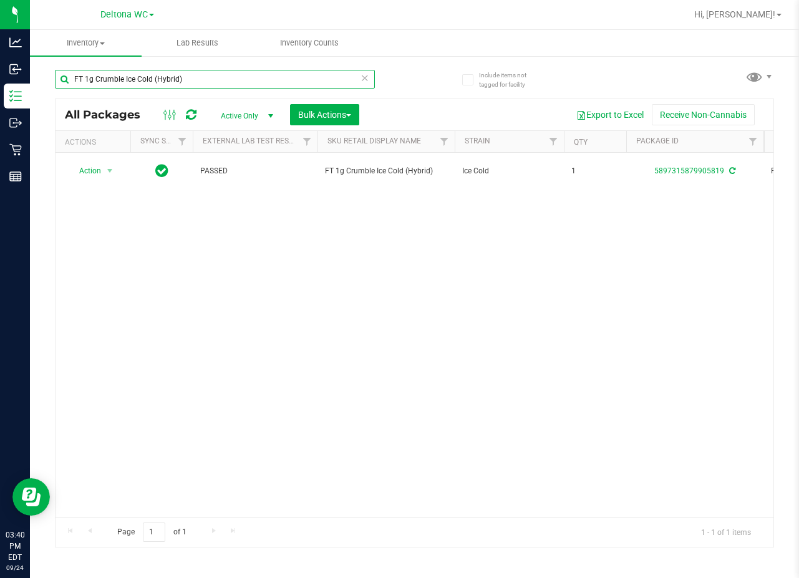
drag, startPoint x: 246, startPoint y: 80, endPoint x: -128, endPoint y: 36, distance: 376.8
click at [0, 36] on html "Analytics Inbound Inventory Outbound Retail Reports 03:40 PM EDT [DATE] 09/24 D…" at bounding box center [399, 289] width 799 height 578
paste input "Jelly Sea"
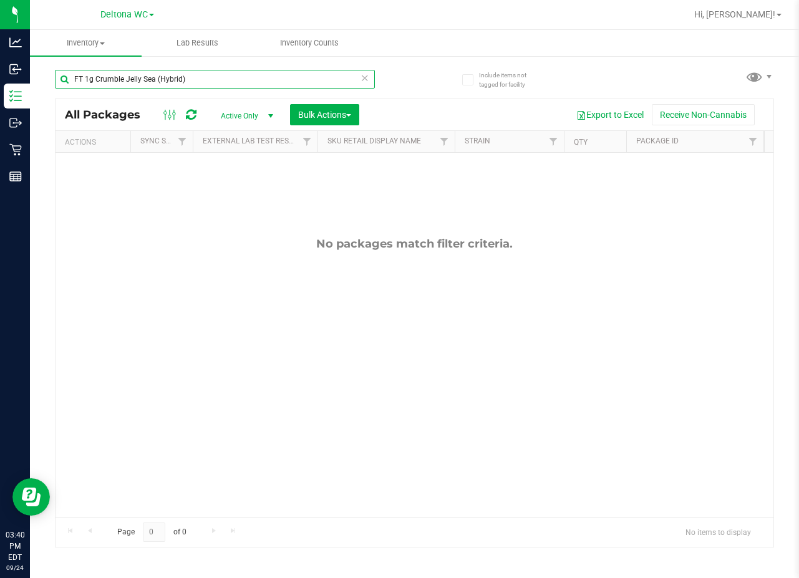
drag, startPoint x: 213, startPoint y: 75, endPoint x: -294, endPoint y: 67, distance: 507.1
click at [0, 67] on html "Analytics Inbound Inventory Outbound Retail Reports 03:40 PM EDT [DATE] 09/24 D…" at bounding box center [399, 289] width 799 height 578
paste input "Pine Zap F2"
drag, startPoint x: -119, startPoint y: 84, endPoint x: -249, endPoint y: 84, distance: 130.4
click at [0, 84] on html "Analytics Inbound Inventory Outbound Retail Reports 03:40 PM EDT [DATE] 09/24 D…" at bounding box center [399, 289] width 799 height 578
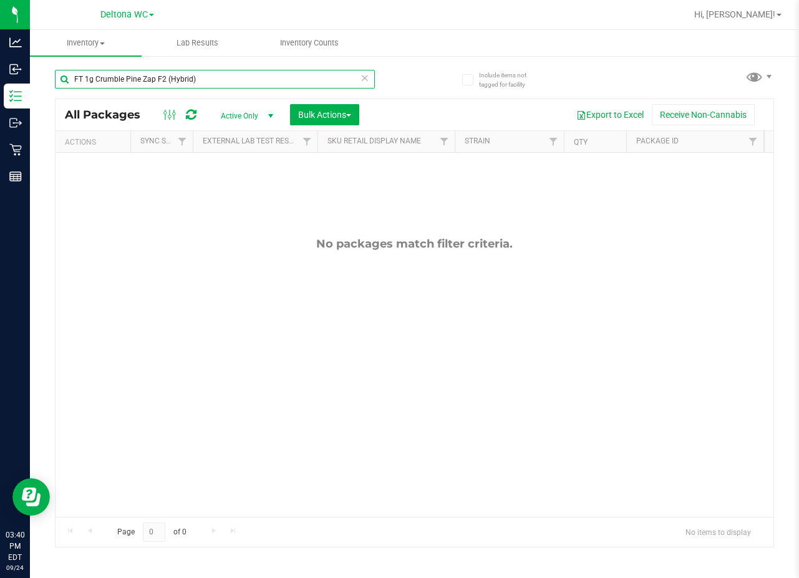
paste input "Shatter Zap N Burn"
drag, startPoint x: 208, startPoint y: 80, endPoint x: -129, endPoint y: 79, distance: 337.4
click at [0, 79] on html "Analytics Inbound Inventory Outbound Retail Reports 03:40 PM EDT [DATE] 09/24 D…" at bounding box center [399, 289] width 799 height 578
paste input "Ice Cold"
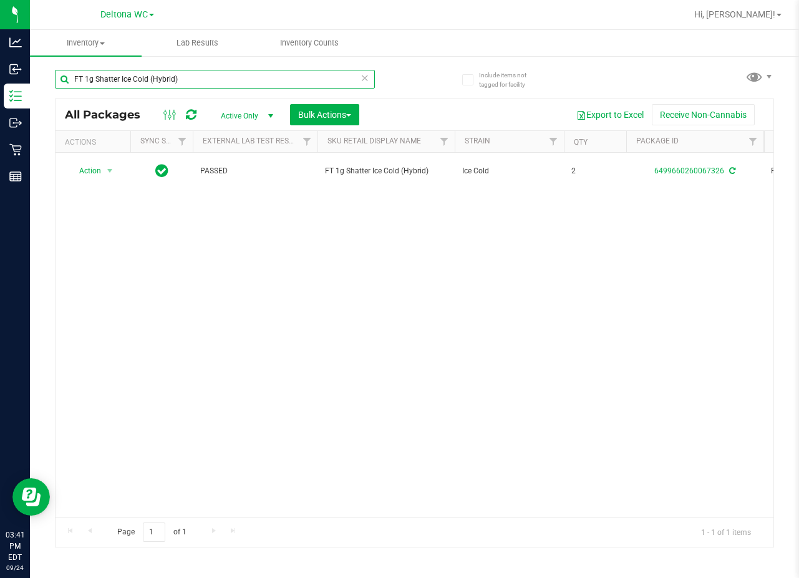
drag, startPoint x: 287, startPoint y: 80, endPoint x: -122, endPoint y: 55, distance: 409.3
click at [0, 55] on html "Analytics Inbound Inventory Outbound Retail Reports 03:41 PM EDT [DATE] 09/24 D…" at bounding box center [399, 289] width 799 height 578
paste input "oft Wax Melon Collie (Hybrid-Sativa"
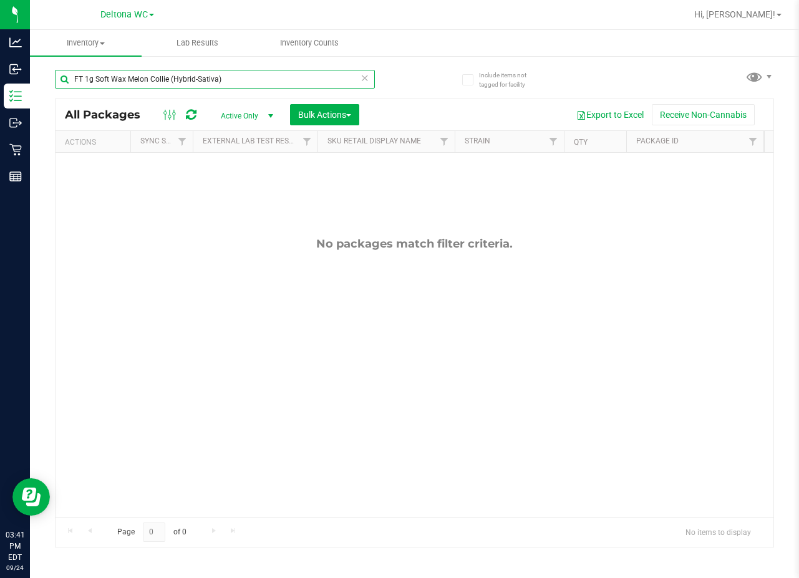
drag, startPoint x: 257, startPoint y: 78, endPoint x: -307, endPoint y: -6, distance: 570.6
click at [0, 0] on html "Analytics Inbound Inventory Outbound Retail Reports 03:41 PM EDT [DATE] 09/24 D…" at bounding box center [399, 289] width 799 height 578
paste input "Lemon Zest (Hybrid"
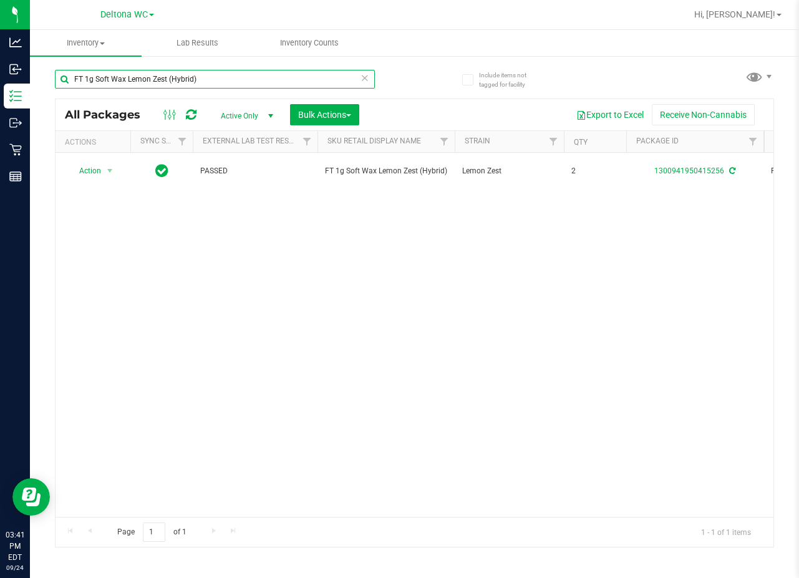
drag, startPoint x: 240, startPoint y: 77, endPoint x: -146, endPoint y: 67, distance: 386.2
click at [0, 67] on html "Analytics Inbound Inventory Outbound Retail Reports 03:41 PM EDT [DATE] 09/24 D…" at bounding box center [399, 289] width 799 height 578
paste input "Kief GMO x Riverbank Grape"
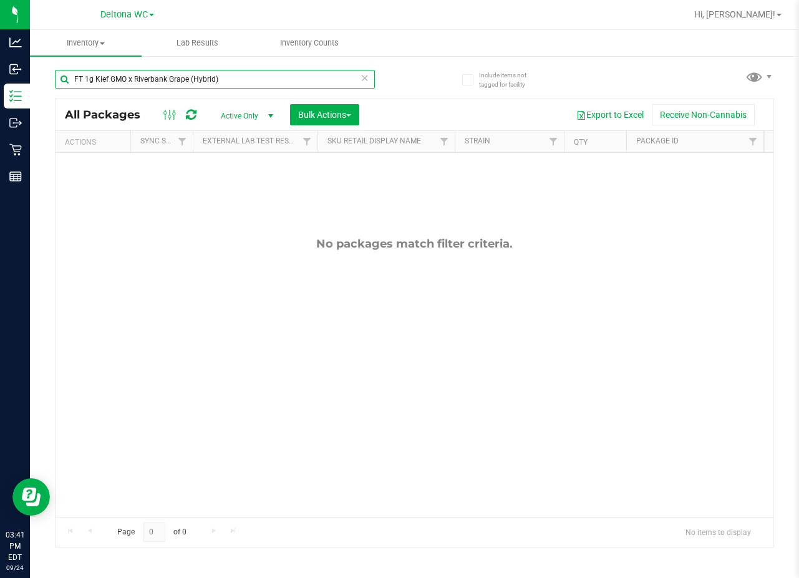
drag, startPoint x: 266, startPoint y: 79, endPoint x: -6, endPoint y: 83, distance: 271.4
click at [0, 83] on html "Analytics Inbound Inventory Outbound Retail Reports 03:41 PM EDT [DATE] 09/24 D…" at bounding box center [399, 289] width 799 height 578
paste input "Fried Ice Cream"
drag, startPoint x: 225, startPoint y: 84, endPoint x: -93, endPoint y: 75, distance: 317.6
click at [0, 75] on html "Analytics Inbound Inventory Outbound Retail Reports 03:41 PM EDT [DATE] 09/24 D…" at bounding box center [399, 289] width 799 height 578
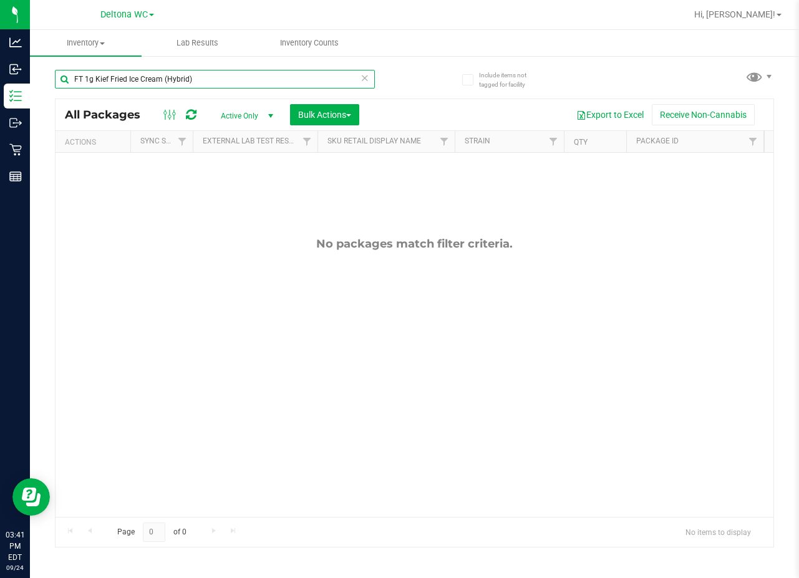
paste input "Grape Essence"
drag, startPoint x: 211, startPoint y: 77, endPoint x: -157, endPoint y: 84, distance: 368.1
click at [0, 84] on html "Analytics Inbound Inventory Outbound Retail Reports 03:42 PM EDT [DATE] 09/24 D…" at bounding box center [399, 289] width 799 height 578
paste input "007UP"
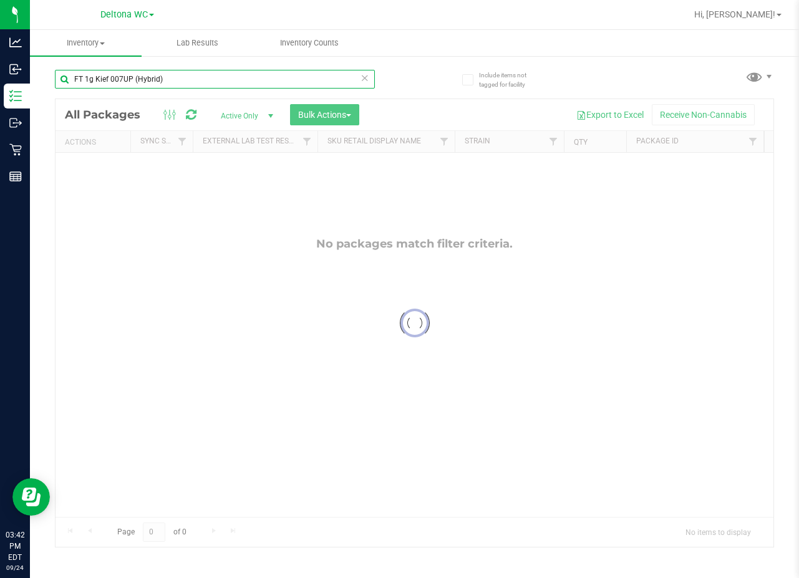
click at [207, 84] on input "FT 1g Kief 007UP (Hybrid)" at bounding box center [215, 79] width 320 height 19
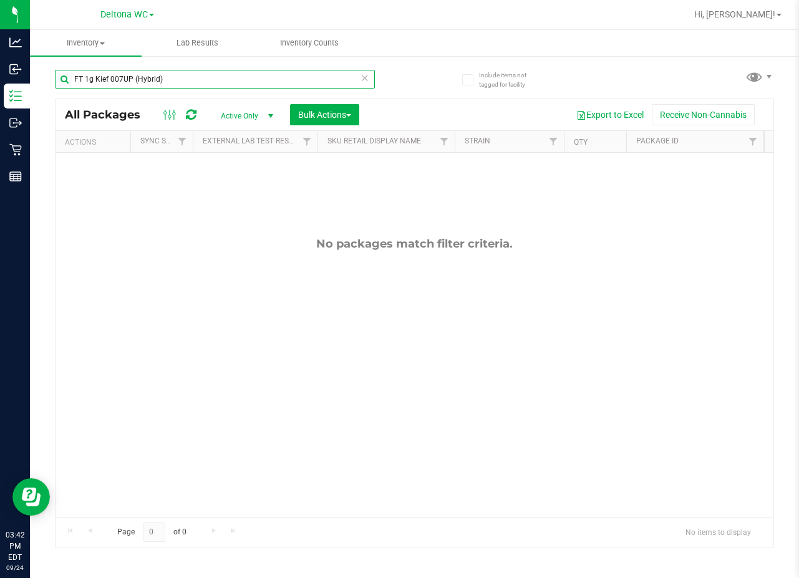
click at [207, 84] on input "FT 1g Kief 007UP (Hybrid)" at bounding box center [215, 79] width 320 height 19
paste input "Mule Fuel (Sativa"
drag, startPoint x: 256, startPoint y: 84, endPoint x: -196, endPoint y: 80, distance: 452.2
click at [0, 80] on html "Analytics Inbound Inventory Outbound Retail Reports 03:42 PM EDT [DATE] 09/24 D…" at bounding box center [399, 289] width 799 height 578
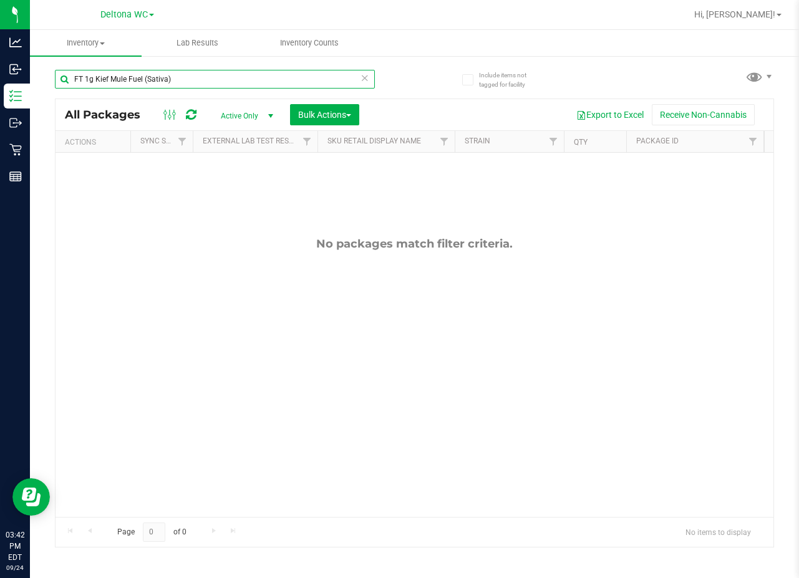
paste input "Reckless Driver"
drag, startPoint x: 265, startPoint y: 72, endPoint x: -82, endPoint y: 64, distance: 347.5
click at [0, 64] on html "Analytics Inbound Inventory Outbound Retail Reports 03:42 PM EDT [DATE] 09/24 D…" at bounding box center [399, 289] width 799 height 578
paste input "Vape Cart Distillate Master Kush (Indic"
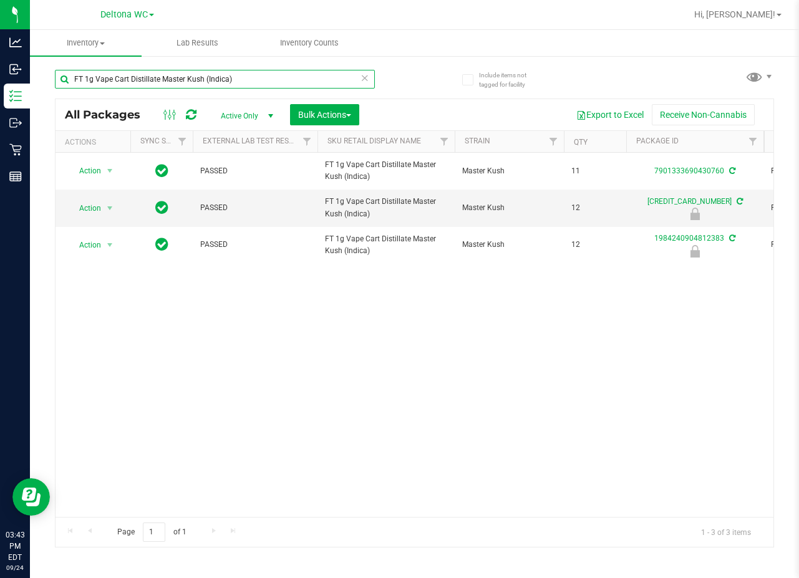
drag, startPoint x: 270, startPoint y: 75, endPoint x: -137, endPoint y: 57, distance: 407.1
click at [0, 57] on html "Analytics Inbound Inventory Outbound Retail Reports 03:43 PM EDT [DATE] 09/24 D…" at bounding box center [399, 289] width 799 height 578
paste input "Acapulco Gold (Sativ"
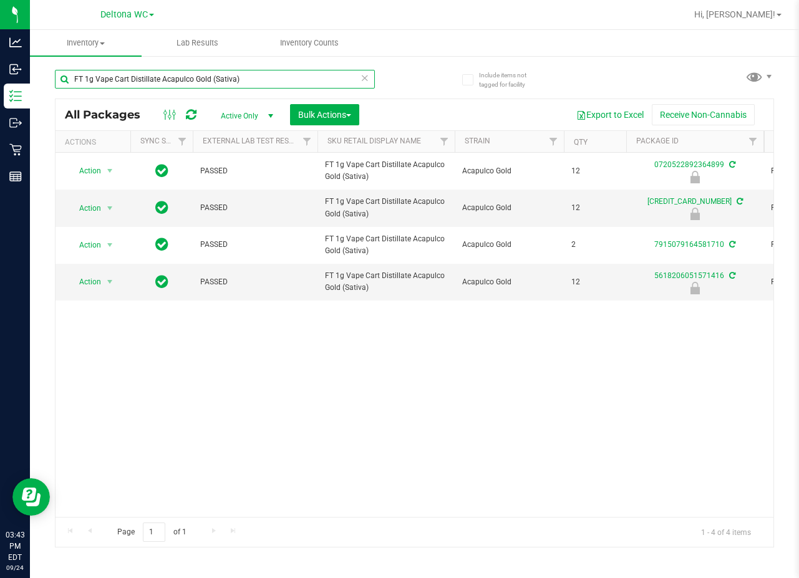
drag, startPoint x: 261, startPoint y: 79, endPoint x: -183, endPoint y: 53, distance: 444.8
click at [0, 53] on html "Analytics Inbound Inventory Outbound Retail Reports 03:43 PM EDT [DATE] 09/24 D…" at bounding box center [399, 289] width 799 height 578
paste input "Blue Z (Hybrid-Indic"
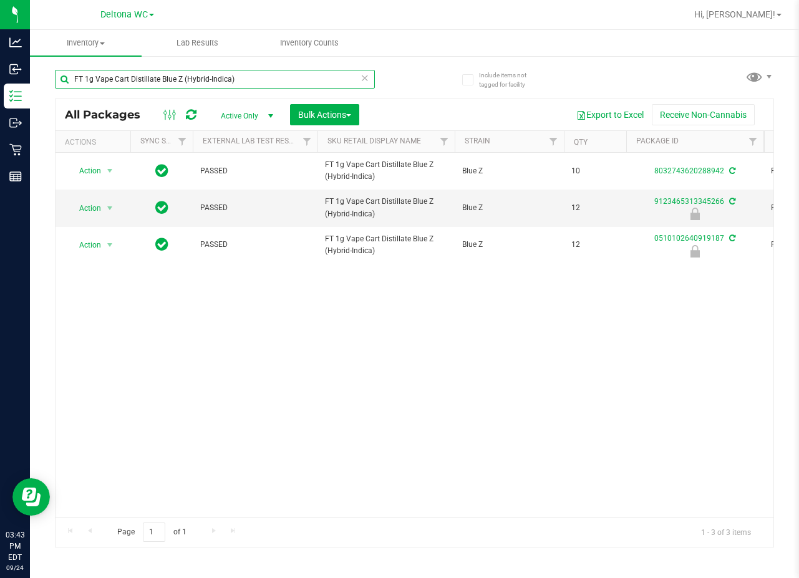
drag, startPoint x: 275, startPoint y: 79, endPoint x: -128, endPoint y: 65, distance: 403.8
click at [0, 65] on html "Analytics Inbound Inventory Outbound Retail Reports 03:43 PM EDT [DATE] 09/24 D…" at bounding box center [399, 289] width 799 height 578
paste input "Durban Poison (Sativ"
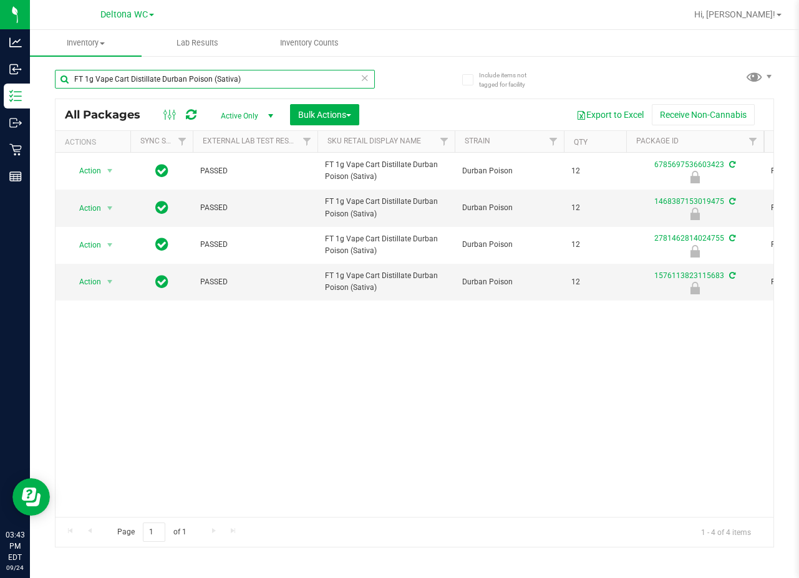
drag, startPoint x: 264, startPoint y: 83, endPoint x: -51, endPoint y: 56, distance: 316.2
click at [0, 56] on html "Analytics Inbound Inventory Outbound Retail Reports 03:43 PM EDT [DATE] 09/24 D…" at bounding box center [399, 289] width 799 height 578
click at [289, 84] on input "FT 1g Vape Cart Distillate Durban Poison (Sativa)" at bounding box center [215, 79] width 320 height 19
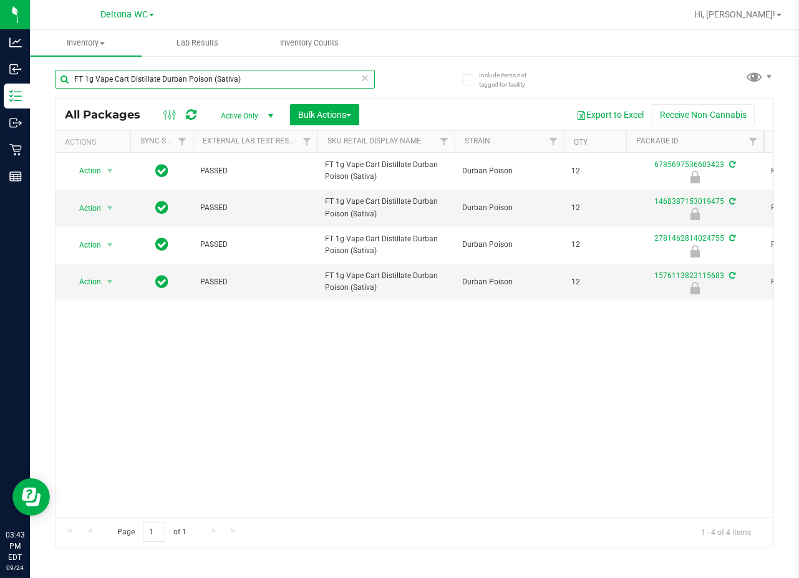
click at [283, 76] on input "FT 1g Vape Cart Distillate Durban Poison (Sativa)" at bounding box center [215, 79] width 320 height 19
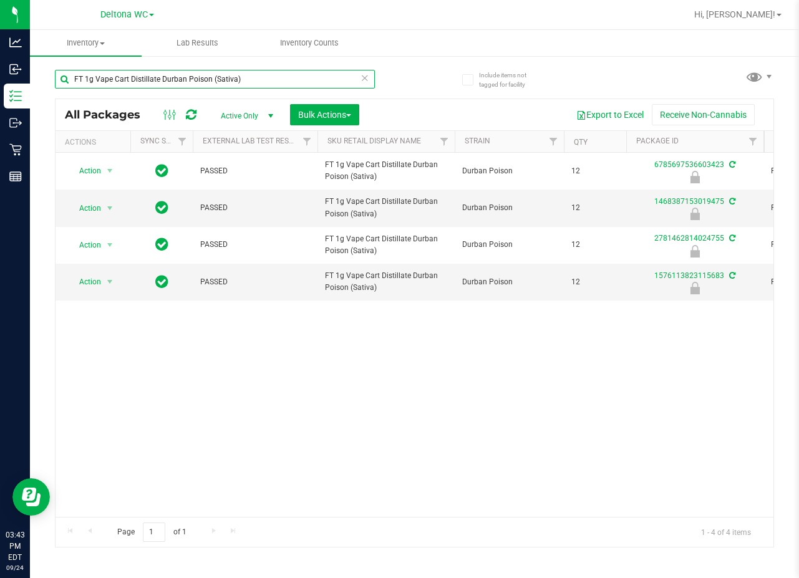
click at [283, 76] on input "FT 1g Vape Cart Distillate Durban Poison (Sativa)" at bounding box center [215, 79] width 320 height 19
click at [280, 76] on input "FT 1g Vape Cart Distillate Durban Poison (Sativa)" at bounding box center [215, 79] width 320 height 19
paste input "Strawberry Cough (Hybrid-"
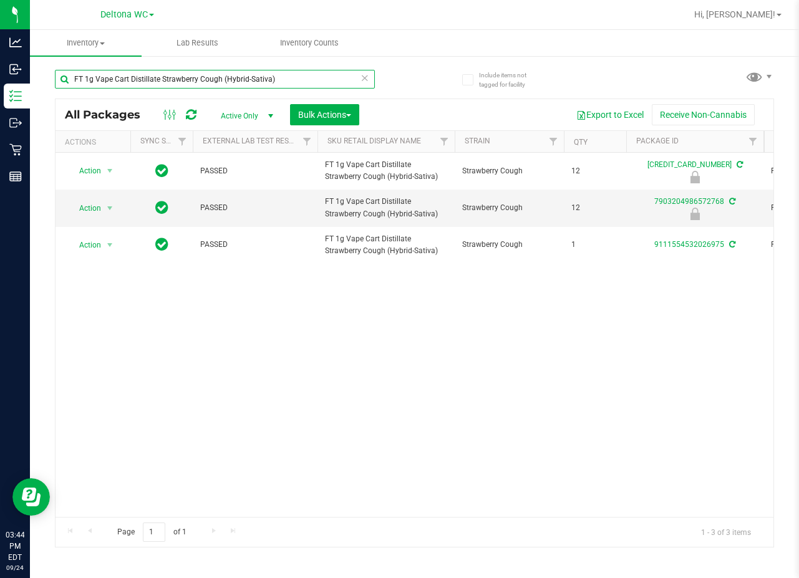
drag, startPoint x: 286, startPoint y: 72, endPoint x: -68, endPoint y: 55, distance: 354.7
click at [0, 55] on html "Analytics Inbound Inventory Outbound Retail Reports 03:44 PM EDT [DATE] 09/24 D…" at bounding box center [399, 289] width 799 height 578
paste input "Tropical Cookies ("
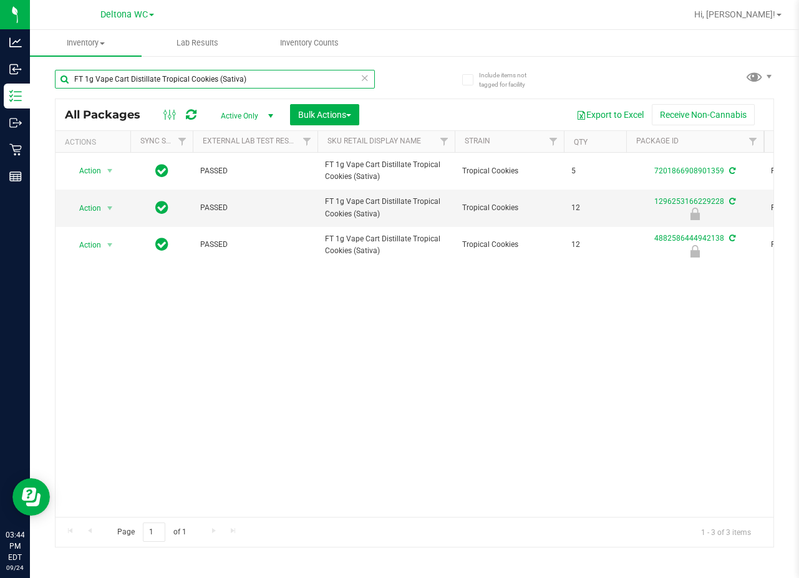
drag, startPoint x: 266, startPoint y: 80, endPoint x: -272, endPoint y: 78, distance: 537.6
click at [0, 78] on html "Analytics Inbound Inventory Outbound Retail Reports 03:44 PM EDT [DATE] 09/24 D…" at bounding box center [399, 289] width 799 height 578
paste input "Pineapple X (Hybrid"
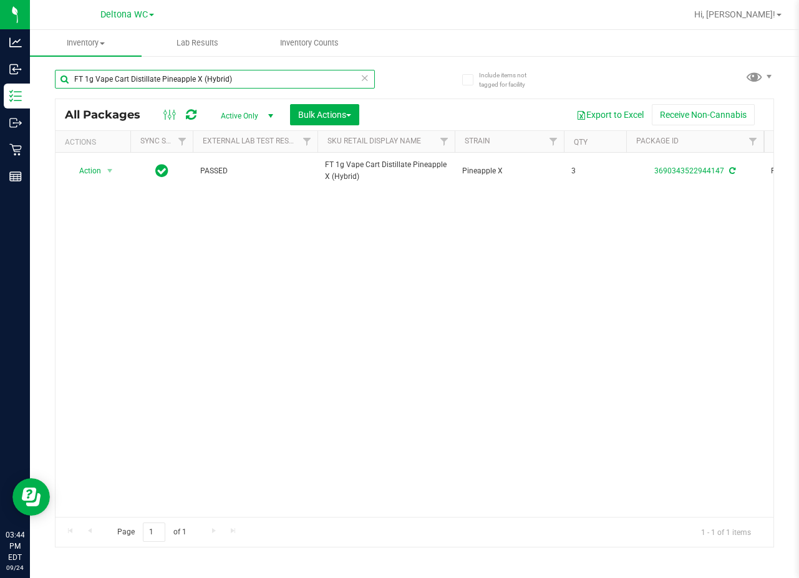
drag, startPoint x: 238, startPoint y: 78, endPoint x: -220, endPoint y: 53, distance: 458.5
click at [0, 53] on html "Analytics Inbound Inventory Outbound Retail Reports 03:44 PM EDT [DATE] 09/24 D…" at bounding box center [399, 289] width 799 height 578
paste input "0.5g Vape Cart Distillate Amnesia"
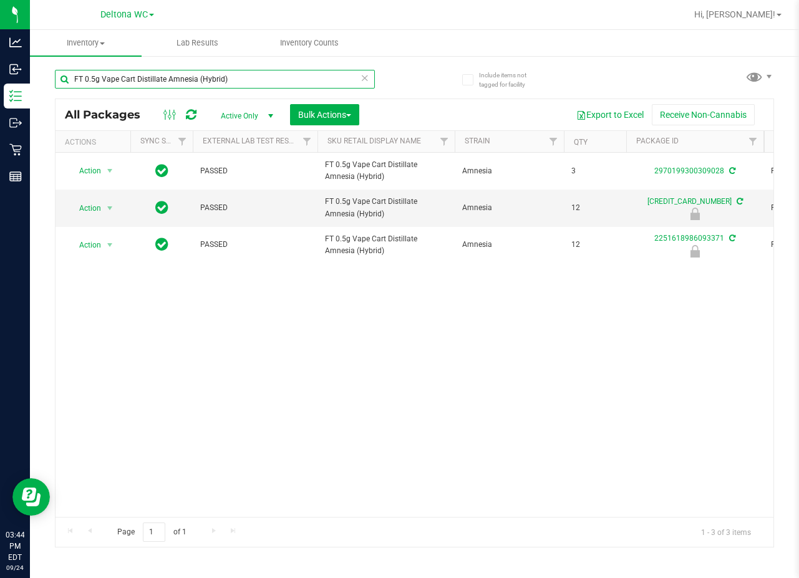
drag, startPoint x: 39, startPoint y: 67, endPoint x: -127, endPoint y: 49, distance: 166.3
click at [0, 49] on html "Analytics Inbound Inventory Outbound Retail Reports 03:44 PM EDT [DATE] 09/24 D…" at bounding box center [399, 289] width 799 height 578
paste input "capulco Gold (Sativa"
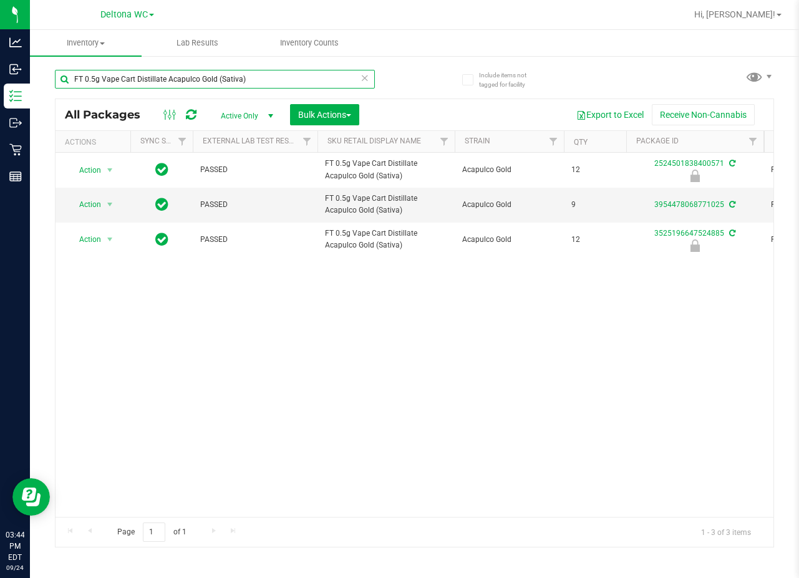
drag, startPoint x: 290, startPoint y: 83, endPoint x: -58, endPoint y: 62, distance: 348.7
click at [0, 62] on html "Analytics Inbound Inventory Outbound Retail Reports 03:44 PM EDT [DATE] 09/24 D…" at bounding box center [399, 289] width 799 height 578
paste input "1g Vape Cart Distillate Northern Lights (Indic"
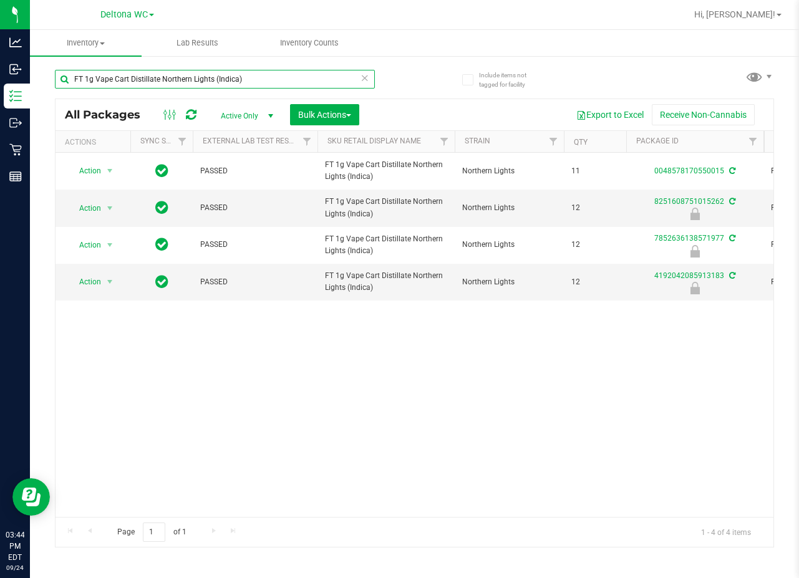
click at [305, 77] on input "FT 1g Vape Cart Distillate Northern Lights (Indica)" at bounding box center [215, 79] width 320 height 19
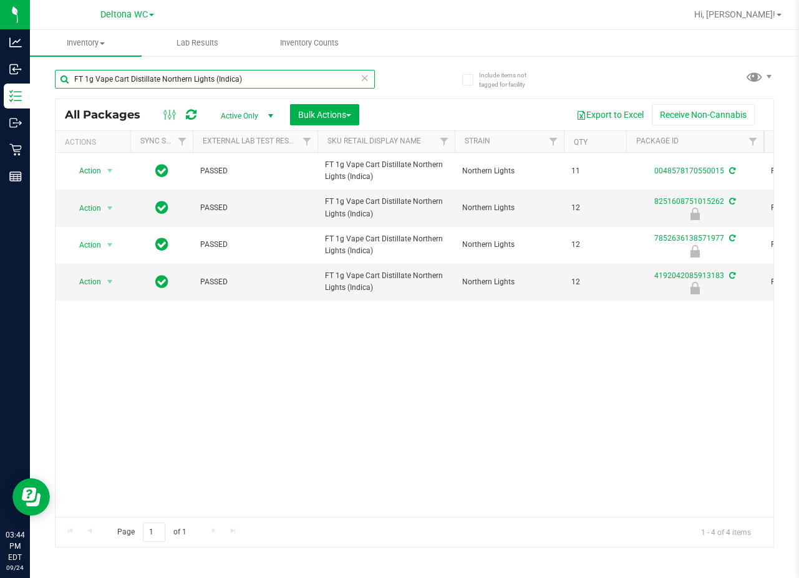
drag, startPoint x: 305, startPoint y: 77, endPoint x: 56, endPoint y: 81, distance: 248.9
click at [56, 81] on input "FT 1g Vape Cart Distillate Northern Lights (Indica)" at bounding box center [215, 79] width 320 height 19
paste input "YC Diesel (Hybrid-Sativ"
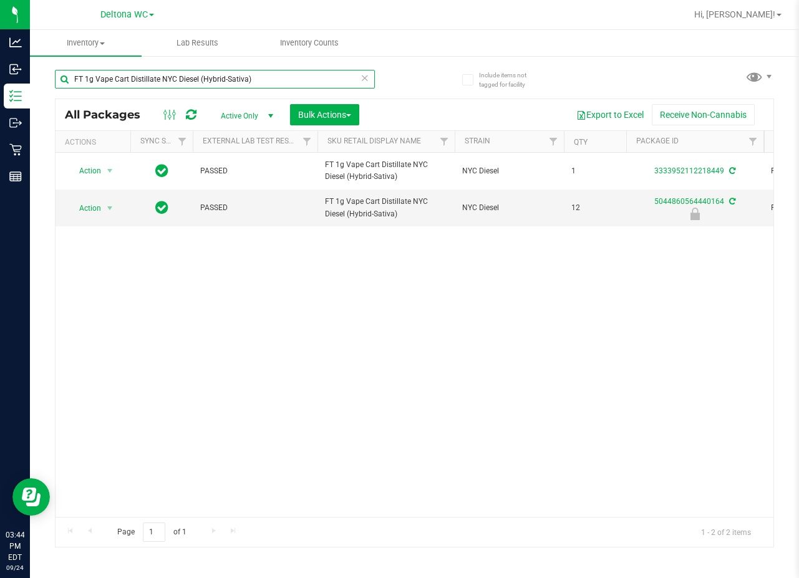
drag, startPoint x: 274, startPoint y: 82, endPoint x: -121, endPoint y: 41, distance: 397.0
click at [0, 41] on html "Analytics Inbound Inventory Outbound Retail Reports 03:44 PM EDT [DATE] 09/24 D…" at bounding box center [399, 289] width 799 height 578
paste input "0.5g Vape Cart Distillate Banana [PERSON_NAME] (Hybrid"
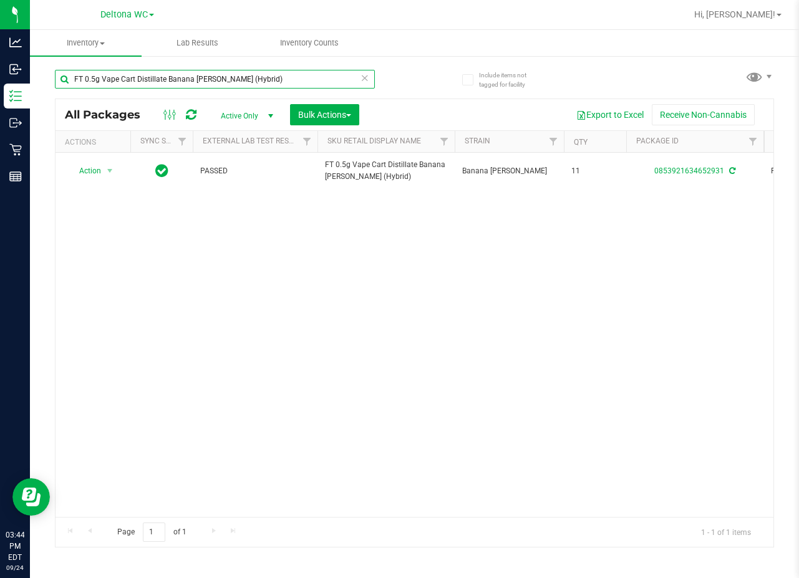
drag, startPoint x: 279, startPoint y: 83, endPoint x: -110, endPoint y: 83, distance: 388.6
click at [0, 83] on html "Analytics Inbound Inventory Outbound Retail Reports 03:44 PM EDT [DATE] 09/24 D…" at bounding box center [399, 289] width 799 height 578
paste input "Strawberry Cough (Hybrid-Sativa"
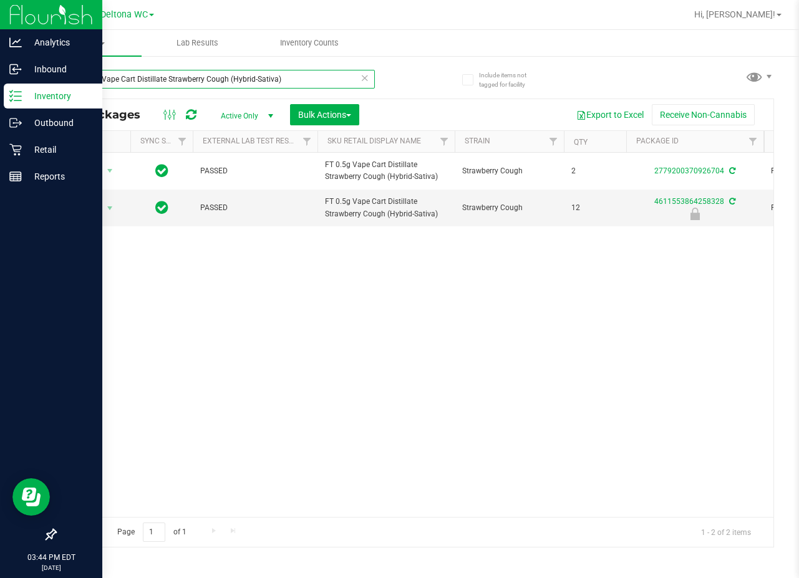
drag, startPoint x: 292, startPoint y: 80, endPoint x: 9, endPoint y: 84, distance: 282.6
click at [16, 85] on div "Analytics Inbound Inventory Outbound Retail Reports 03:44 PM EDT [DATE] 09/24 D…" at bounding box center [399, 289] width 799 height 578
paste input "Blue Z (Hybrid-Indic"
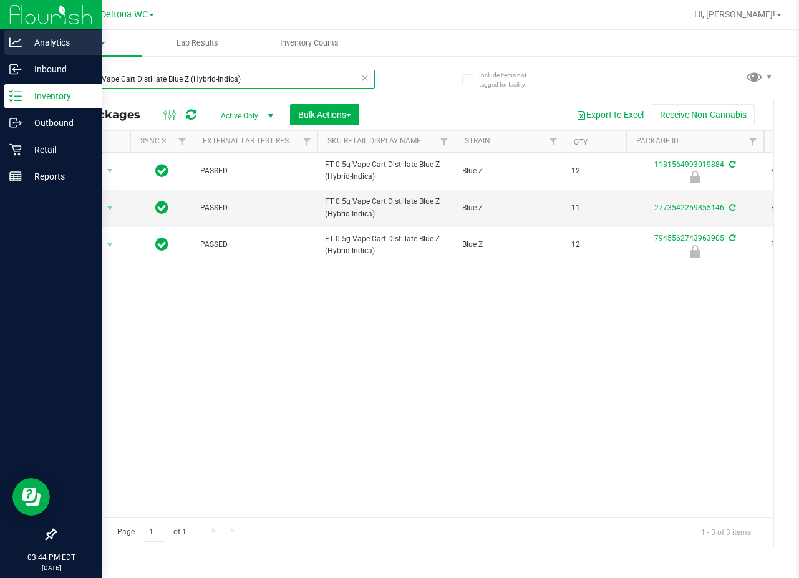
drag, startPoint x: 279, startPoint y: 82, endPoint x: 5, endPoint y: 51, distance: 275.6
click at [5, 51] on div "Analytics Inbound Inventory Outbound Retail Reports 03:44 PM EDT [DATE] 09/24 D…" at bounding box center [399, 289] width 799 height 578
paste input "Durban Poison (Sativ"
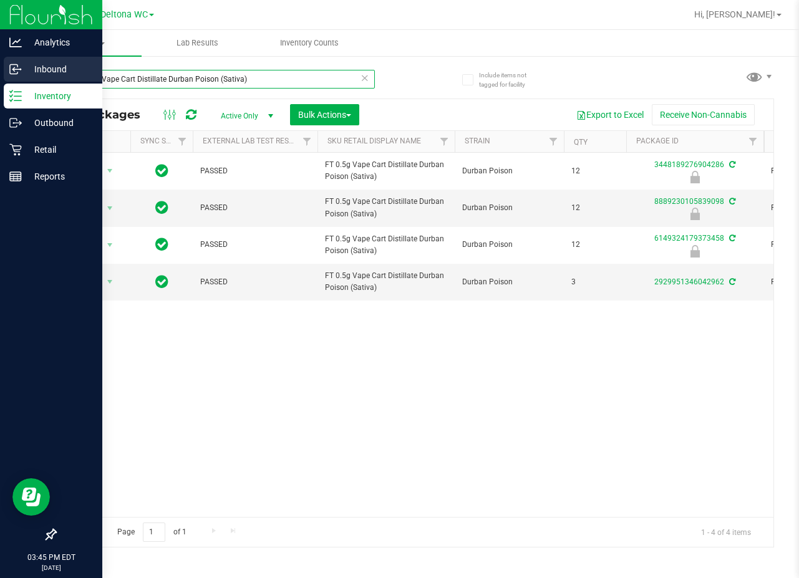
drag, startPoint x: 316, startPoint y: 75, endPoint x: 22, endPoint y: 65, distance: 293.9
click at [22, 65] on div "Analytics Inbound Inventory Outbound Retail Reports 03:45 PM EDT [DATE] 09/24 D…" at bounding box center [399, 289] width 799 height 578
paste input "1g Vape Cart CDT Distillate Animal [PERSON_NAME] (Indic"
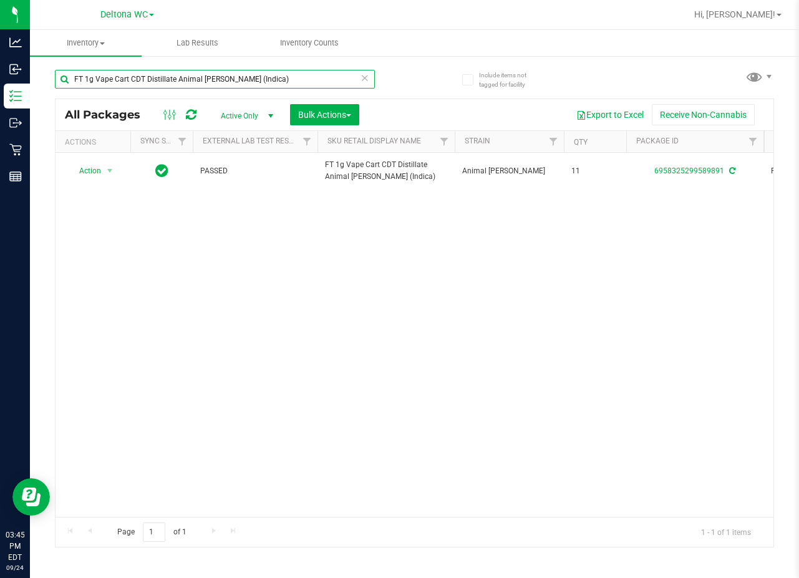
drag, startPoint x: 289, startPoint y: 80, endPoint x: -101, endPoint y: 71, distance: 389.9
click at [0, 71] on html "Analytics Inbound Inventory Outbound Retail Reports 03:45 PM EDT [DATE] 09/24 D…" at bounding box center [399, 289] width 799 height 578
paste input "PK Trophy (Hybrid-"
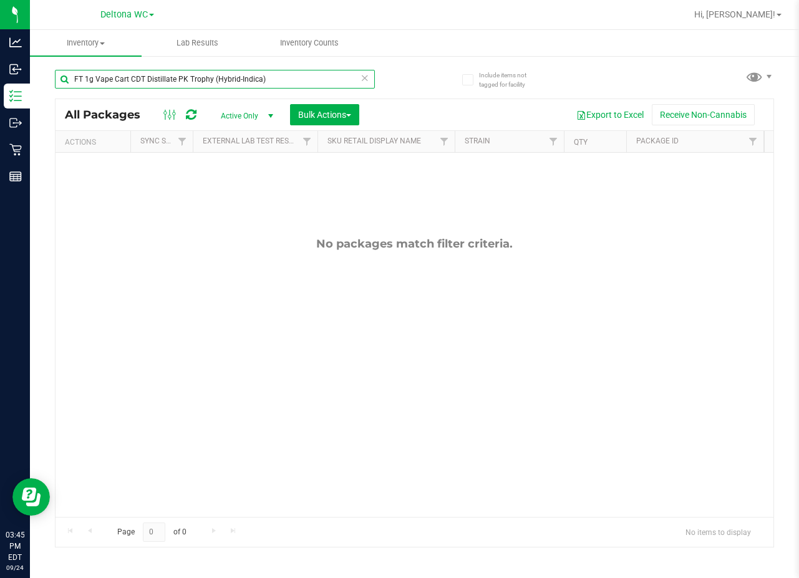
click at [290, 77] on input "FT 1g Vape Cart CDT Distillate PK Trophy (Hybrid-Indica)" at bounding box center [215, 79] width 320 height 19
drag, startPoint x: 290, startPoint y: 77, endPoint x: -399, endPoint y: 38, distance: 689.7
click at [0, 38] on html "Analytics Inbound Inventory Outbound Retail Reports 03:45 PM EDT [DATE] 09/24 D…" at bounding box center [399, 289] width 799 height 578
paste input "0.5g Vape Cart CDT Distillate Trop Top (Hybrid"
drag, startPoint x: 307, startPoint y: 74, endPoint x: -193, endPoint y: 53, distance: 500.0
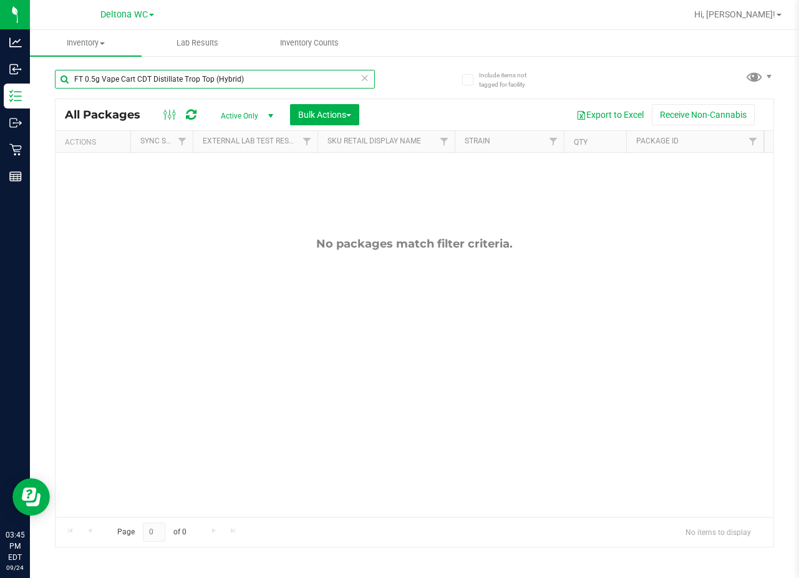
click at [0, 53] on html "Analytics Inbound Inventory Outbound Retail Reports 03:45 PM EDT [DATE] 09/24 D…" at bounding box center [399, 289] width 799 height 578
paste input "1g Vape Cart CDT Distillate Truffle Two Ste"
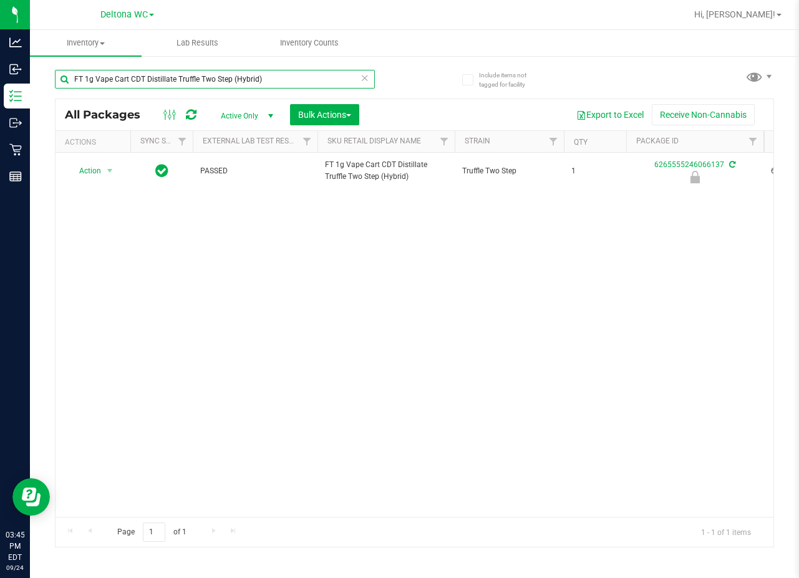
drag, startPoint x: 269, startPoint y: 81, endPoint x: -256, endPoint y: 42, distance: 526.6
click at [0, 42] on html "Analytics Inbound Inventory Outbound Retail Reports 03:45 PM EDT [DATE] 09/24 D…" at bounding box center [399, 289] width 799 height 578
paste input "Mercury Rising"
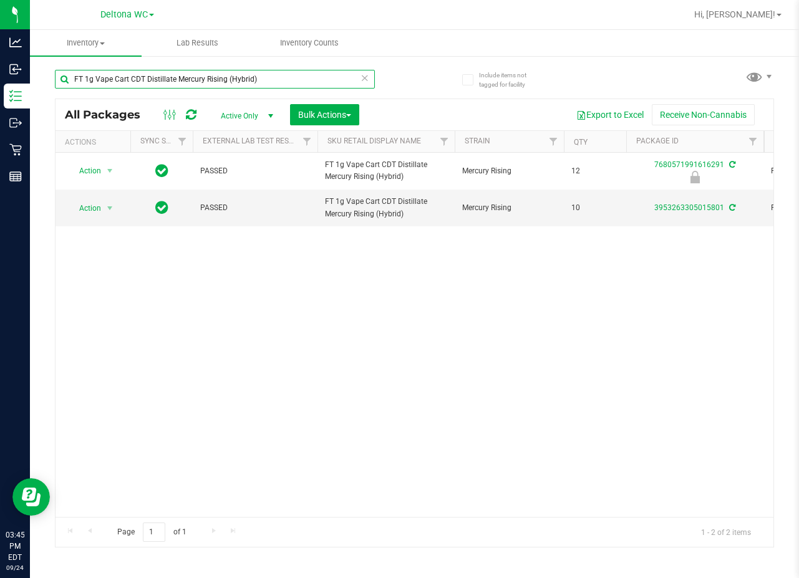
drag, startPoint x: 312, startPoint y: 87, endPoint x: -178, endPoint y: 55, distance: 491.9
click at [0, 55] on html "Analytics Inbound Inventory Outbound Retail Reports 03:45 PM EDT [DATE] 09/24 D…" at bounding box center [399, 289] width 799 height 578
paste input "Gasserole"
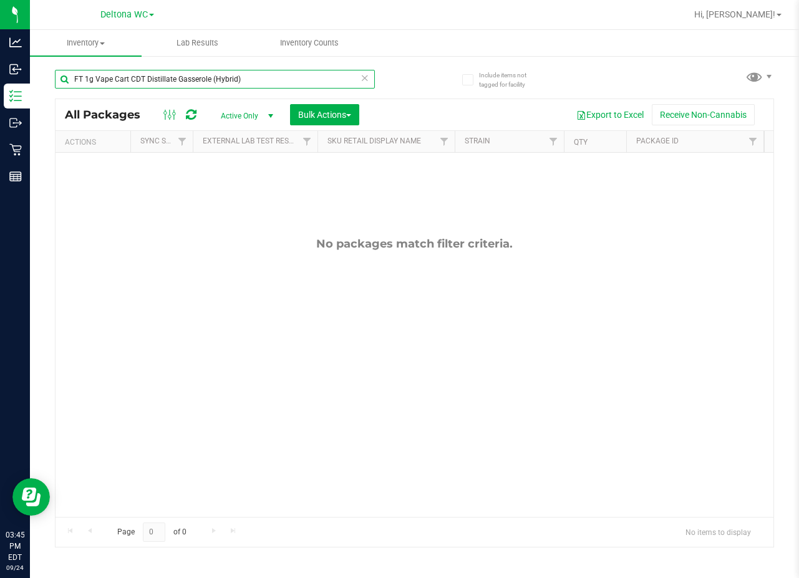
drag, startPoint x: 258, startPoint y: 79, endPoint x: -337, endPoint y: 81, distance: 595.0
click at [0, 81] on html "Analytics Inbound Inventory Outbound Retail Reports 03:45 PM EDT [DATE] 09/24 D…" at bounding box center [399, 289] width 799 height 578
paste input "Melon Collie (Hybrid-Sativa"
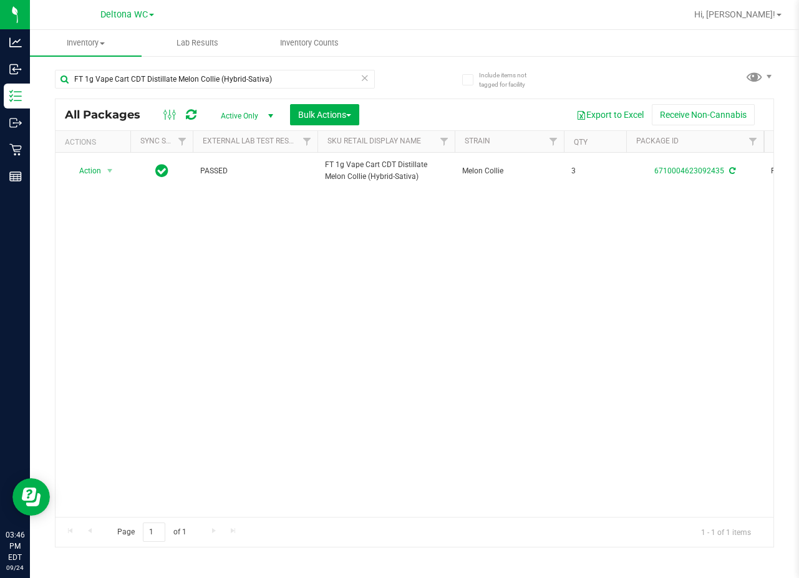
drag, startPoint x: 300, startPoint y: 67, endPoint x: 54, endPoint y: 58, distance: 246.5
click at [54, 58] on div "Include items not tagged for facility FT 1g Vape Cart CDT Distillate Melon Coll…" at bounding box center [414, 245] width 769 height 380
drag, startPoint x: 133, startPoint y: 75, endPoint x: -5, endPoint y: 56, distance: 139.3
click at [0, 56] on html "Analytics Inbound Inventory Outbound Retail Reports 03:46 PM EDT [DATE] 09/24 D…" at bounding box center [399, 289] width 799 height 578
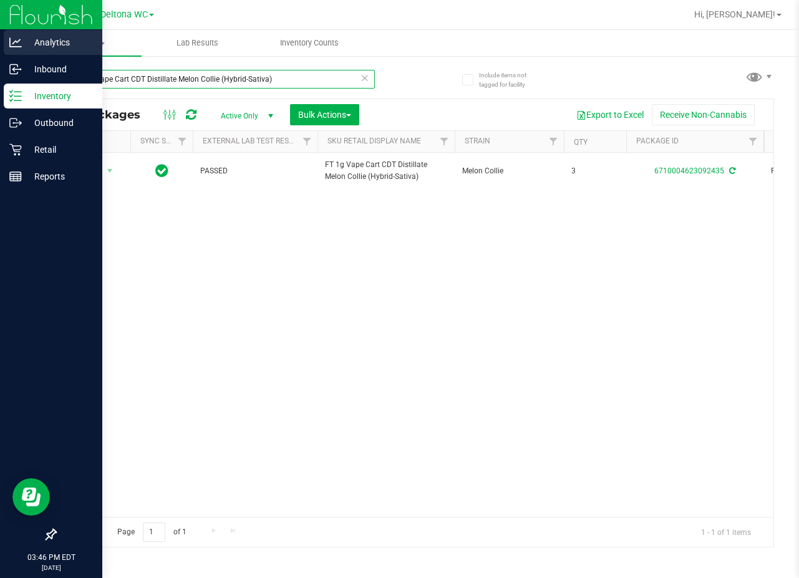
paste input "Cakez (Hybrid"
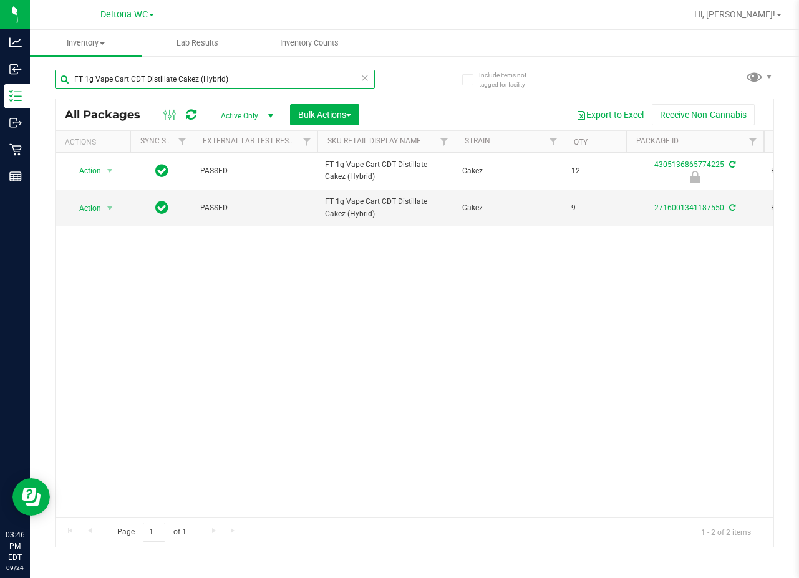
drag, startPoint x: 261, startPoint y: 77, endPoint x: -193, endPoint y: 21, distance: 457.6
click at [0, 21] on html "Analytics Inbound Inventory Outbound Retail Reports 03:46 PM EDT [DATE] 09/24 D…" at bounding box center [399, 289] width 799 height 578
paste input "Apples N Bananas x Pancakes Jealousy"
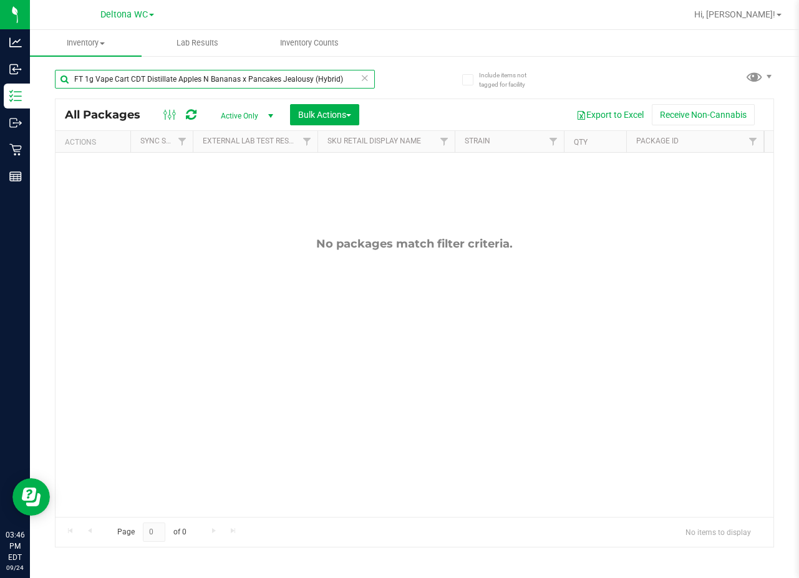
drag, startPoint x: 346, startPoint y: 80, endPoint x: 63, endPoint y: 77, distance: 283.2
click at [63, 77] on input "FT 1g Vape Cart CDT Distillate Apples N Bananas x Pancakes Jealousy (Hybrid)" at bounding box center [215, 79] width 320 height 19
paste input "Z Cake x Creamsickle (Indica"
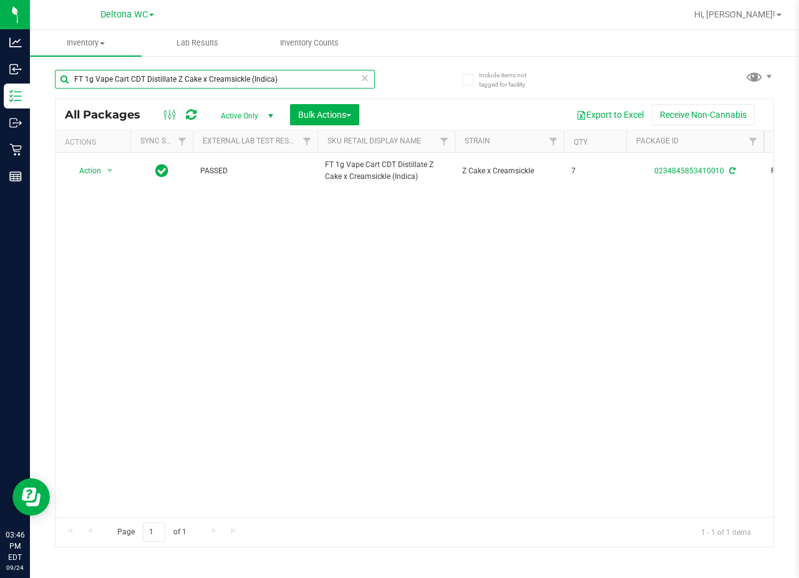
drag, startPoint x: 323, startPoint y: 79, endPoint x: -92, endPoint y: 55, distance: 416.1
click at [0, 55] on html "Analytics Inbound Inventory Outbound Retail Reports 03:46 PM EDT [DATE] 09/24 D…" at bounding box center [399, 289] width 799 height 578
paste input "Rainbow Pebblez F2 (Hybrid"
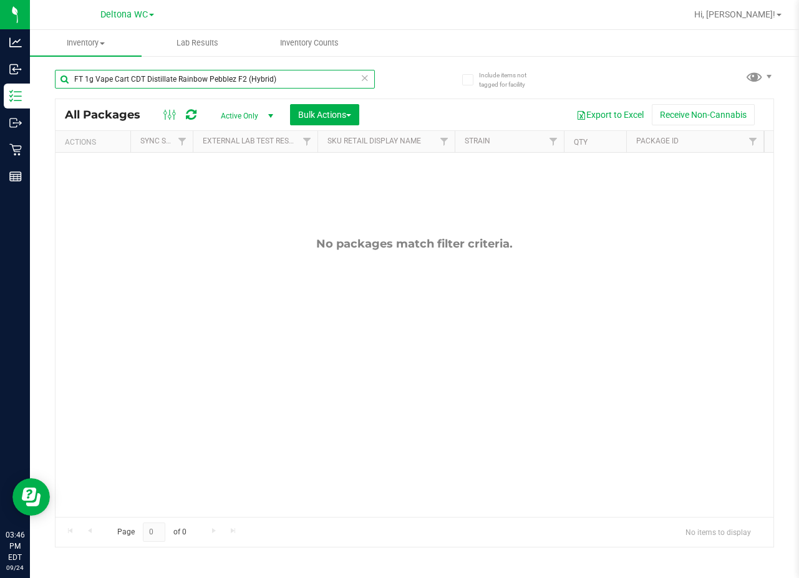
drag, startPoint x: 303, startPoint y: 77, endPoint x: -164, endPoint y: 49, distance: 468.0
click at [0, 49] on html "Analytics Inbound Inventory Outbound Retail Reports 03:46 PM EDT [DATE] 09/24 D…" at bounding box center [399, 289] width 799 height 578
paste input "Trop Top"
drag, startPoint x: 273, startPoint y: 82, endPoint x: -80, endPoint y: 82, distance: 352.4
click at [0, 82] on html "Analytics Inbound Inventory Outbound Retail Reports 03:46 PM EDT [DATE] 09/24 D…" at bounding box center [399, 289] width 799 height 578
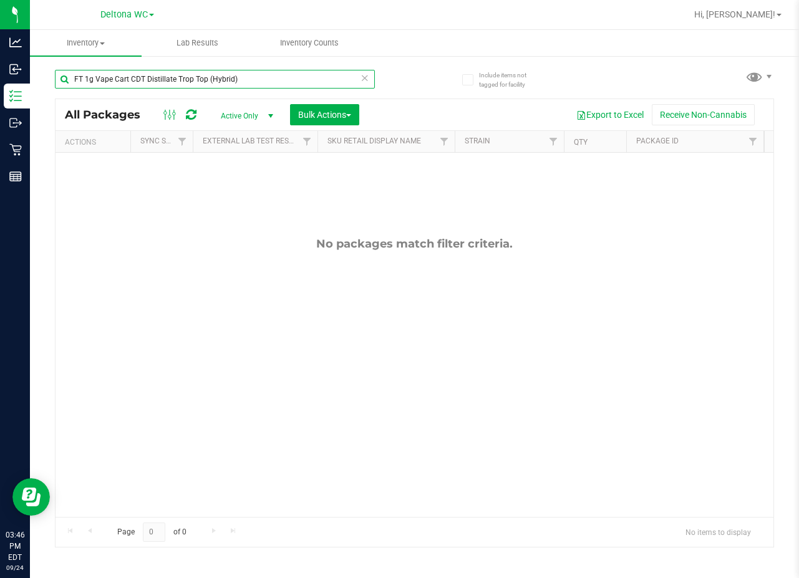
paste input "0.5g Vape Cart Distillate Purple Punch (Indica"
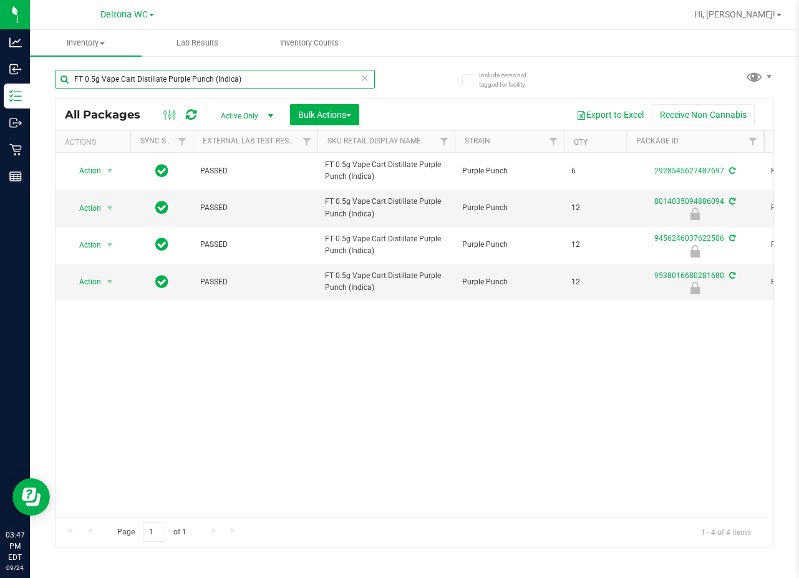
drag, startPoint x: 294, startPoint y: 79, endPoint x: -203, endPoint y: 83, distance: 497.1
click at [0, 83] on html "Analytics Inbound Inventory Outbound Retail Reports 03:47 PM EDT [DATE] 09/24 D…" at bounding box center [399, 289] width 799 height 578
paste input "1g Vape Cart CDT Distillate Apple Banana Peach Ringz (Hybrid"
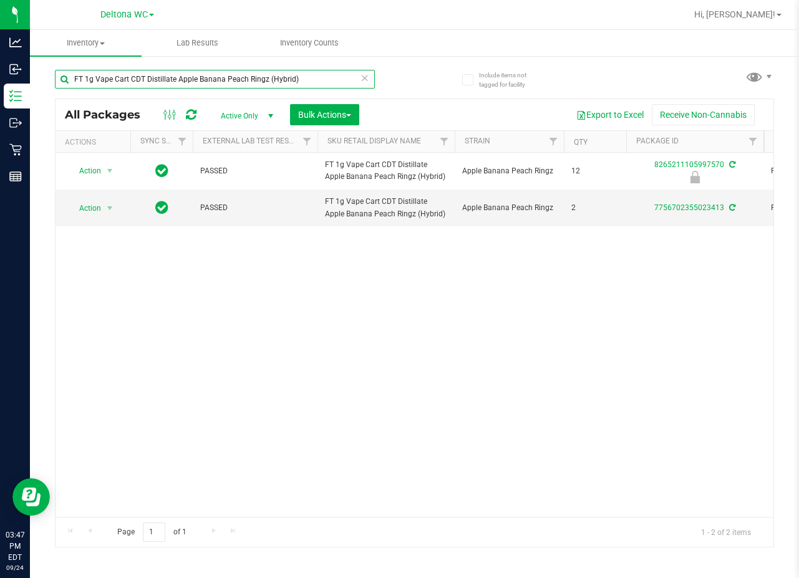
drag, startPoint x: 309, startPoint y: 83, endPoint x: -83, endPoint y: 82, distance: 392.3
click at [0, 82] on html "Analytics Inbound Inventory Outbound Retail Reports 03:47 PM EDT [DATE] 09/24 D…" at bounding box center [399, 289] width 799 height 578
paste input "0.5g Vape Cart Distillate Watermelon Zlushie (Indica"
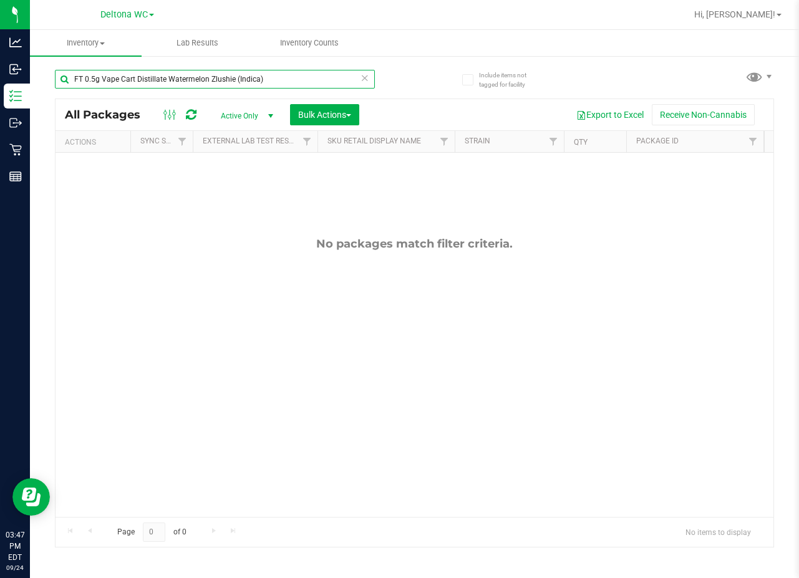
click at [303, 81] on input "FT 0.5g Vape Cart Distillate Watermelon Zlushie (Indica)" at bounding box center [215, 79] width 320 height 19
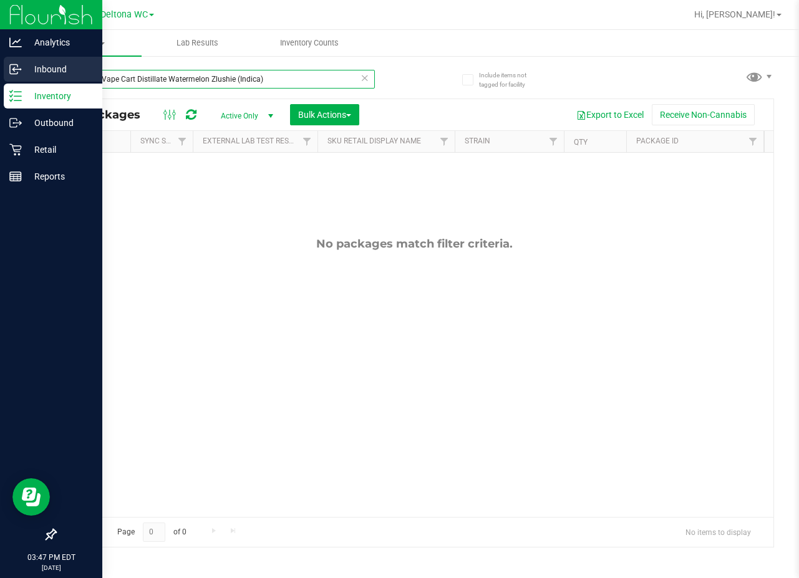
drag, startPoint x: 303, startPoint y: 81, endPoint x: 12, endPoint y: 78, distance: 290.7
click at [12, 78] on div "Analytics Inbound Inventory Outbound Retail Reports 03:47 PM EDT [DATE] 09/24 D…" at bounding box center [399, 289] width 799 height 578
paste input "Dosi-Do"
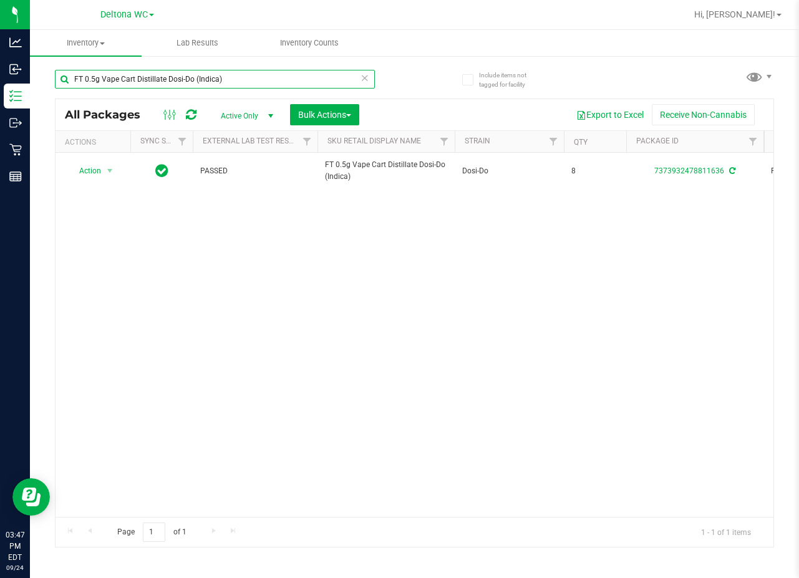
drag, startPoint x: 246, startPoint y: 77, endPoint x: -90, endPoint y: 73, distance: 335.6
click at [0, 73] on html "Analytics Inbound Inventory Outbound Retail Reports 03:47 PM EDT [DATE] 09/24 D…" at bounding box center [399, 289] width 799 height 578
paste input "1g Vape Cart Distillate Watermelon Z"
drag, startPoint x: -9, startPoint y: 57, endPoint x: -82, endPoint y: 47, distance: 73.7
click at [0, 47] on html "Analytics Inbound Inventory Outbound Retail Reports 03:47 PM EDT [DATE] 09/24 D…" at bounding box center [399, 289] width 799 height 578
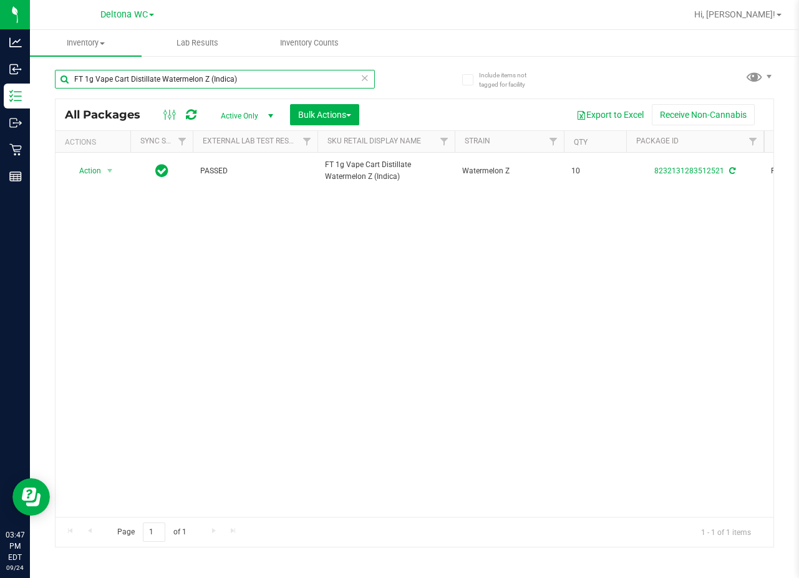
paste input "Dosi-Do"
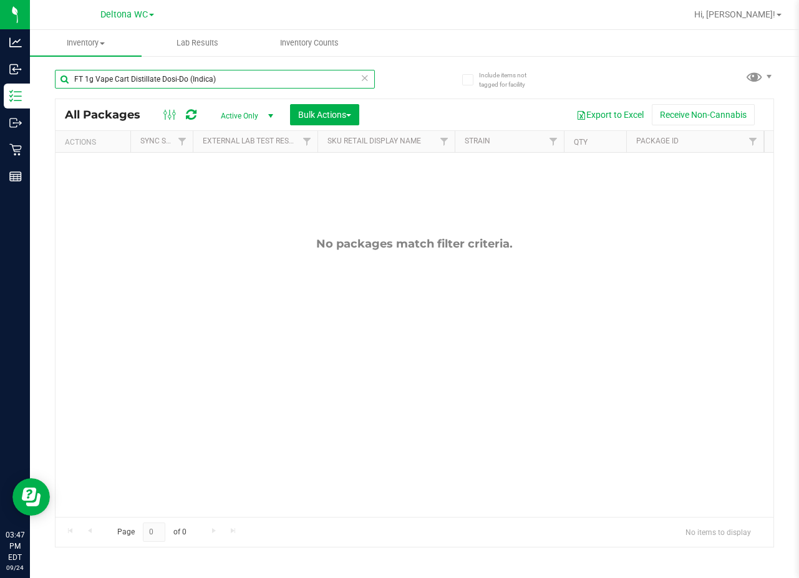
drag, startPoint x: 264, startPoint y: 83, endPoint x: -193, endPoint y: 78, distance: 457.2
click at [0, 78] on html "Analytics Inbound Inventory Outbound Retail Reports 03:47 PM EDT [DATE] 09/24 D…" at bounding box center [399, 289] width 799 height 578
paste input "CDT Distillate Animal Z (Hybrid"
type input "FT 1g Vape Cart CDT Distillate Animal Z (Hybrid)"
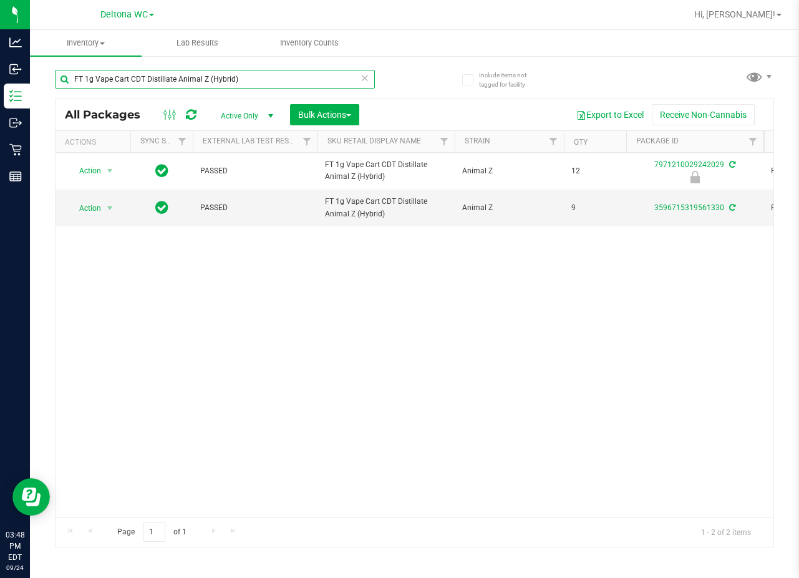
drag, startPoint x: 260, startPoint y: 79, endPoint x: -190, endPoint y: 38, distance: 452.1
click at [0, 38] on html "Analytics Inbound Inventory Outbound Retail Reports 03:48 PM EDT [DATE] 09/24 D…" at bounding box center [399, 289] width 799 height 578
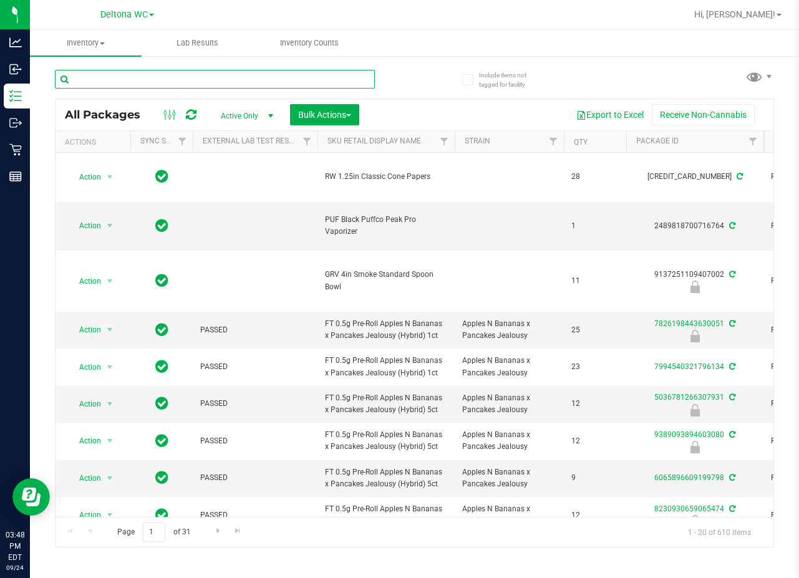
click at [264, 74] on input "text" at bounding box center [215, 79] width 320 height 19
paste input "FT 0.5g Vape Cart Distillate Northern Lights (Indica)"
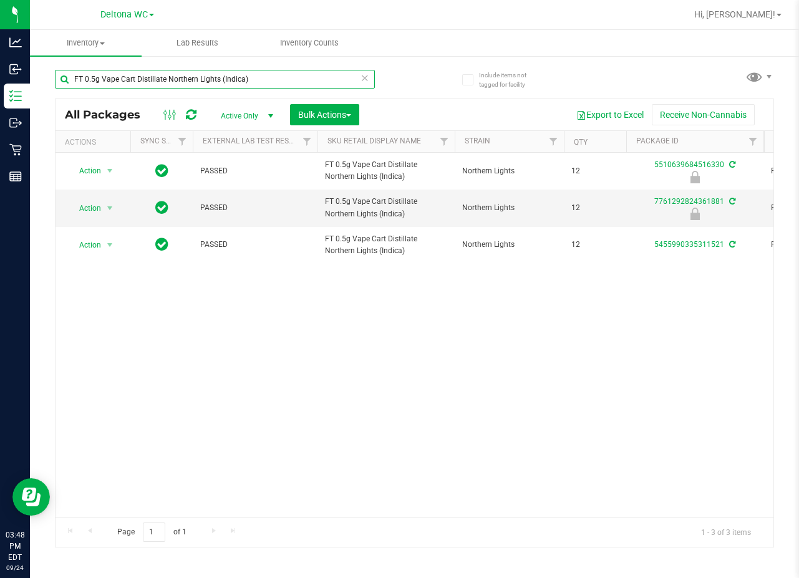
click at [288, 79] on input "FT 0.5g Vape Cart Distillate Northern Lights (Indica)" at bounding box center [215, 79] width 320 height 19
click at [283, 79] on input "FT 0.5g Vape Cart Distillate Northern Lights (Indica)" at bounding box center [215, 79] width 320 height 19
paste input "Jealousy (Hybrid"
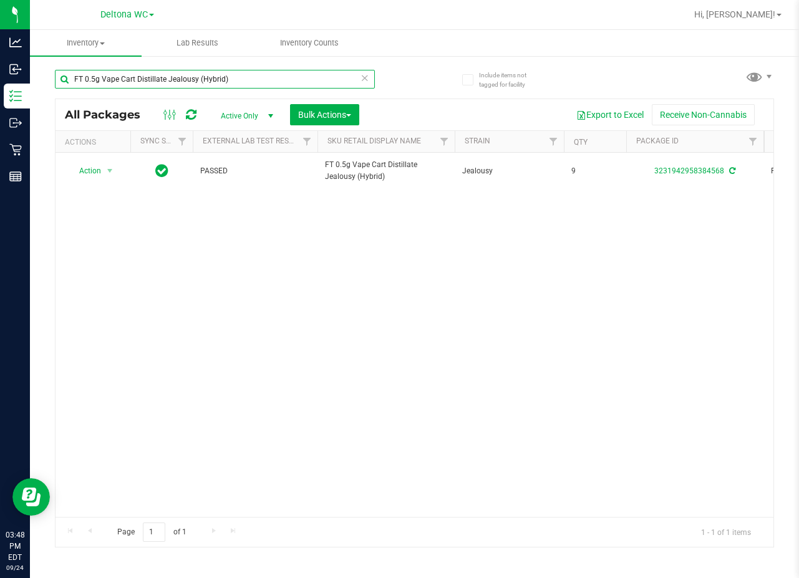
drag, startPoint x: 275, startPoint y: 75, endPoint x: -252, endPoint y: 53, distance: 527.5
click at [0, 53] on html "Analytics Inbound Inventory Outbound Retail Reports 03:48 PM EDT [DATE] 09/24 D…" at bounding box center [399, 289] width 799 height 578
paste input "Master Kush (Indica"
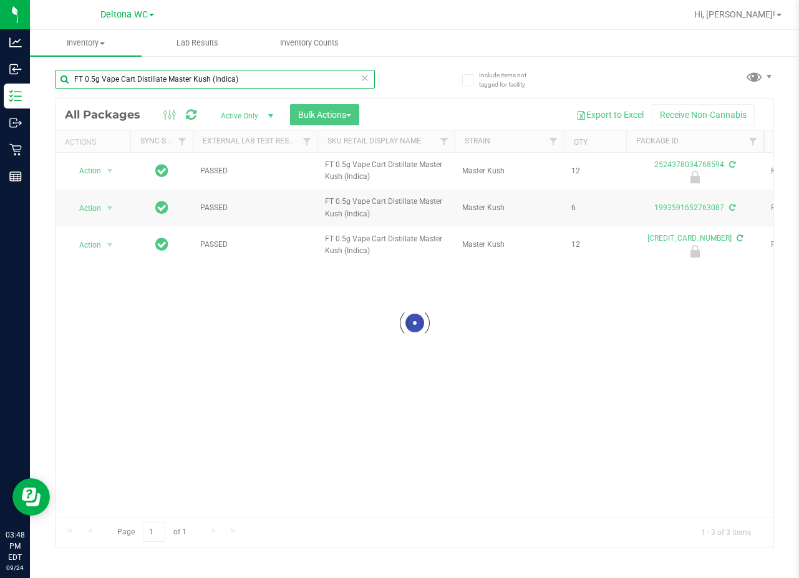
click at [270, 78] on input "FT 0.5g Vape Cart Distillate Master Kush (Indica)" at bounding box center [215, 79] width 320 height 19
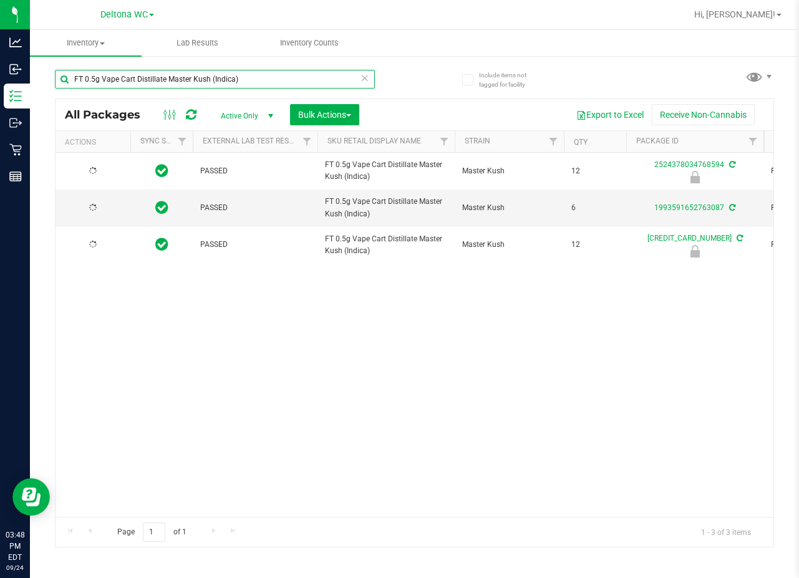
click at [270, 78] on input "FT 0.5g Vape Cart Distillate Master Kush (Indica)" at bounding box center [215, 79] width 320 height 19
paste input "Pineapple X (Hybrid"
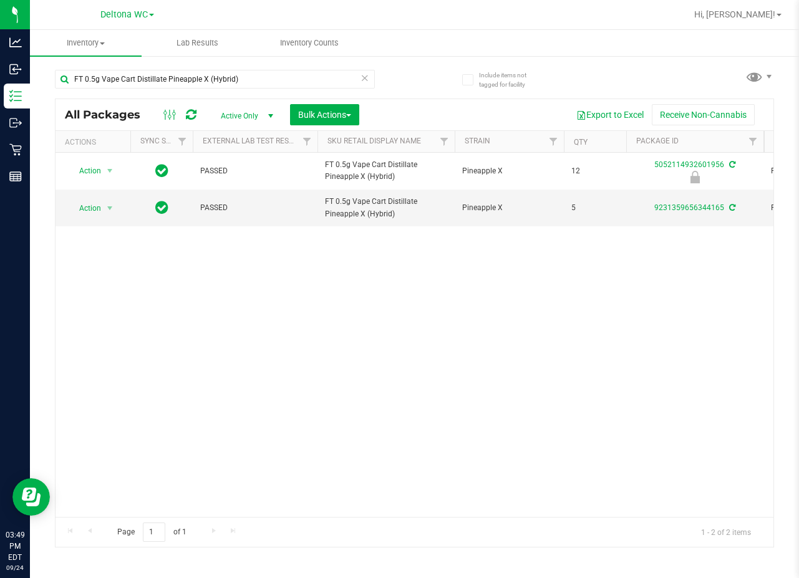
click at [177, 395] on div "Action Action Edit attributes Global inventory Locate package Package audit log…" at bounding box center [415, 335] width 718 height 364
drag, startPoint x: 246, startPoint y: 77, endPoint x: -274, endPoint y: 59, distance: 520.5
click at [0, 59] on html "Analytics Inbound Inventory Outbound Retail Reports 03:49 PM EDT [DATE] 09/24 D…" at bounding box center [399, 289] width 799 height 578
paste input "HT 100mg Milk Chocolate Bar (THC"
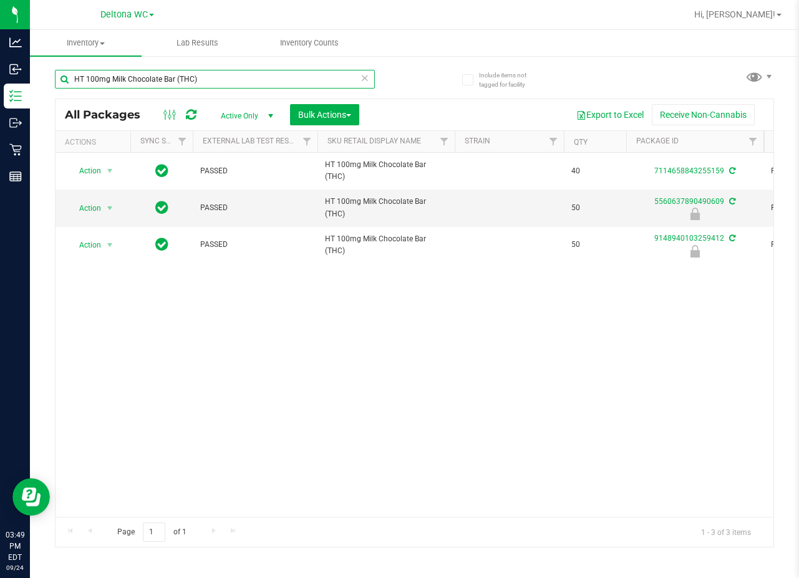
drag, startPoint x: 235, startPoint y: 77, endPoint x: -159, endPoint y: 79, distance: 394.2
click at [0, 79] on html "Analytics Inbound Inventory Outbound Retail Reports 03:49 PM EDT [DATE] 09/24 D…" at bounding box center [399, 289] width 799 height 578
paste input "Dar"
drag, startPoint x: 213, startPoint y: 80, endPoint x: 53, endPoint y: 80, distance: 160.3
click at [53, 80] on div "Include items not tagged for facility HT 100mg Dark Chocolate Bar (THC) All Pac…" at bounding box center [414, 245] width 769 height 380
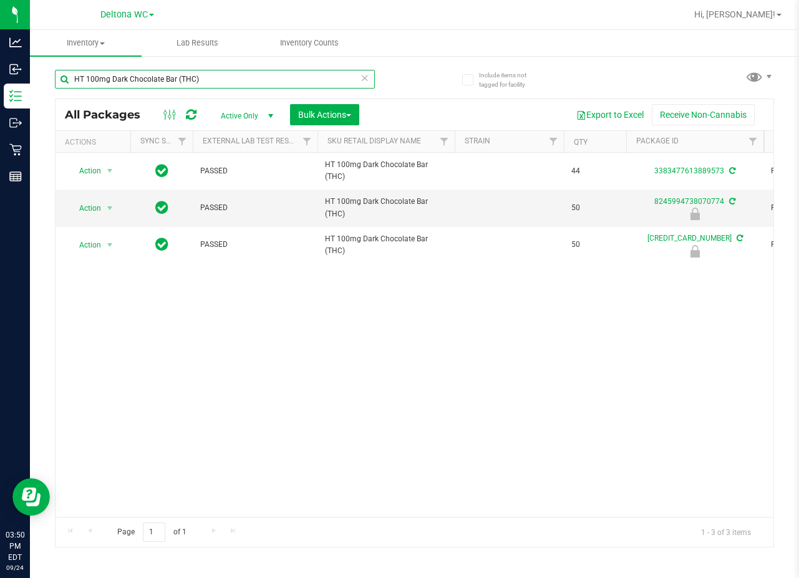
paste input "Mint"
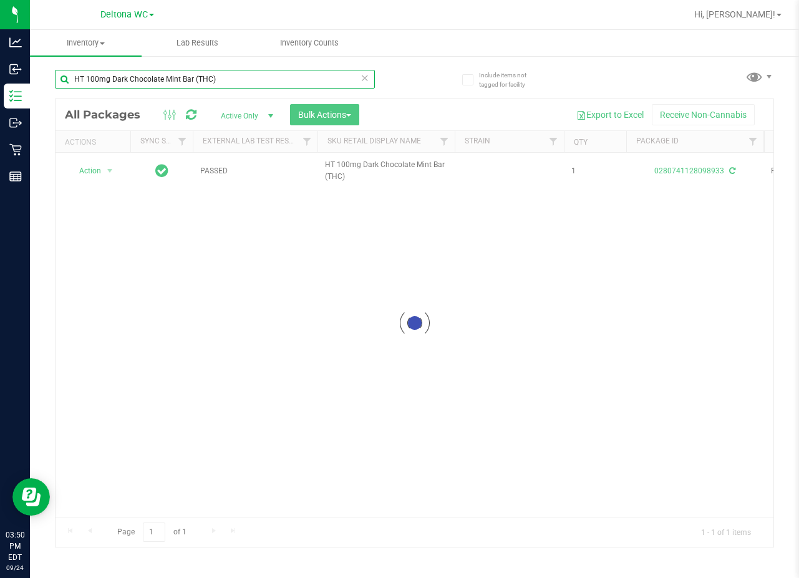
drag, startPoint x: 222, startPoint y: 77, endPoint x: -11, endPoint y: 75, distance: 233.3
click at [0, 75] on html "Analytics Inbound Inventory Outbound Retail Reports 03:50 PM EDT [DATE] 09/24 D…" at bounding box center [399, 289] width 799 height 578
paste input "WNA 10mg Mango Soft Chews (Sativa) 10ct"
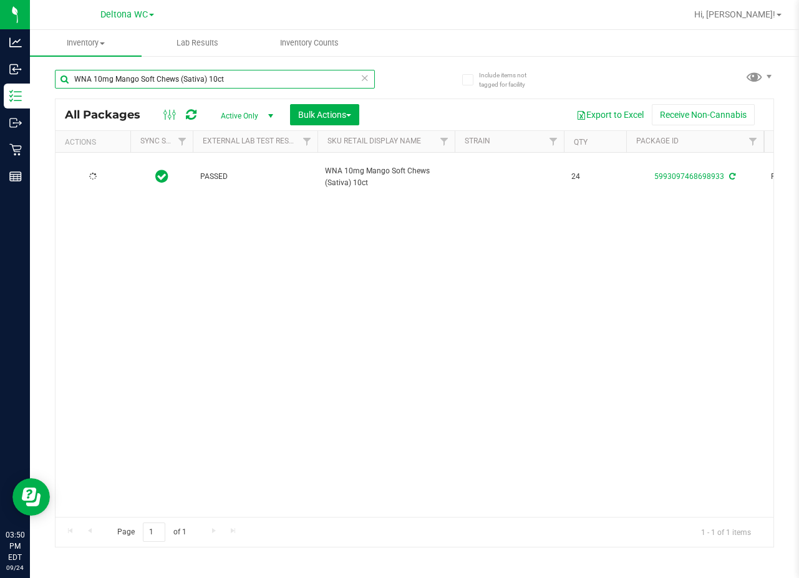
drag, startPoint x: 249, startPoint y: 80, endPoint x: -28, endPoint y: 75, distance: 277.6
click at [0, 75] on html "Analytics Inbound Inventory Outbound Retail Reports 03:50 PM EDT [DATE] 09/24 D…" at bounding box center [399, 289] width 799 height 578
paste input "Blueberry Soft Chews (Indic"
drag, startPoint x: 89, startPoint y: 76, endPoint x: -29, endPoint y: 59, distance: 119.2
click at [0, 59] on html "Analytics Inbound Inventory Outbound Retail Reports 03:50 PM EDT [DATE] 09/24 D…" at bounding box center [399, 289] width 799 height 578
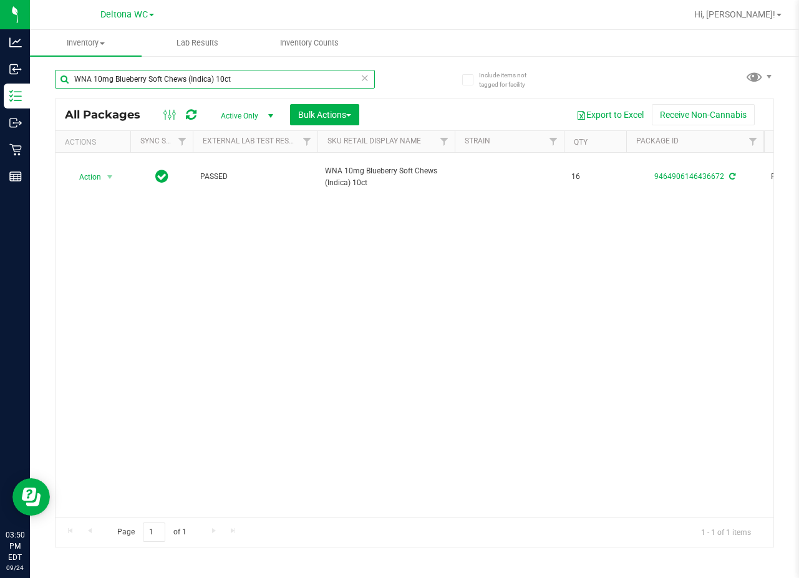
paste input "HT 5mg Watermelon Chews (Hybrid) 2"
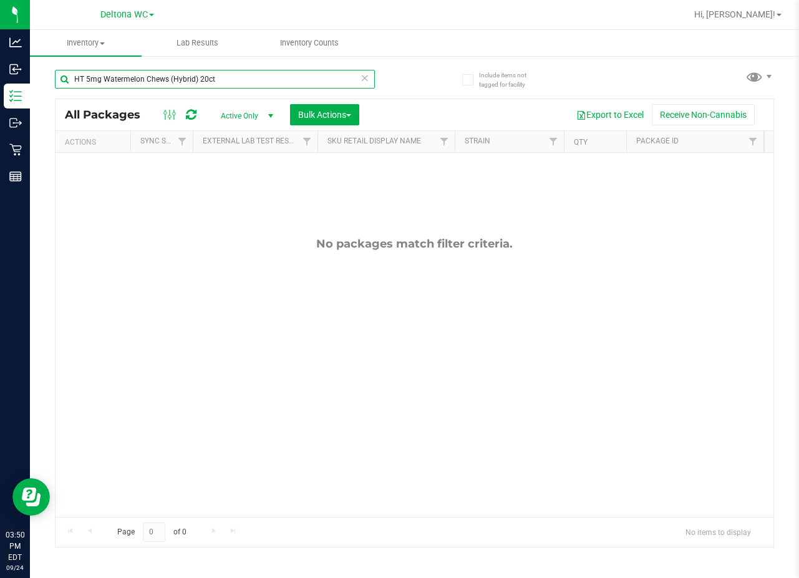
click at [249, 72] on input "HT 5mg Watermelon Chews (Hybrid) 20ct" at bounding box center [215, 79] width 320 height 19
drag, startPoint x: 254, startPoint y: 77, endPoint x: 35, endPoint y: 80, distance: 218.9
click at [35, 80] on div "Include items not tagged for facility HT 5mg Watermelon Chews (Hybrid) 20ct All…" at bounding box center [414, 245] width 769 height 380
paste input "FT 0.5g Pre-Roll Cakez (Hybrid) 1"
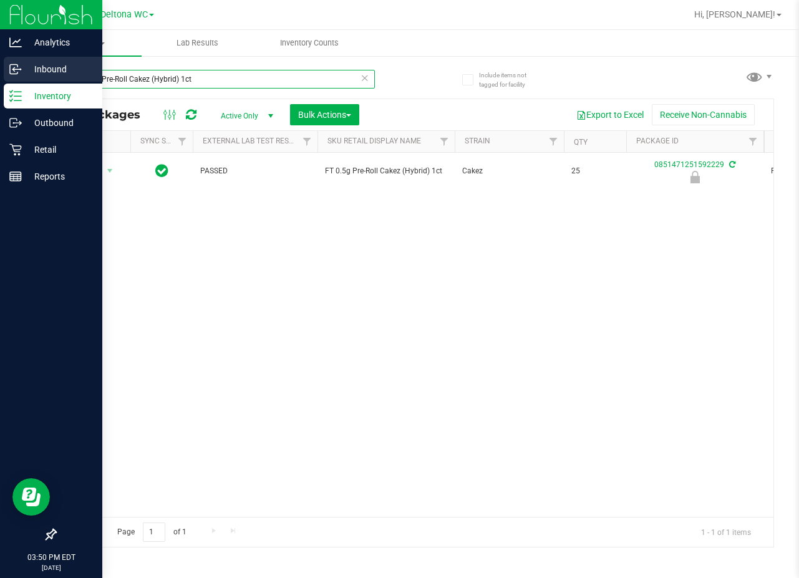
drag, startPoint x: 207, startPoint y: 72, endPoint x: 29, endPoint y: 70, distance: 177.8
click at [30, 71] on div "Include items not tagged for facility FT 0.5g Pre-Roll Cakez (Hybrid) 1ct All P…" at bounding box center [414, 245] width 769 height 380
paste input "HT 5mg Grape Chews (Indica) 20"
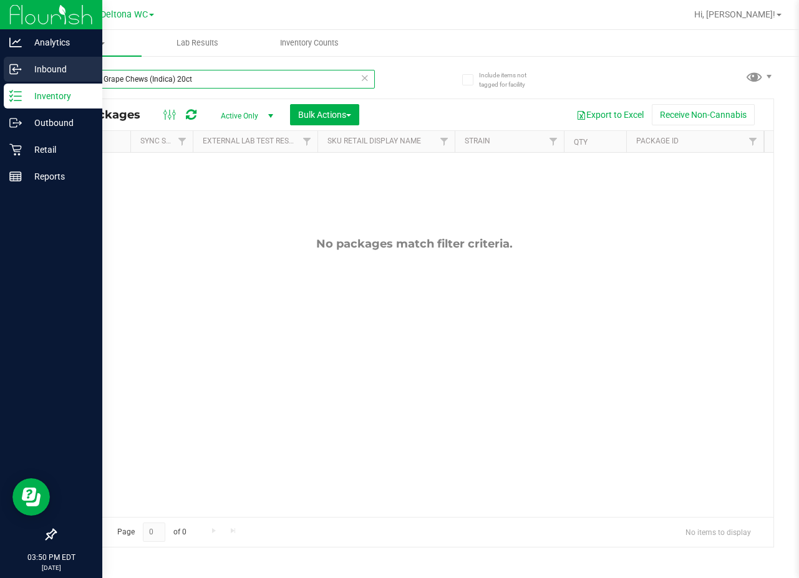
drag, startPoint x: 227, startPoint y: 84, endPoint x: 7, endPoint y: 11, distance: 231.2
click at [9, 58] on div "Analytics Inbound Inventory Outbound Retail Reports 03:50 PM EDT [DATE] 09/24 D…" at bounding box center [399, 289] width 799 height 578
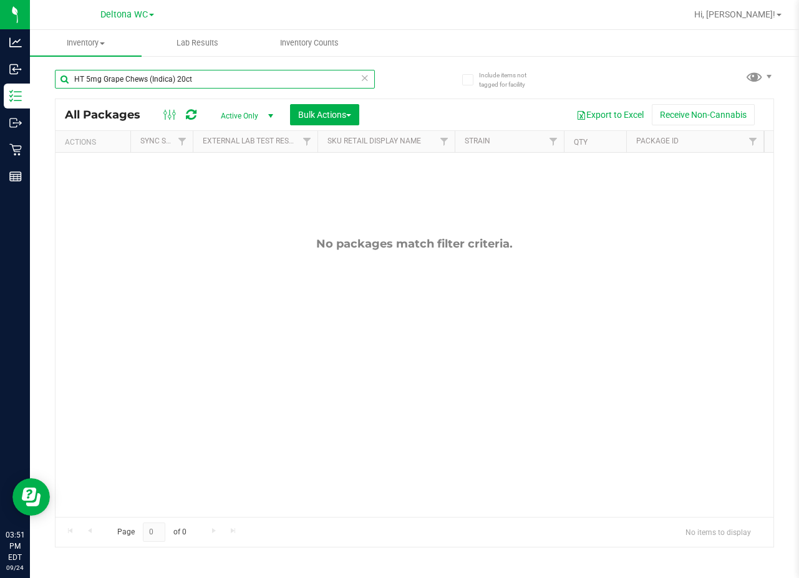
click at [247, 81] on input "HT 5mg Grape Chews (Indica) 20ct" at bounding box center [215, 79] width 320 height 19
paste input "10mg Blue Raspberry Chews Hybrid (1:1 CBD:THC"
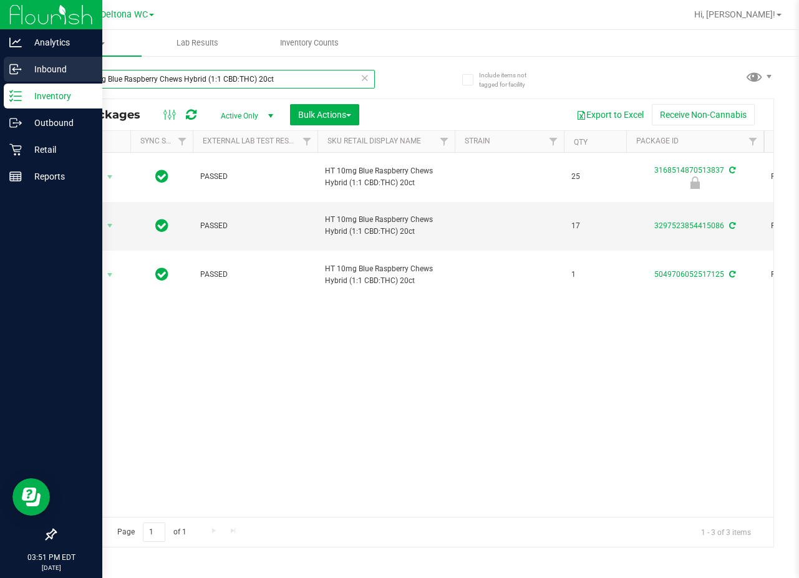
drag, startPoint x: 305, startPoint y: 82, endPoint x: 11, endPoint y: 82, distance: 293.8
click at [11, 82] on div "Analytics Inbound Inventory Outbound Retail Reports 03:51 PM EDT [DATE] 09/24 D…" at bounding box center [399, 289] width 799 height 578
paste input "FT 0.5g Pre-Roll Animal [PERSON_NAME] (Indica) 1"
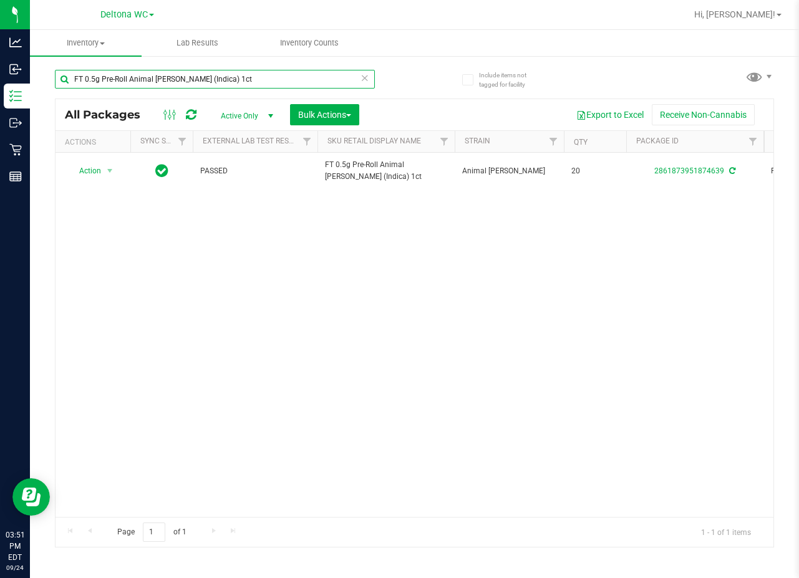
drag, startPoint x: 301, startPoint y: 74, endPoint x: -51, endPoint y: 77, distance: 351.8
click at [0, 77] on html "Analytics Inbound Inventory Outbound Retail Reports 03:51 PM EDT [DATE] 09/24 D…" at bounding box center [399, 289] width 799 height 578
paste input "Black Triangle Kush"
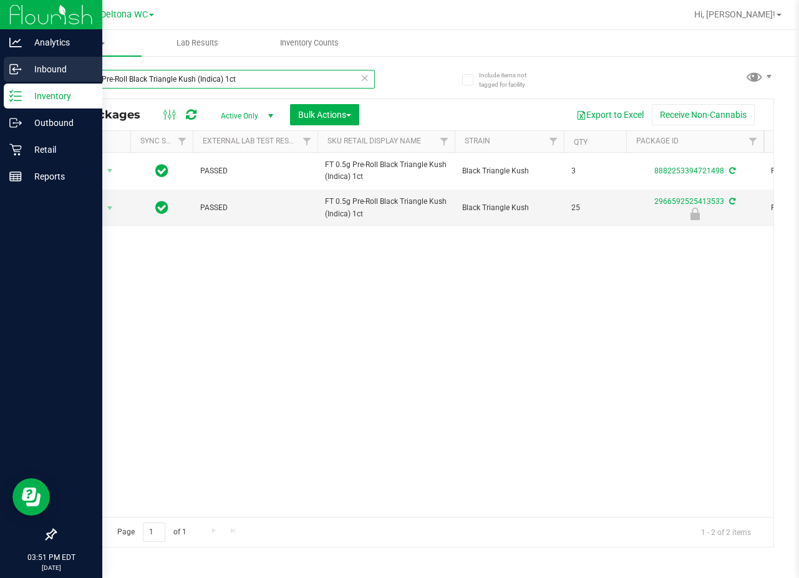
drag, startPoint x: 257, startPoint y: 83, endPoint x: 2, endPoint y: 65, distance: 255.1
click at [2, 65] on div "Analytics Inbound Inventory Outbound Retail Reports 03:51 PM EDT [DATE] 09/24 D…" at bounding box center [399, 289] width 799 height 578
paste input "[PERSON_NAME] (Sativ"
type input "FT 0.5g Pre-Roll Wimauma Melons (Sativa) 1ct"
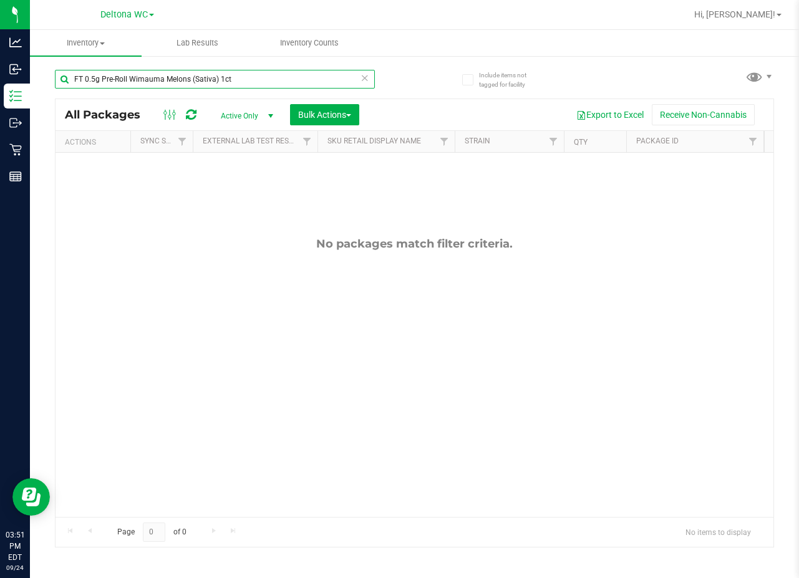
drag, startPoint x: 263, startPoint y: 74, endPoint x: -149, endPoint y: 56, distance: 412.7
click at [0, 56] on html "Analytics Inbound Inventory Outbound Retail Reports 03:51 PM EDT [DATE] 09/24 D…" at bounding box center [399, 289] width 799 height 578
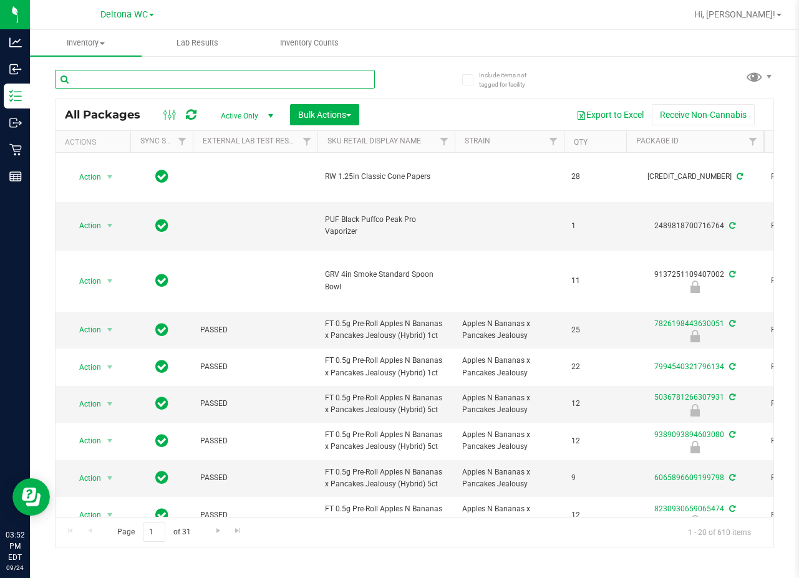
click at [203, 80] on input "text" at bounding box center [215, 79] width 320 height 19
paste input "HT 5mg Tropical Mix Chews (Sativa) 20ct"
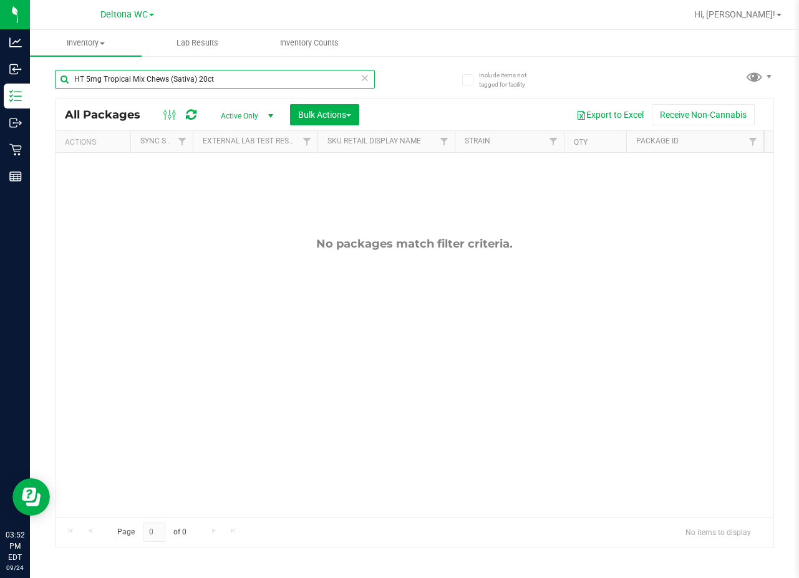
drag, startPoint x: 294, startPoint y: 74, endPoint x: -122, endPoint y: 70, distance: 416.0
click at [0, 70] on html "Analytics Inbound Inventory Outbound Retail Reports 03:52 PM EDT [DATE] 09/24 D…" at bounding box center [399, 289] width 799 height 578
paste input "FD 3.5g Flower Greenhouse PK Trophy (Hybrid-Indica)"
drag, startPoint x: 291, startPoint y: 83, endPoint x: 39, endPoint y: 79, distance: 252.0
click at [39, 79] on div "Include items not tagged for facility FD 3.5g Flower Greenhouse PK Trophy (Hybr…" at bounding box center [414, 245] width 769 height 380
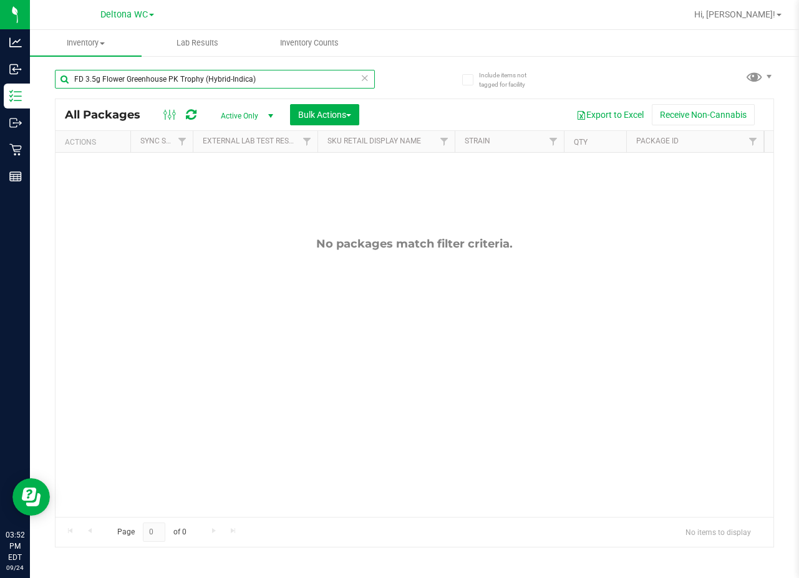
paste input "[PERSON_NAME] (Hybrid"
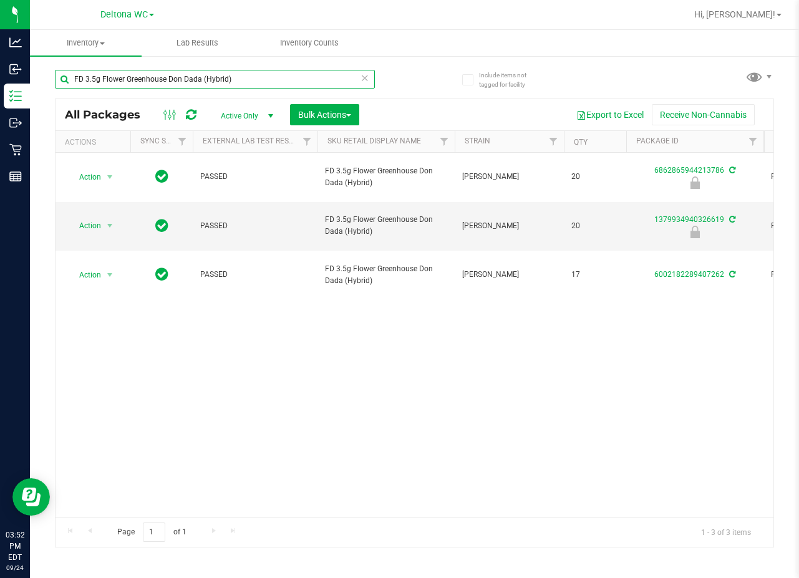
drag, startPoint x: 263, startPoint y: 80, endPoint x: -122, endPoint y: 74, distance: 384.9
click at [0, 74] on html "Analytics Inbound Inventory Outbound Retail Reports 03:52 PM EDT [DATE] 09/24 D…" at bounding box center [399, 289] width 799 height 578
paste input "T 3.5g Cannabis Flower Deluxe Sugar Cane (Indica"
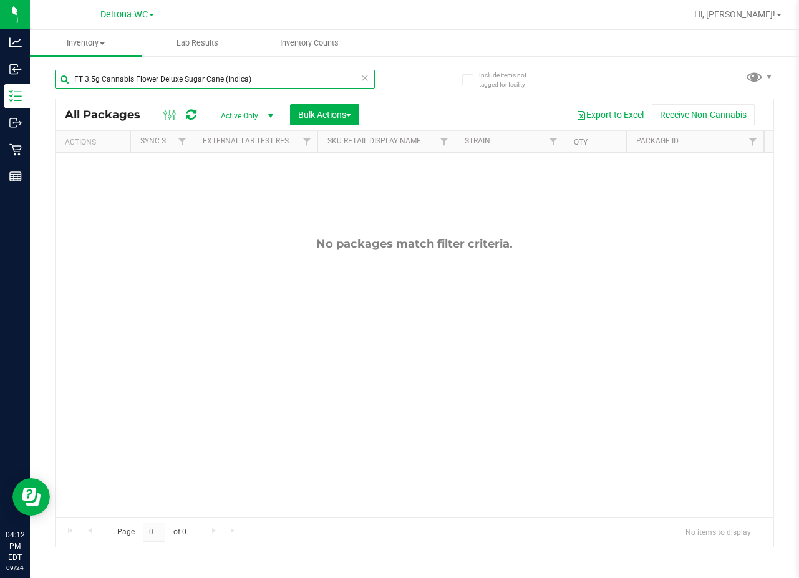
drag, startPoint x: 285, startPoint y: 77, endPoint x: 57, endPoint y: 67, distance: 228.5
click at [57, 67] on div "FT 3.5g Cannabis Flower Deluxe Sugar Cane (Indica)" at bounding box center [235, 79] width 360 height 40
click at [298, 80] on input "FT 3.5g Cannabis Flower Deluxe Sugar Cane (Indica)" at bounding box center [215, 79] width 320 height 19
click at [295, 80] on input "FT 3.5g Cannabis Flower Deluxe Sugar Cane (Indica)" at bounding box center [215, 79] width 320 height 19
drag, startPoint x: 295, startPoint y: 80, endPoint x: -62, endPoint y: 104, distance: 357.6
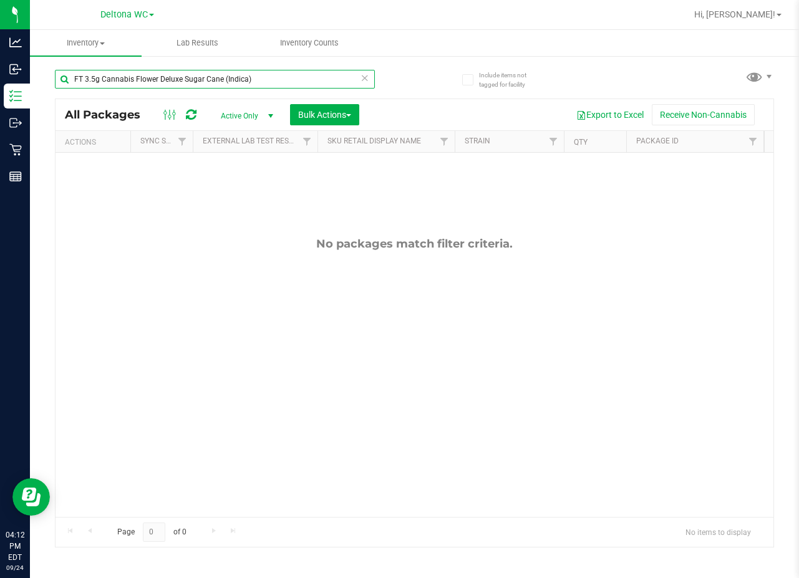
click at [0, 104] on html "Analytics Inbound Inventory Outbound Retail Reports 04:12 PM EDT [DATE] 09/24 D…" at bounding box center [399, 289] width 799 height 578
paste input "SW 20mg Patch Calm (12.5:1 CBD:THC"
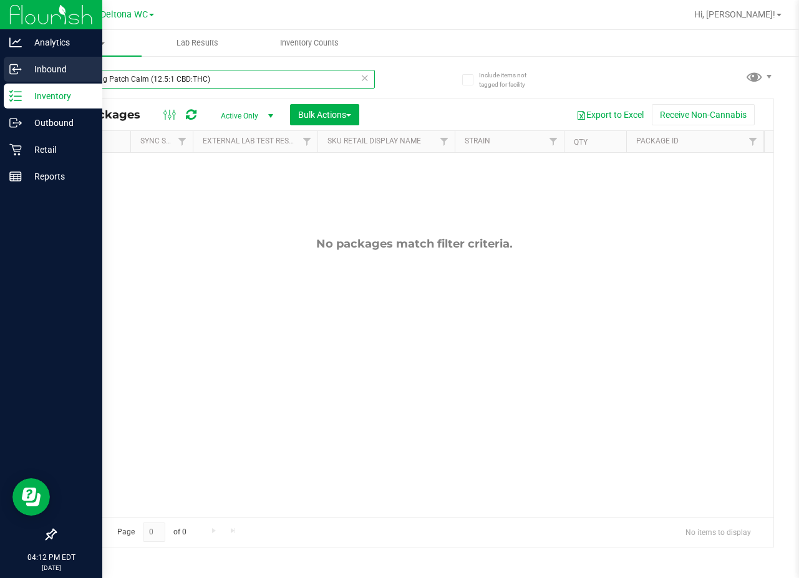
drag, startPoint x: 232, startPoint y: 79, endPoint x: 26, endPoint y: 78, distance: 206.5
click at [26, 78] on div "Analytics Inbound Inventory Outbound Retail Reports 04:12 PM EDT [DATE] 09/24 D…" at bounding box center [399, 289] width 799 height 578
paste input "FD 3.5g Flower Greenhouse Hot Mess (Hybrid"
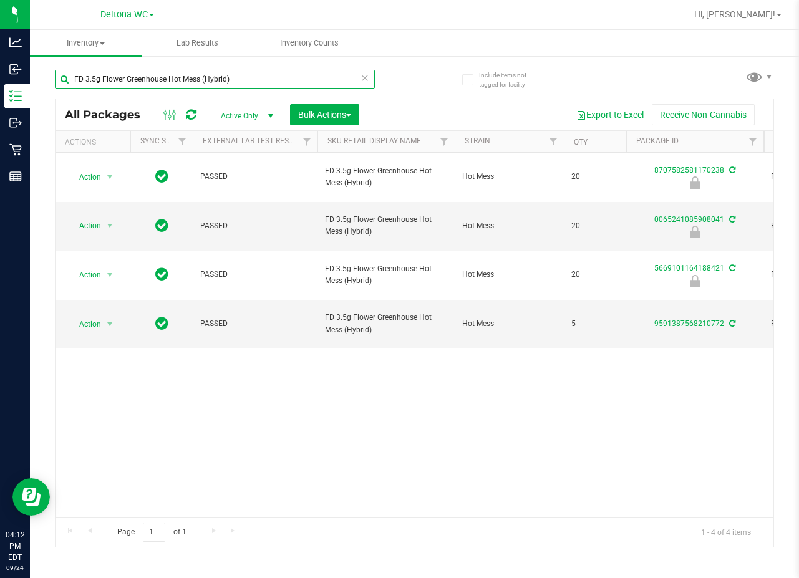
drag, startPoint x: 274, startPoint y: 73, endPoint x: 32, endPoint y: 83, distance: 242.2
click at [32, 83] on div "Include items not tagged for facility FD 3.5g Flower Greenhouse Hot Mess (Hybri…" at bounding box center [414, 245] width 769 height 380
paste input "T 7g Ground Flower (Indica"
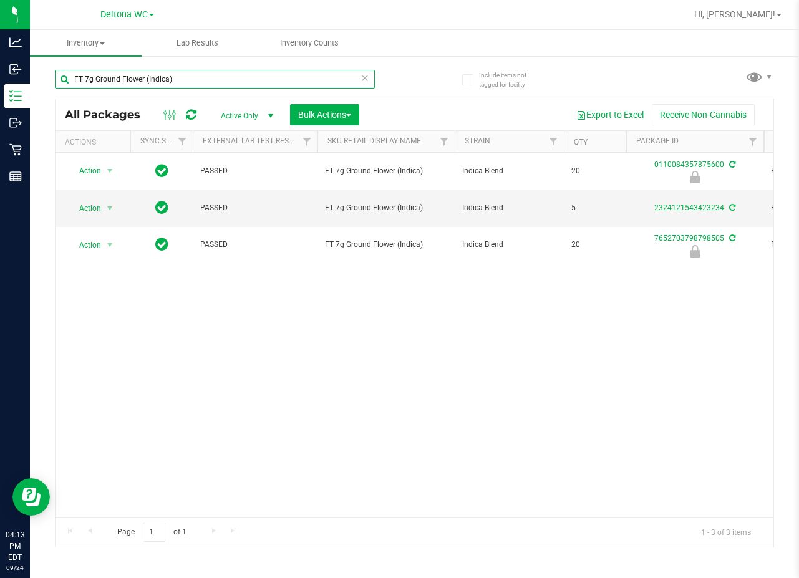
drag, startPoint x: 197, startPoint y: 80, endPoint x: -313, endPoint y: 19, distance: 513.8
click at [0, 19] on html "Analytics Inbound Inventory Outbound Retail Reports 04:13 PM EDT [DATE] 09/24 D…" at bounding box center [399, 289] width 799 height 578
paste input "0.3g Vape Pen Distillate Taurus Moon (THC"
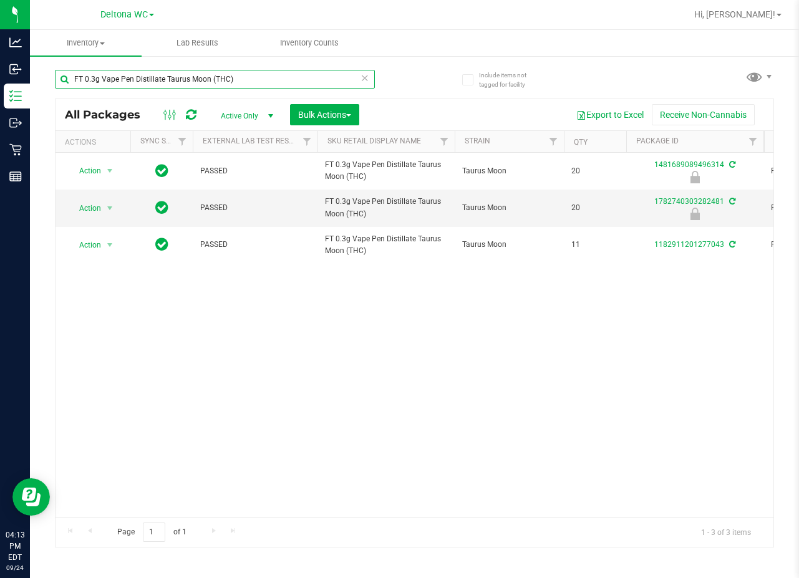
drag, startPoint x: 271, startPoint y: 81, endPoint x: -65, endPoint y: 64, distance: 336.6
click at [0, 64] on html "Analytics Inbound Inventory Outbound Retail Reports 04:13 PM EDT [DATE] 09/24 D…" at bounding box center [399, 289] width 799 height 578
paste input "3.5g Cannabis Flower Motor Breath x [PERSON_NAME] (Hybrid"
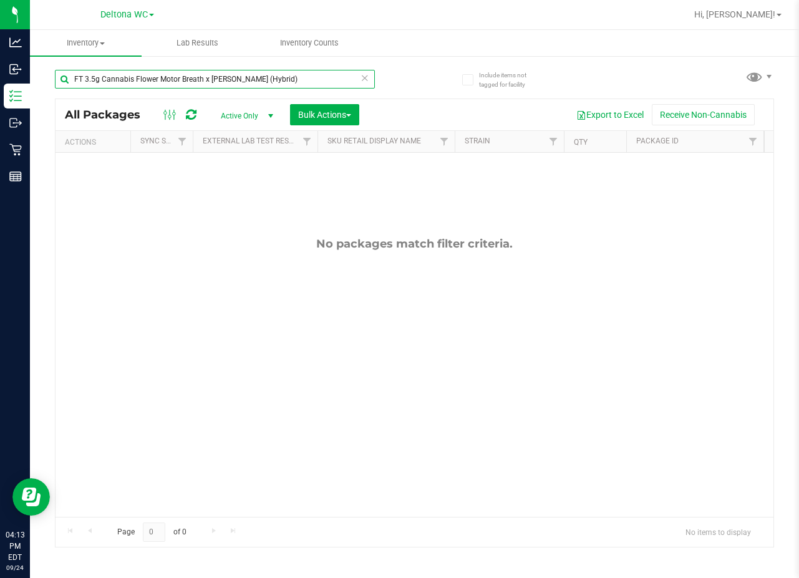
drag, startPoint x: 292, startPoint y: 79, endPoint x: -205, endPoint y: 34, distance: 498.5
click at [0, 34] on html "Analytics Inbound Inventory Outbound Retail Reports 04:13 PM EDT [DATE] 09/24 D…" at bounding box center [399, 289] width 799 height 578
click at [298, 67] on div "FT 3.5g Cannabis Flower Motor Breath x [PERSON_NAME] (Hybrid)" at bounding box center [235, 79] width 360 height 40
click at [299, 74] on input "FT 3.5g Cannabis Flower Motor Breath x [PERSON_NAME] (Hybrid)" at bounding box center [215, 79] width 320 height 19
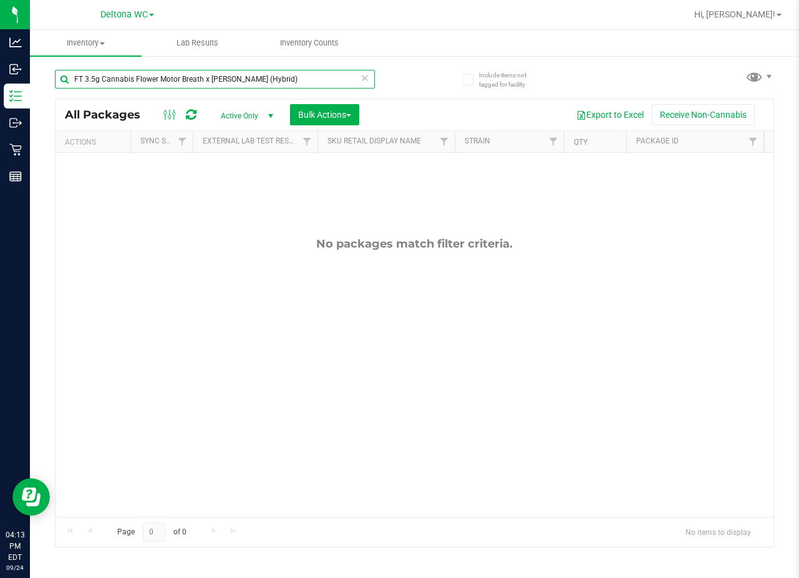
click at [299, 74] on input "FT 3.5g Cannabis Flower Motor Breath x [PERSON_NAME] (Hybrid)" at bounding box center [215, 79] width 320 height 19
paste input "Space Case"
drag, startPoint x: 268, startPoint y: 83, endPoint x: -144, endPoint y: 29, distance: 415.2
click at [0, 29] on html "Analytics Inbound Inventory Outbound Retail Reports 04:14 PM EDT [DATE] 09/24 D…" at bounding box center [399, 289] width 799 height 578
paste input "Top Gear (Indica"
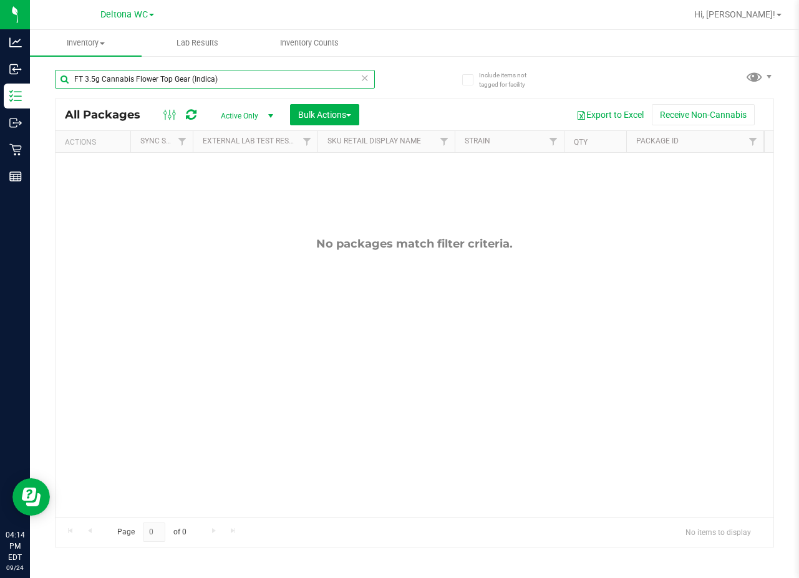
drag, startPoint x: 268, startPoint y: 72, endPoint x: -134, endPoint y: 83, distance: 402.4
click at [0, 83] on html "Analytics Inbound Inventory Outbound Retail Reports 04:14 PM EDT [DATE] 09/24 D…" at bounding box center [399, 289] width 799 height 578
paste input "Fried Ice Cream (Hybrid"
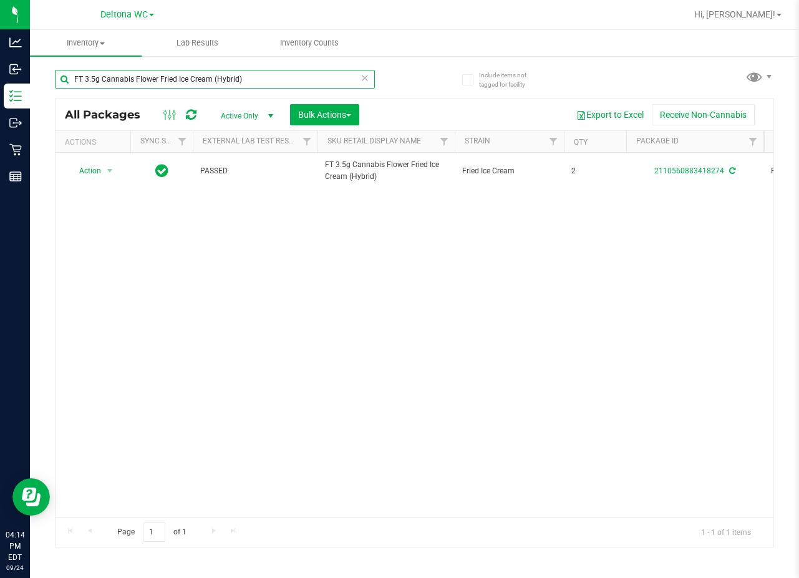
drag, startPoint x: 249, startPoint y: 78, endPoint x: -53, endPoint y: 64, distance: 302.2
click at [0, 64] on html "Analytics Inbound Inventory Outbound Retail Reports 04:14 PM EDT [DATE] 09/24 D…" at bounding box center [399, 289] width 799 height 578
paste input "Sunset [PERSON_NAME] (Hybrid-Indica"
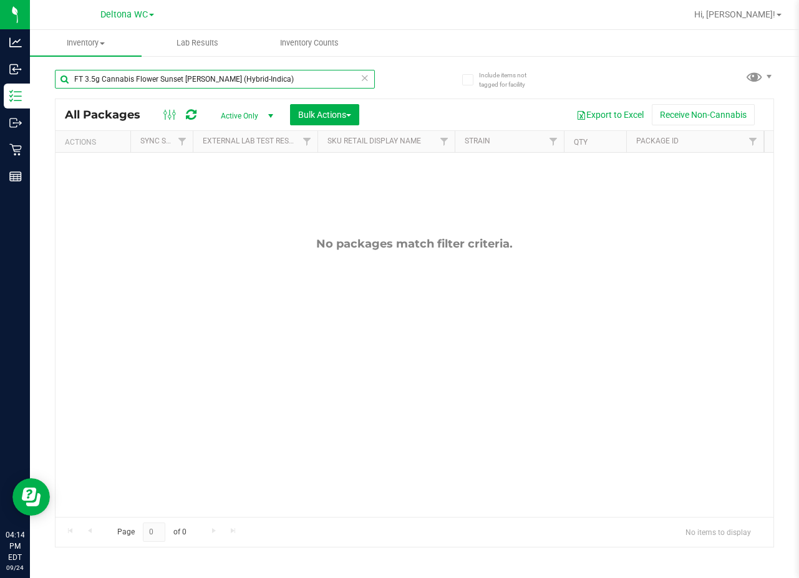
drag, startPoint x: 316, startPoint y: 78, endPoint x: -147, endPoint y: 77, distance: 462.2
click at [0, 77] on html "Analytics Inbound Inventory Outbound Retail Reports 04:14 PM EDT [DATE] 09/24 D…" at bounding box center [399, 289] width 799 height 578
paste input "Bosscotti ("
drag, startPoint x: 243, startPoint y: 72, endPoint x: -149, endPoint y: 83, distance: 392.5
click at [0, 83] on html "Analytics Inbound Inventory Outbound Retail Reports 04:14 PM EDT [DATE] 09/24 D…" at bounding box center [399, 289] width 799 height 578
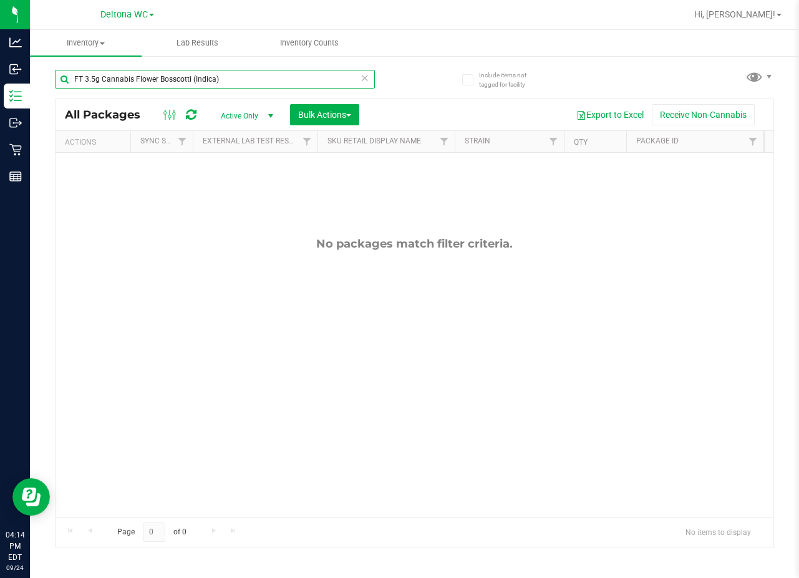
paste input "Hash Burger"
drag, startPoint x: 264, startPoint y: 84, endPoint x: -178, endPoint y: 72, distance: 441.7
click at [0, 72] on html "Analytics Inbound Inventory Outbound Retail Reports 04:14 PM EDT [DATE] 09/24 D…" at bounding box center [399, 289] width 799 height 578
paste input "D 3.5g Flower Greenhouse Lemon Zest (Hybrid"
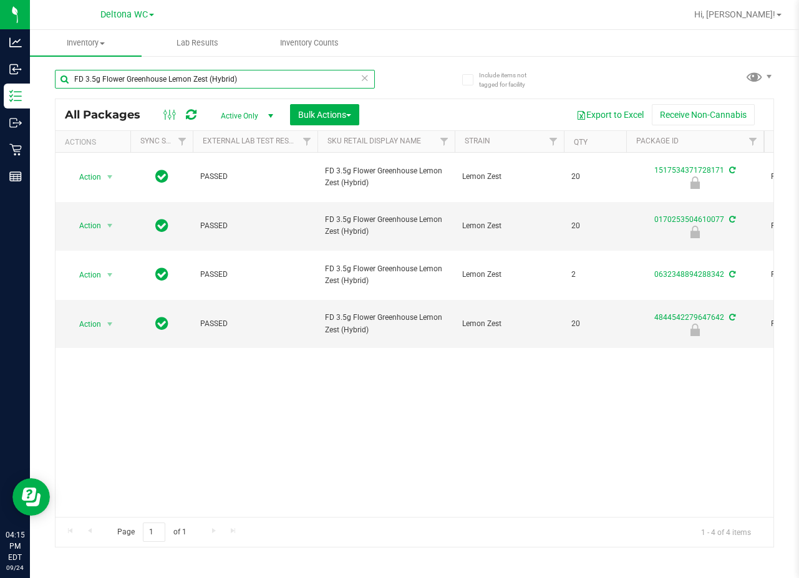
drag, startPoint x: 294, startPoint y: 80, endPoint x: -180, endPoint y: 70, distance: 474.1
click at [0, 70] on html "Analytics Inbound Inventory Outbound Retail Reports 04:15 PM EDT [DATE] 09/24 D…" at bounding box center [399, 289] width 799 height 578
paste input "T 7g Ground Flower (Sativa"
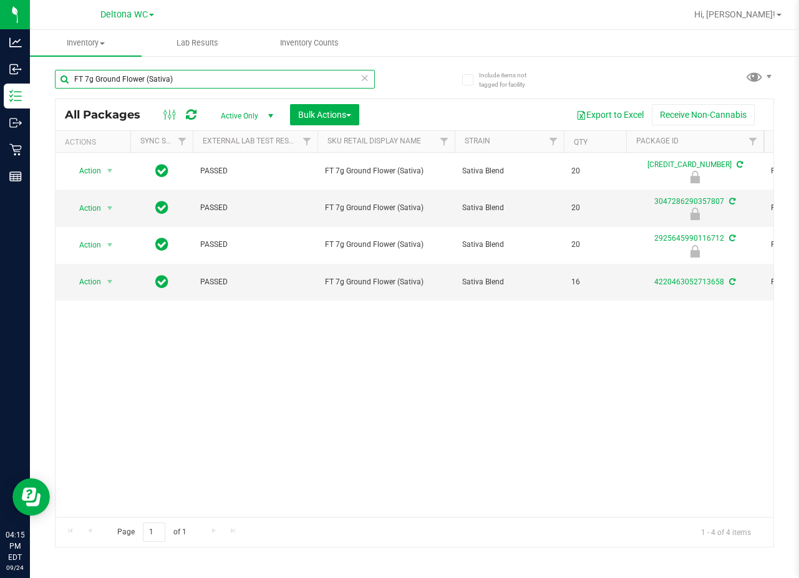
drag, startPoint x: 223, startPoint y: 83, endPoint x: -95, endPoint y: 83, distance: 318.1
click at [0, 83] on html "Analytics Inbound Inventory Outbound Retail Reports 04:15 PM EDT [DATE] 09/24 D…" at bounding box center [399, 289] width 799 height 578
paste input "3.5g Cannabis Flower Animal [PERSON_NAME] (Indic"
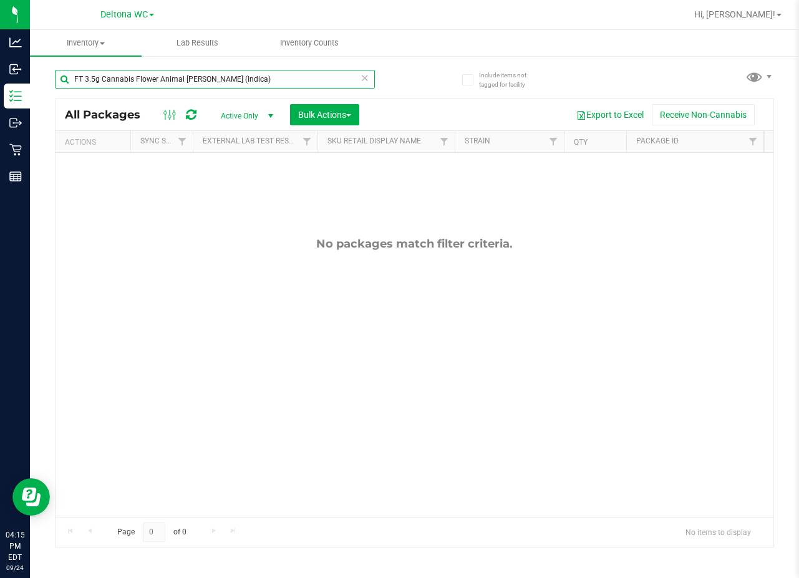
drag, startPoint x: 225, startPoint y: 82, endPoint x: -25, endPoint y: 59, distance: 251.2
click at [0, 59] on html "Analytics Inbound Inventory Outbound Retail Reports 04:15 PM EDT [DATE] 09/24 D…" at bounding box center [399, 289] width 799 height 578
paste input "pple Banana Peach Ringz (Hybrid"
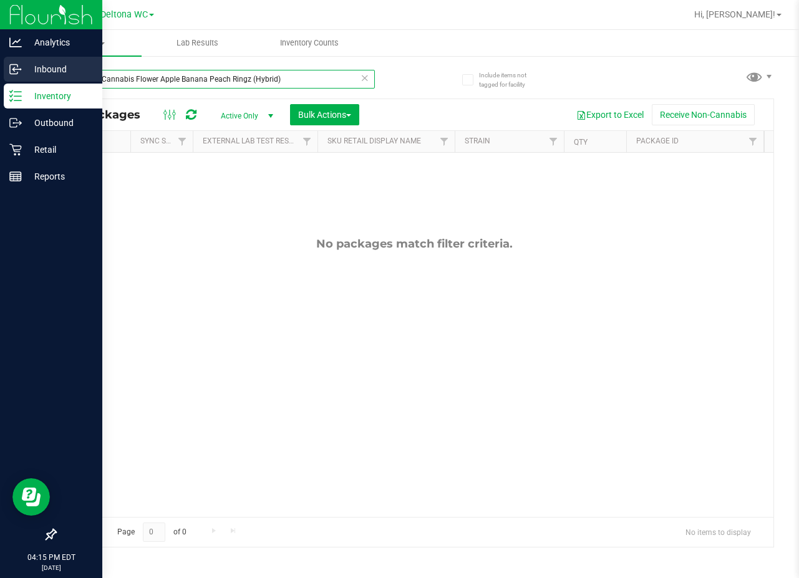
drag, startPoint x: 231, startPoint y: 77, endPoint x: 22, endPoint y: 77, distance: 208.9
click at [22, 77] on div "Analytics Inbound Inventory Outbound Retail Reports 04:15 PM EDT [DATE] 09/24 D…" at bounding box center [399, 289] width 799 height 578
paste input "SW 0.3g Vape Pen Distillate Relief (1:9 CBD:THC"
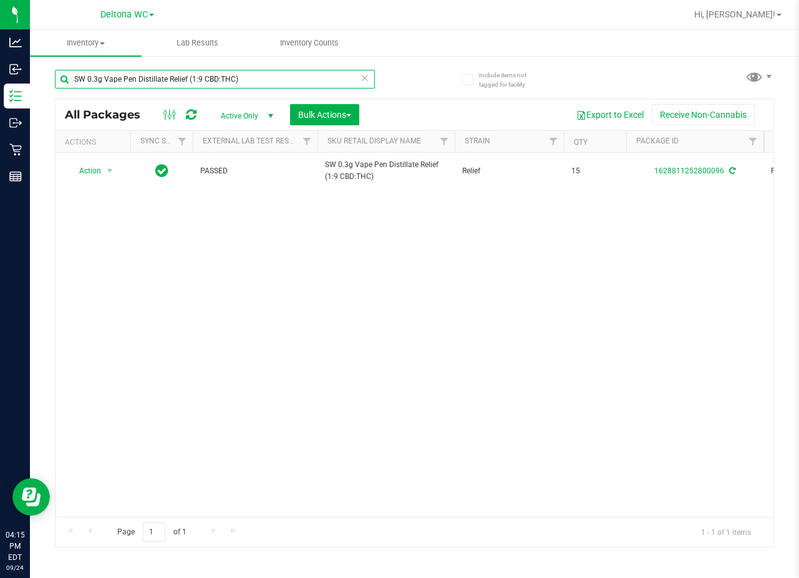
drag, startPoint x: 79, startPoint y: 78, endPoint x: 37, endPoint y: 73, distance: 42.1
click at [48, 73] on div "Include items not tagged for facility SW 0.3g Vape Pen Distillate Relief (1:9 C…" at bounding box center [414, 245] width 769 height 380
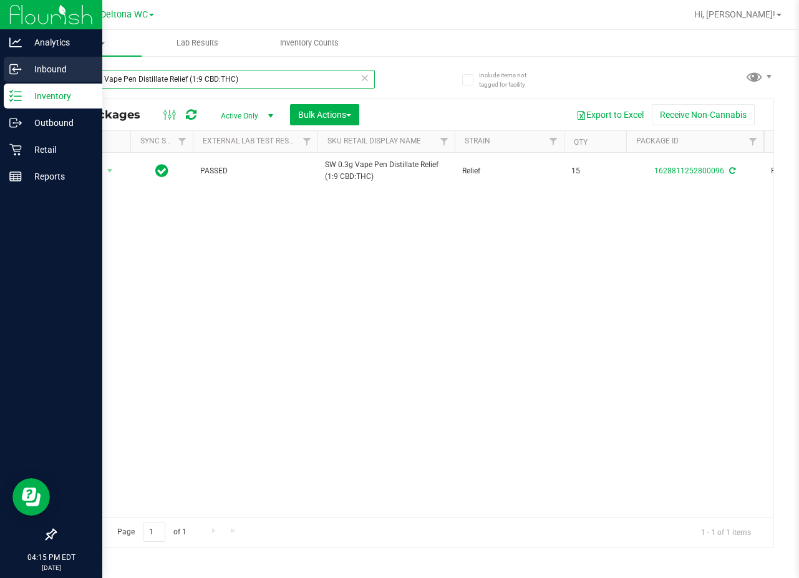
paste input "T 3.5g Cannabis Flower Pine Zap F2 (Hybrid"
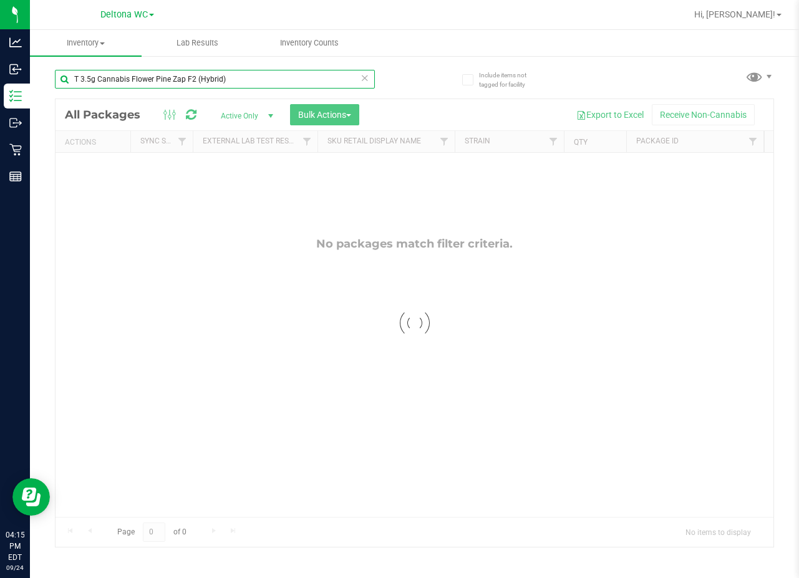
drag, startPoint x: 246, startPoint y: 79, endPoint x: -127, endPoint y: 55, distance: 373.8
click at [0, 55] on html "Analytics Inbound Inventory Outbound Retail Reports 04:15 PM EDT [DATE] 09/24 D…" at bounding box center [399, 289] width 799 height 578
paste input "HT 2.5mg Peppermint Mints (THC) 40ct"
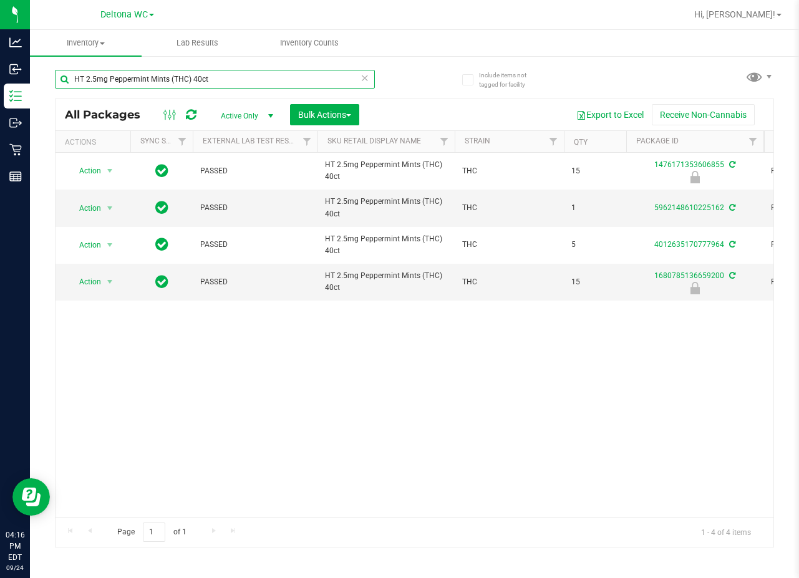
click at [32, 78] on div "Include items not tagged for facility HT 2.5mg Peppermint Mints (THC) 40ct All …" at bounding box center [414, 245] width 769 height 380
paste input "ach Mango"
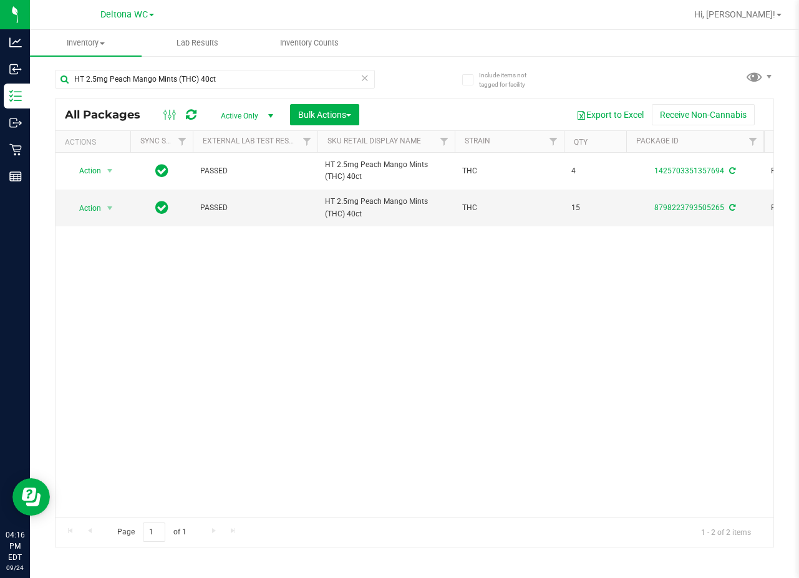
drag, startPoint x: 314, startPoint y: 69, endPoint x: 31, endPoint y: 82, distance: 284.1
click at [31, 82] on div "Include items not tagged for facility HT 2.5mg Peach Mango Mints (THC) 40ct All…" at bounding box center [414, 245] width 769 height 380
drag, startPoint x: 210, startPoint y: 75, endPoint x: -49, endPoint y: 60, distance: 258.7
click at [0, 60] on html "Analytics Inbound Inventory Outbound Retail Reports 04:16 PM EDT [DATE] 09/24 D…" at bounding box center [399, 289] width 799 height 578
paste input "FT 0.5g Pre-Roll Rainbow Harbor (Hybrid-Indica) 5"
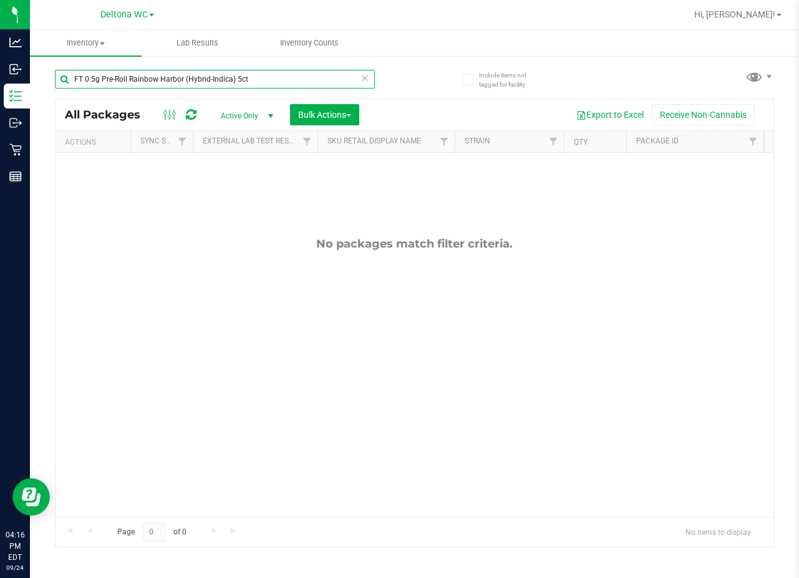
drag, startPoint x: 264, startPoint y: 71, endPoint x: -104, endPoint y: 69, distance: 368.0
click at [0, 69] on html "Analytics Inbound Inventory Outbound Retail Reports 04:16 PM EDT [DATE] 09/24 D…" at bounding box center [399, 289] width 799 height 578
paste input "1g Vape Cart Distillate Jealousy (Hybrid)"
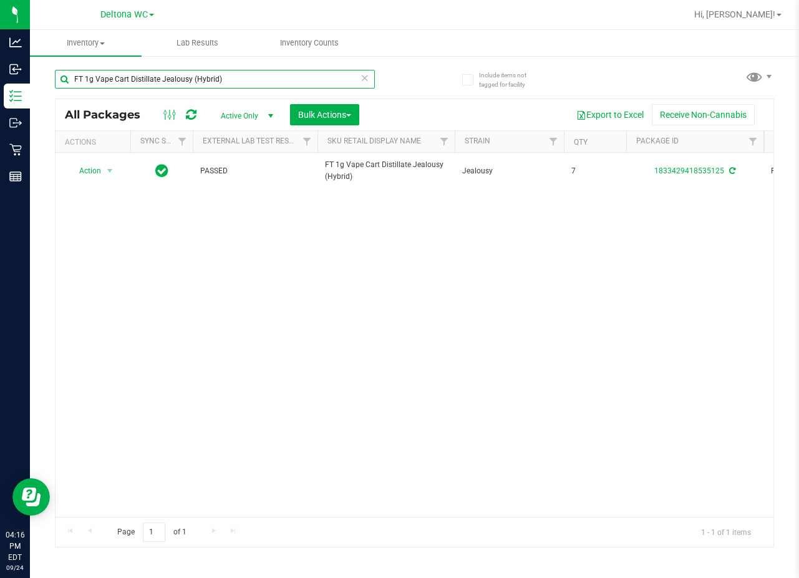
drag, startPoint x: 286, startPoint y: 85, endPoint x: 37, endPoint y: 65, distance: 250.2
click at [37, 65] on div "Include items not tagged for facility FT 1g Vape Cart Distillate Jealousy (Hybr…" at bounding box center [414, 245] width 769 height 380
paste input "Green Crack (Sativa"
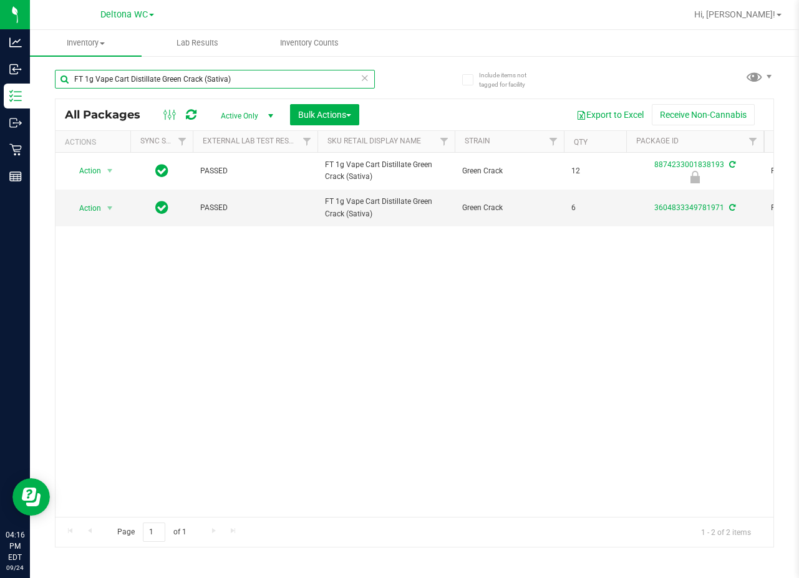
drag, startPoint x: 251, startPoint y: 74, endPoint x: -96, endPoint y: 48, distance: 348.4
click at [0, 48] on html "Analytics Inbound Inventory Outbound Retail Reports 04:16 PM EDT [DATE] 09/24 D…" at bounding box center [399, 289] width 799 height 578
paste input "SW 1g FSO Syringe Sativa Blend"
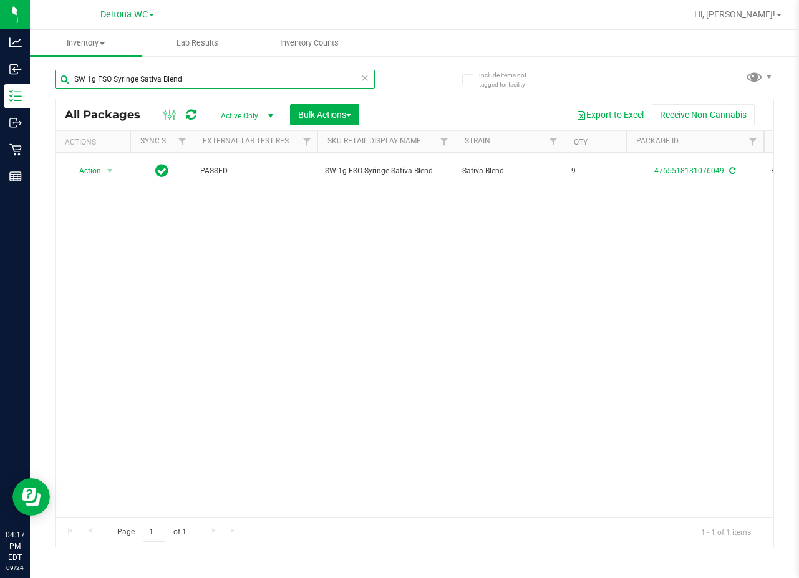
drag, startPoint x: 132, startPoint y: 82, endPoint x: -89, endPoint y: 54, distance: 223.2
click at [0, 54] on html "Analytics Inbound Inventory Outbound Retail Reports 04:17 PM EDT [DATE] 09/24 D…" at bounding box center [399, 289] width 799 height 578
paste input "FT 1g Vape Cart Distillate Banana [PERSON_NAME] (Hybrid)"
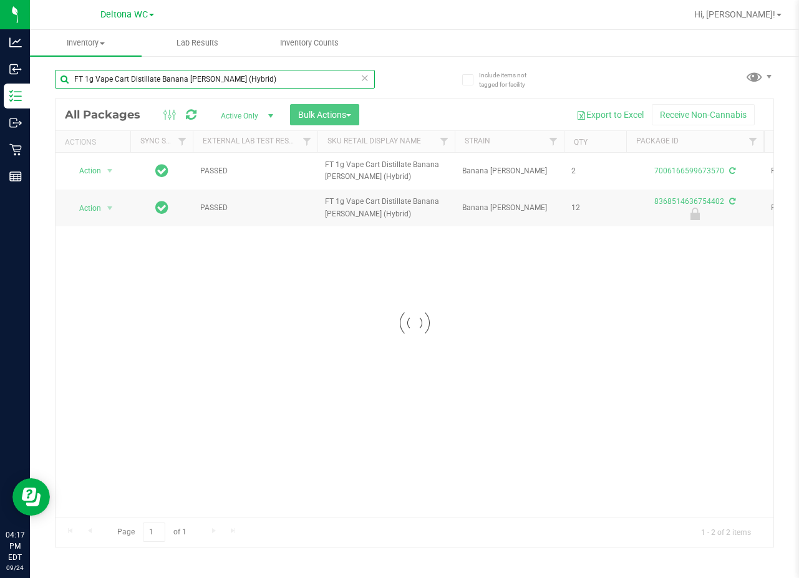
drag, startPoint x: 309, startPoint y: 81, endPoint x: -74, endPoint y: 59, distance: 384.2
click at [0, 59] on html "Analytics Inbound Inventory Outbound Retail Reports 04:17 PM EDT [DATE] 09/24 D…" at bounding box center [399, 289] width 799 height 578
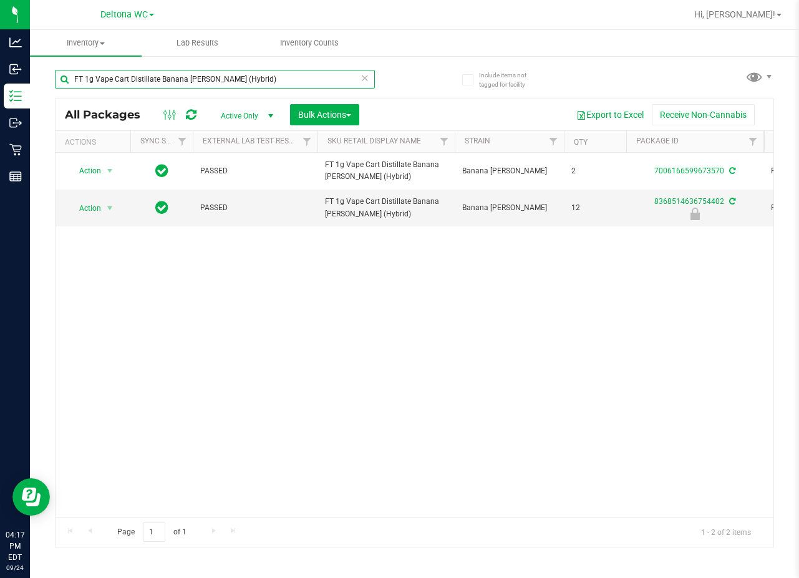
paste input "0.5g Pre-Roll Wimauma Melons (Sativa) 5ct"
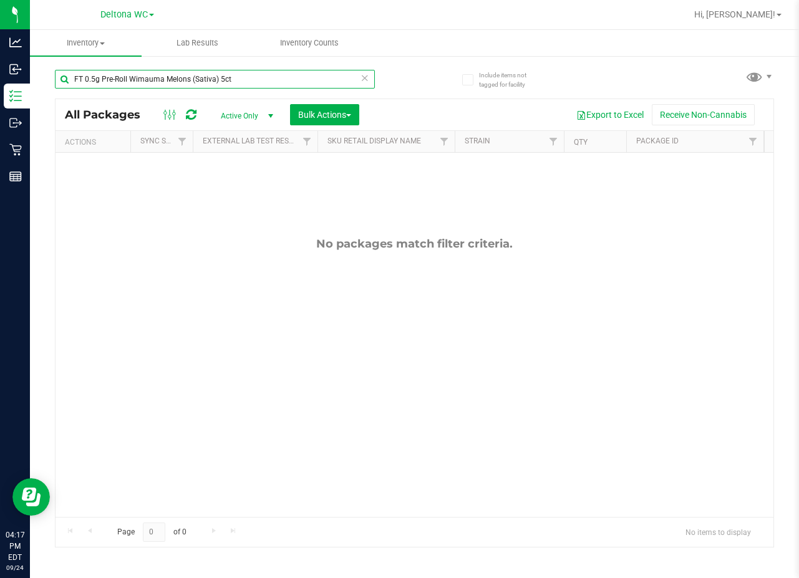
drag, startPoint x: 246, startPoint y: 82, endPoint x: 90, endPoint y: 61, distance: 156.7
click at [96, 62] on div "FT 0.5g Pre-Roll Wimauma Melons (Sativa) 5ct" at bounding box center [235, 79] width 360 height 40
paste input "SW 1g FSO Syringe Indica Blend"
drag, startPoint x: 225, startPoint y: 81, endPoint x: -13, endPoint y: 78, distance: 238.3
click at [0, 78] on html "Analytics Inbound Inventory Outbound Retail Reports 04:17 PM EDT [DATE] 09/24 D…" at bounding box center [399, 289] width 799 height 578
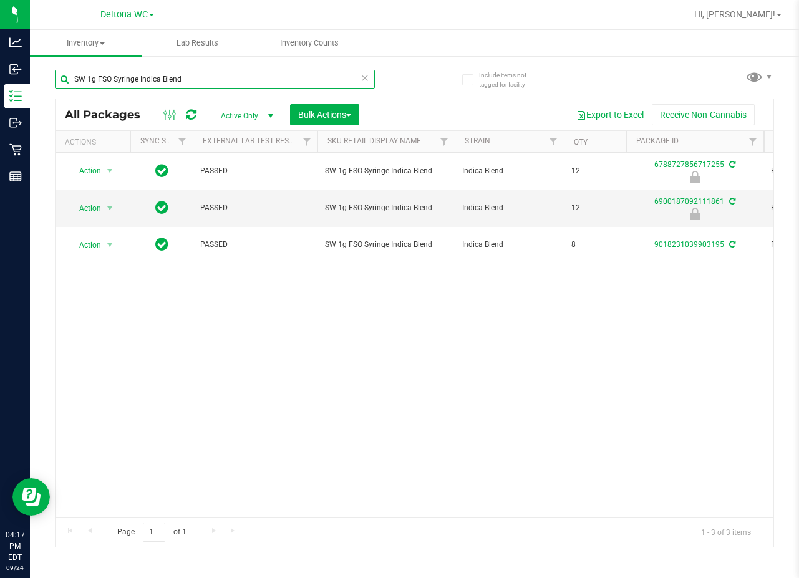
drag, startPoint x: -36, startPoint y: 52, endPoint x: -92, endPoint y: 43, distance: 56.2
click at [0, 43] on html "Analytics Inbound Inventory Outbound Retail Reports 04:17 PM EDT [DATE] 09/24 D…" at bounding box center [399, 289] width 799 height 578
paste input "FT 1g Vape Cart Distillate Jack (Hybrid-Sativa)"
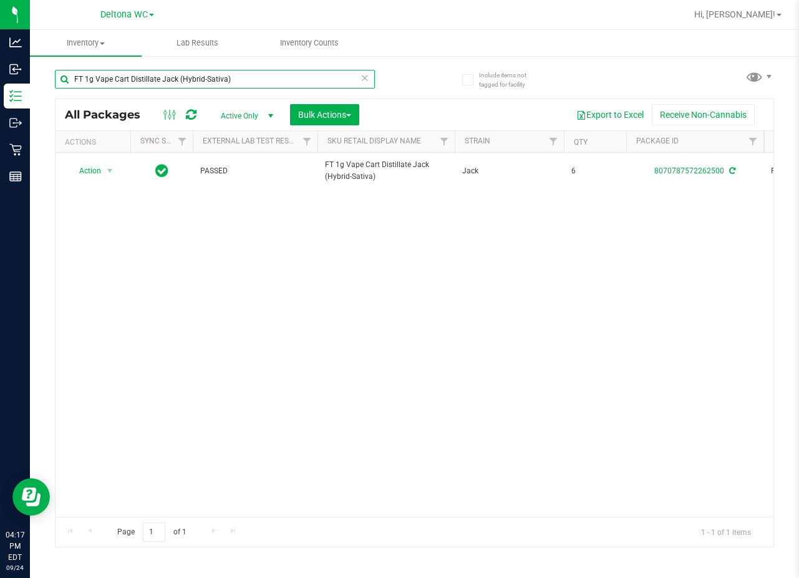
drag, startPoint x: 291, startPoint y: 80, endPoint x: -21, endPoint y: 71, distance: 312.0
click at [0, 71] on html "Analytics Inbound Inventory Outbound Retail Reports 04:17 PM EDT [DATE] 09/24 D…" at bounding box center [399, 289] width 799 height 578
paste input "Distillate Extract Banana Kush (Hybrid-Indic"
drag, startPoint x: 264, startPoint y: 77, endPoint x: -265, endPoint y: 61, distance: 529.1
click at [0, 61] on html "Analytics Inbound Inventory Outbound Retail Reports 04:17 PM EDT [DATE] 09/24 D…" at bounding box center [399, 289] width 799 height 578
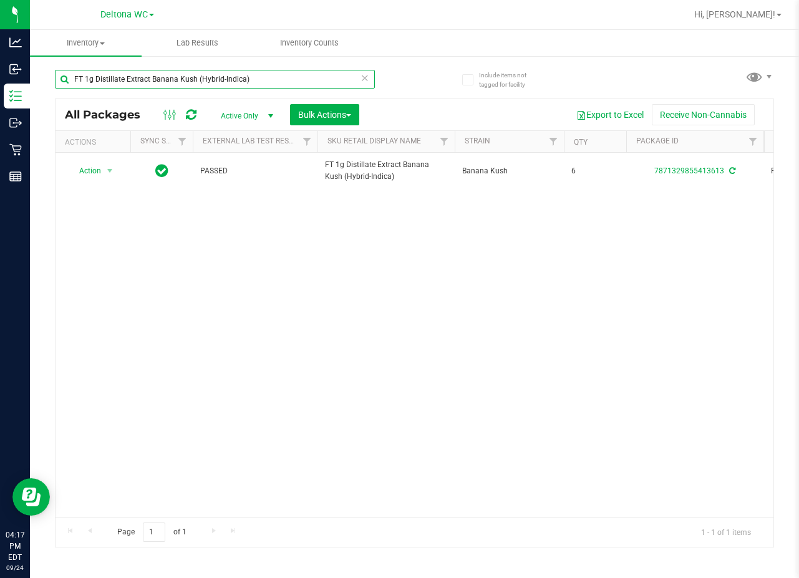
paste input "Vape Cart Distillate Key Lime Pie (Hybrid"
drag, startPoint x: 261, startPoint y: 76, endPoint x: 42, endPoint y: 61, distance: 219.4
click at [42, 61] on div "Include items not tagged for facility FT 1g Vape Cart Distillate Key Lime Pie (…" at bounding box center [414, 245] width 769 height 380
paste input "ush [PERSON_NAME]"
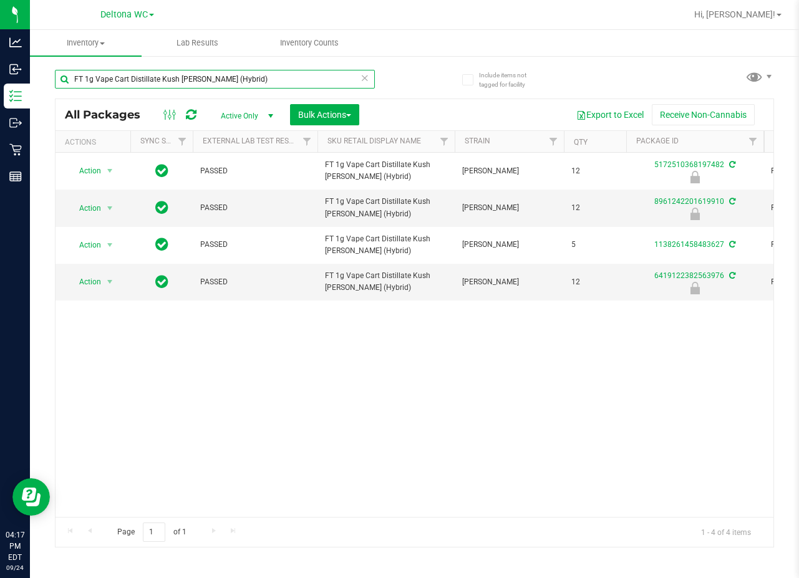
drag, startPoint x: 249, startPoint y: 78, endPoint x: -259, endPoint y: 38, distance: 509.9
click at [0, 38] on html "Analytics Inbound Inventory Outbound Retail Reports 04:17 PM EDT [DATE] 09/24 D…" at bounding box center [399, 289] width 799 height 578
paste
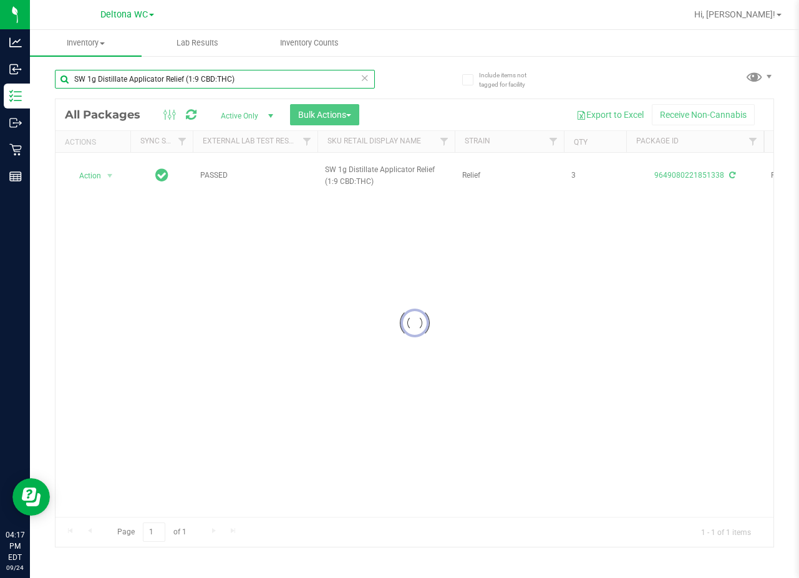
drag, startPoint x: 249, startPoint y: 74, endPoint x: -114, endPoint y: 39, distance: 364.0
click at [0, 39] on html "Analytics Inbound Inventory Outbound Retail Reports 04:17 PM EDT [DATE] 09/24 D…" at bounding box center [399, 289] width 799 height 578
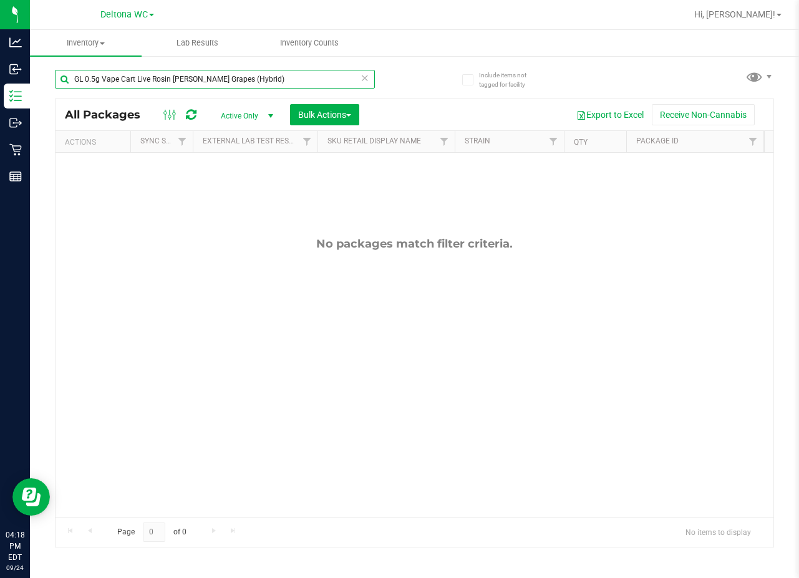
drag, startPoint x: 290, startPoint y: 71, endPoint x: -216, endPoint y: 41, distance: 506.8
click at [0, 41] on html "Analytics Inbound Inventory Outbound Retail Reports 04:18 PM EDT [DATE] 09/24 D…" at bounding box center [399, 289] width 799 height 578
drag, startPoint x: 294, startPoint y: 87, endPoint x: -183, endPoint y: 27, distance: 480.3
click at [0, 27] on html "Analytics Inbound Inventory Outbound Retail Reports 04:18 PM EDT [DATE] 09/24 D…" at bounding box center [399, 289] width 799 height 578
drag, startPoint x: 77, startPoint y: 89, endPoint x: -39, endPoint y: 82, distance: 116.3
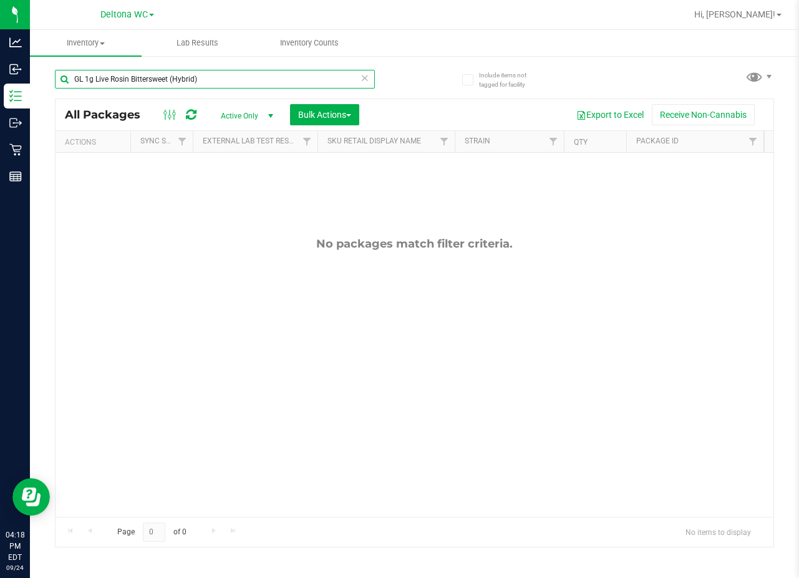
click at [0, 82] on html "Analytics Inbound Inventory Outbound Retail Reports 04:18 PM EDT [DATE] 09/24 D…" at bounding box center [399, 289] width 799 height 578
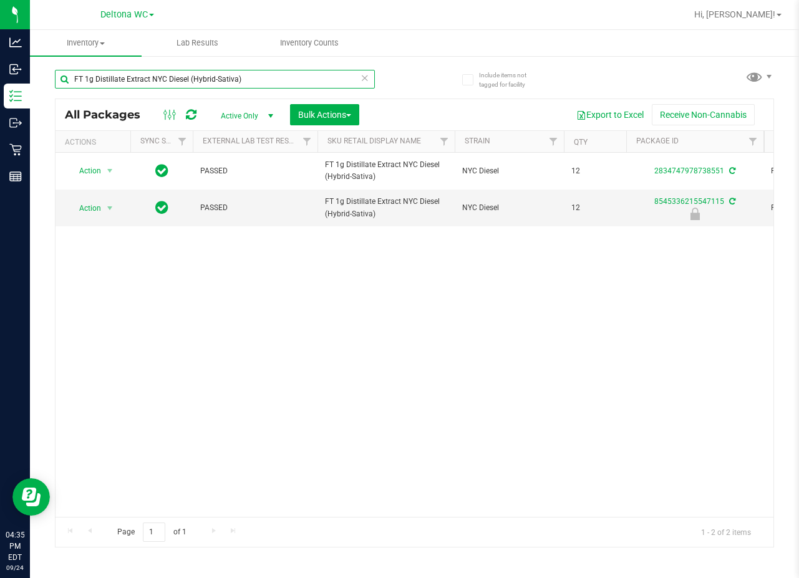
type input "FT 1g Distillate Extract NYC Diesel (Hybrid-Sativa)"
click at [240, 123] on span "Active Only" at bounding box center [244, 115] width 69 height 17
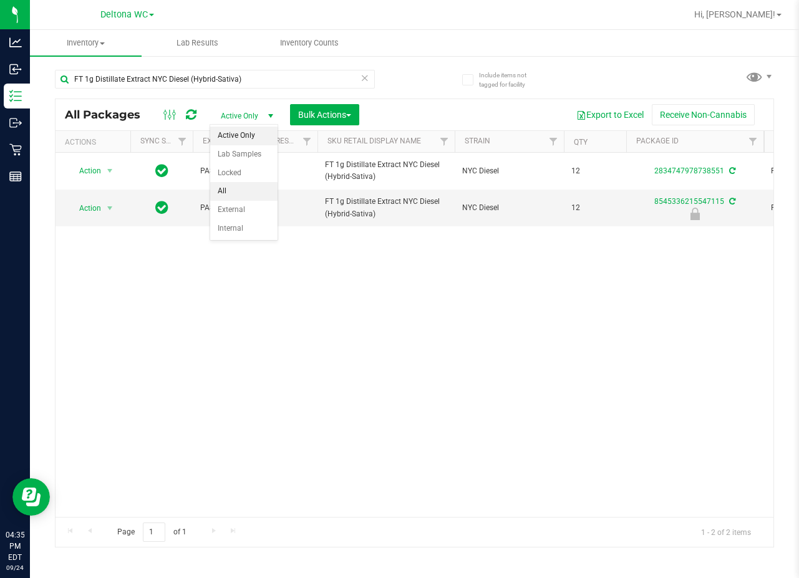
click at [240, 183] on li "All" at bounding box center [243, 191] width 67 height 19
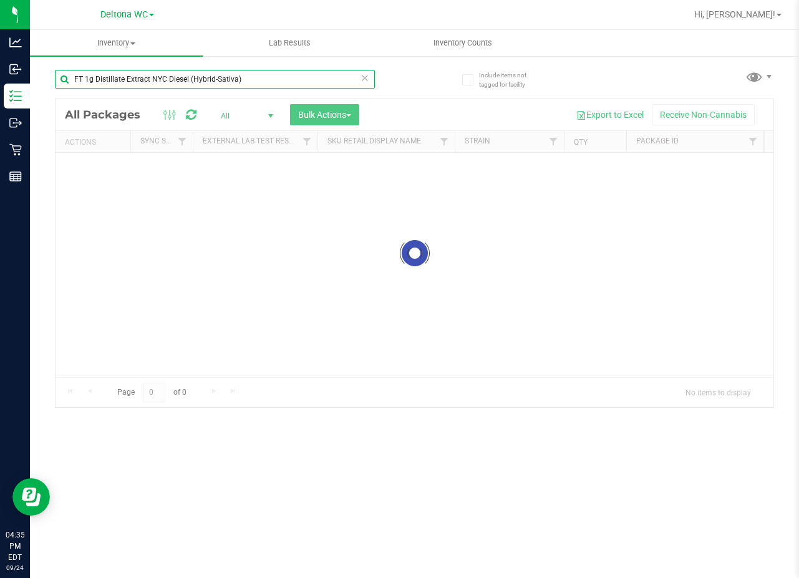
drag, startPoint x: 282, startPoint y: 73, endPoint x: -183, endPoint y: 29, distance: 467.4
click at [0, 29] on html "Analytics Inbound Inventory Outbound Retail Reports 04:35 PM EDT [DATE] 09/24 D…" at bounding box center [399, 289] width 799 height 578
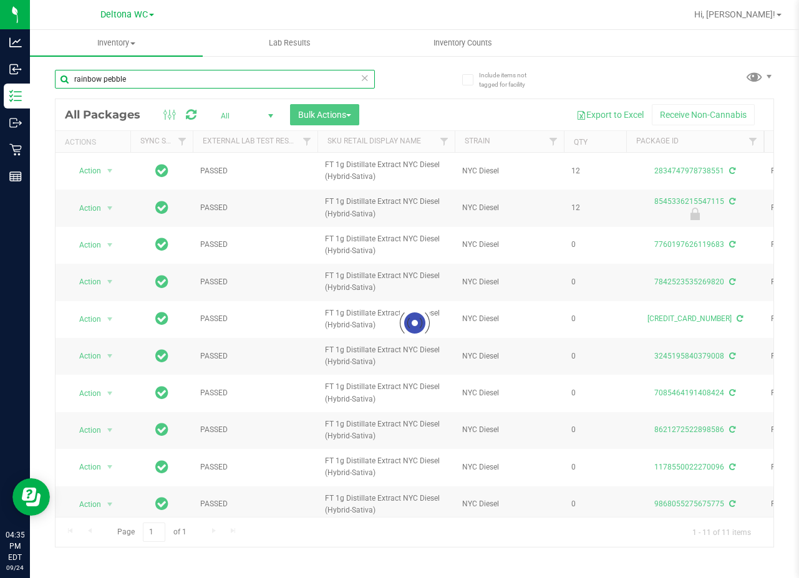
type input "rainbow pebblez"
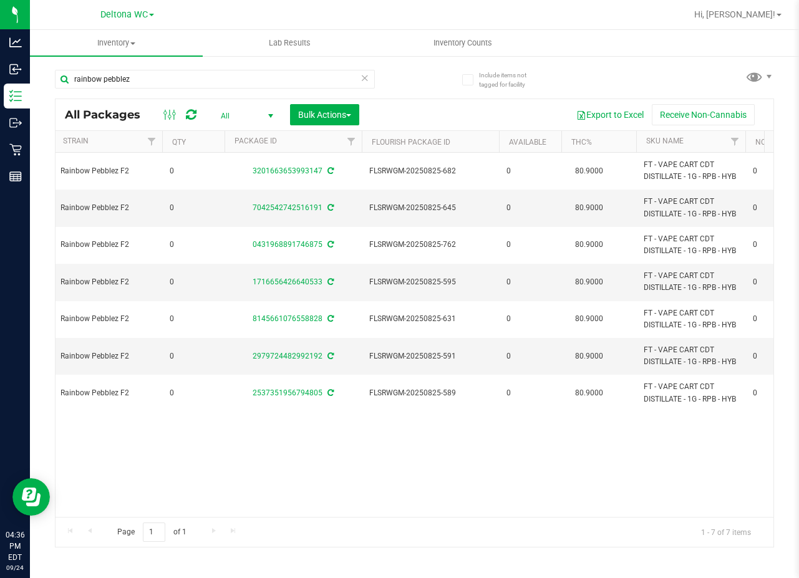
click at [228, 117] on span "All" at bounding box center [244, 115] width 69 height 17
click at [243, 138] on li "Active Only" at bounding box center [243, 136] width 67 height 19
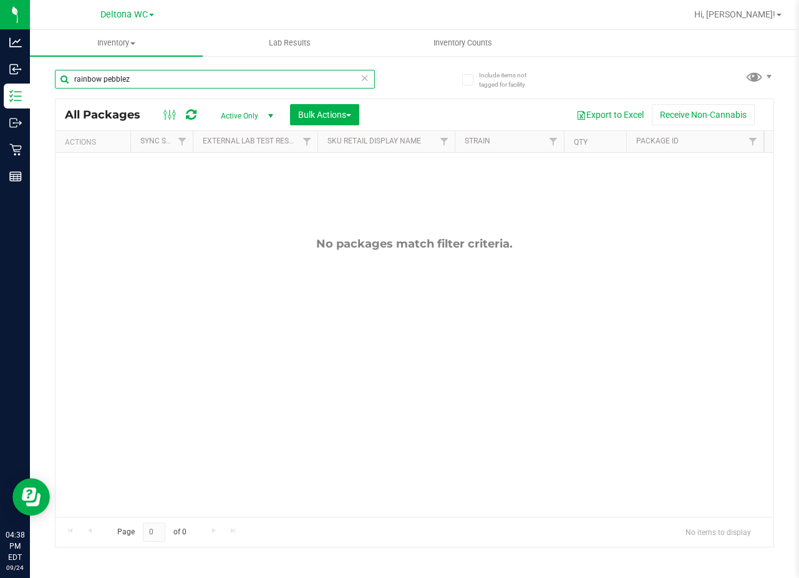
drag, startPoint x: 166, startPoint y: 82, endPoint x: -228, endPoint y: -24, distance: 407.8
click at [0, 0] on html "Analytics Inbound Inventory Outbound Retail Reports 04:38 PM EDT [DATE] 09/24 D…" at bounding box center [399, 289] width 799 height 578
type input "wimauma melons"
drag, startPoint x: 173, startPoint y: 76, endPoint x: -89, endPoint y: 75, distance: 262.0
click at [0, 75] on html "Analytics Inbound Inventory Outbound Retail Reports 04:38 PM EDT [DATE] 09/24 D…" at bounding box center [399, 289] width 799 height 578
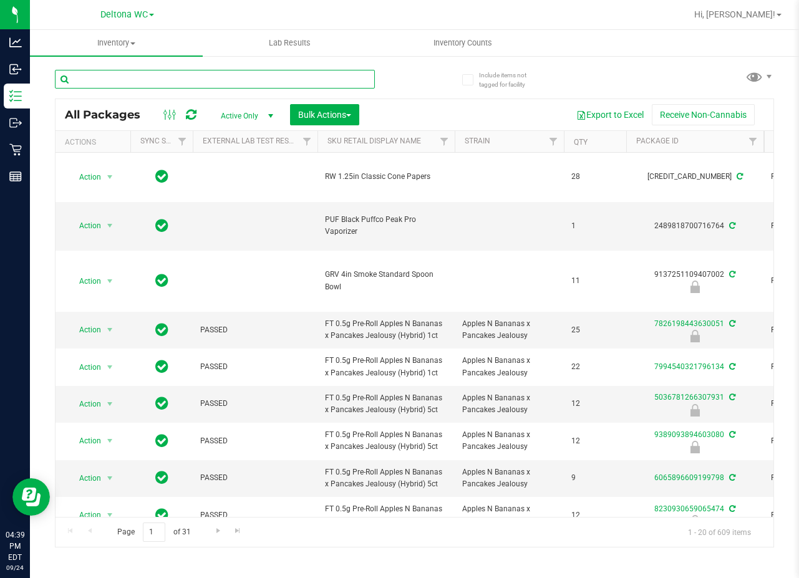
click at [200, 77] on input "text" at bounding box center [215, 79] width 320 height 19
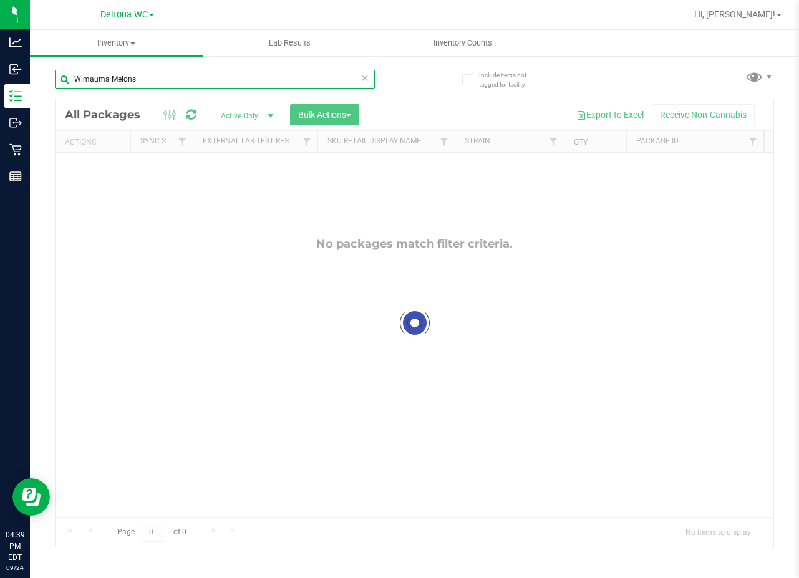
type input "Wimauma Melons"
click at [253, 109] on div at bounding box center [415, 323] width 718 height 448
click at [252, 115] on span "Active Only" at bounding box center [244, 115] width 69 height 17
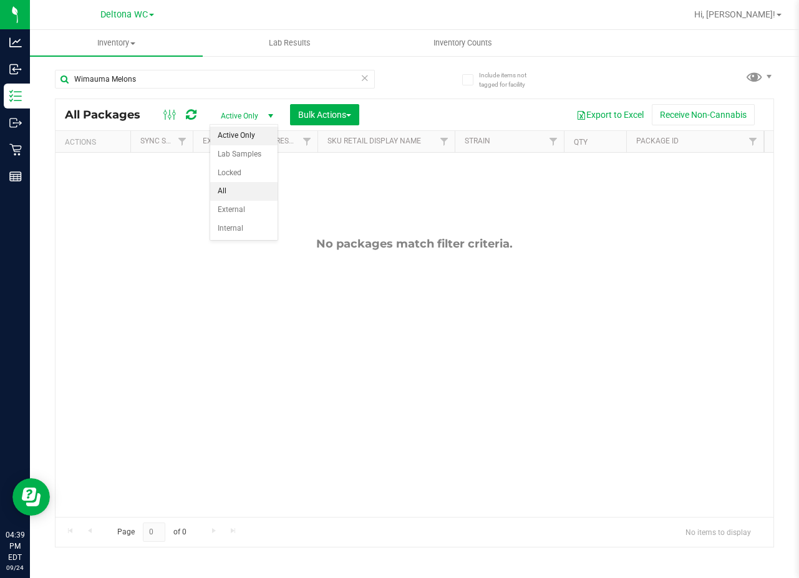
click at [248, 183] on li "All" at bounding box center [243, 191] width 67 height 19
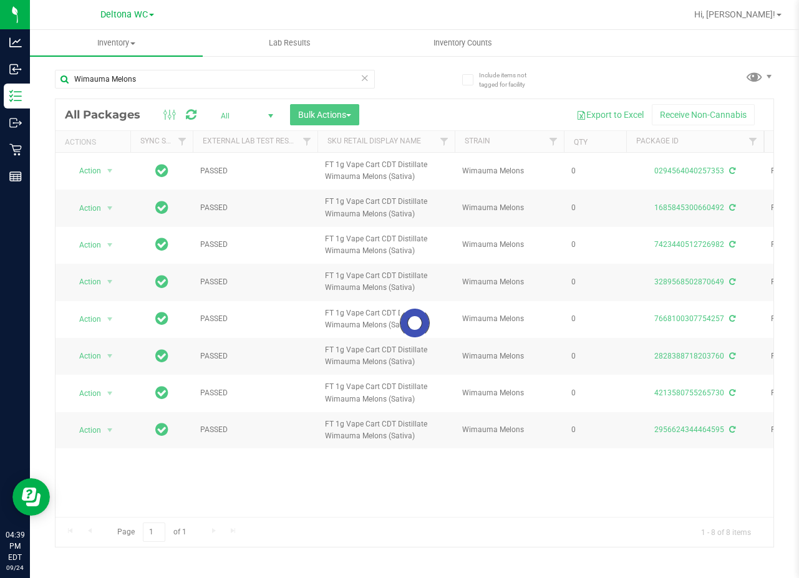
drag, startPoint x: 228, startPoint y: 511, endPoint x: 249, endPoint y: 506, distance: 21.7
click at [249, 506] on div at bounding box center [415, 323] width 718 height 448
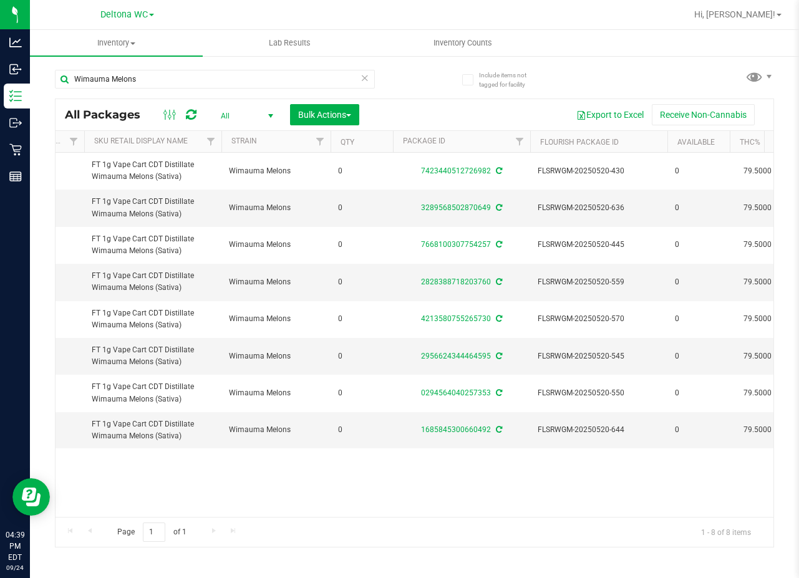
scroll to position [0, 244]
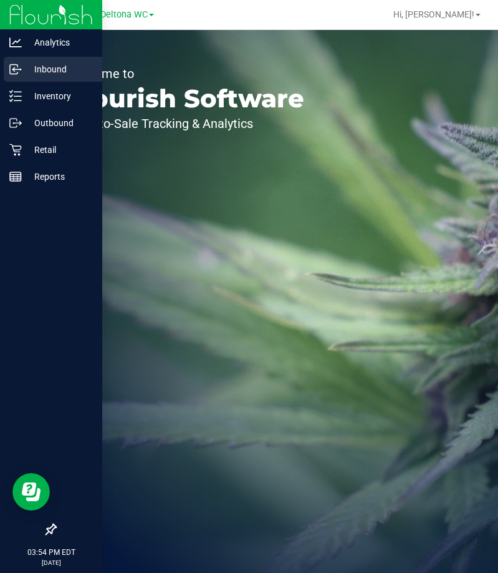
click at [35, 77] on div "Inbound" at bounding box center [53, 69] width 99 height 25
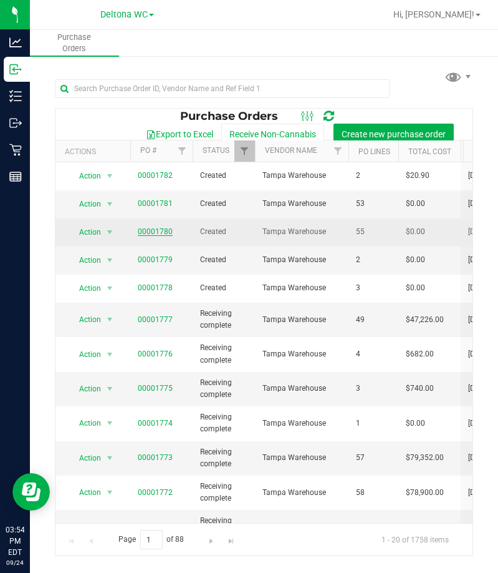
click at [153, 231] on link "00001780" at bounding box center [155, 231] width 35 height 9
